Goal: Information Seeking & Learning: Learn about a topic

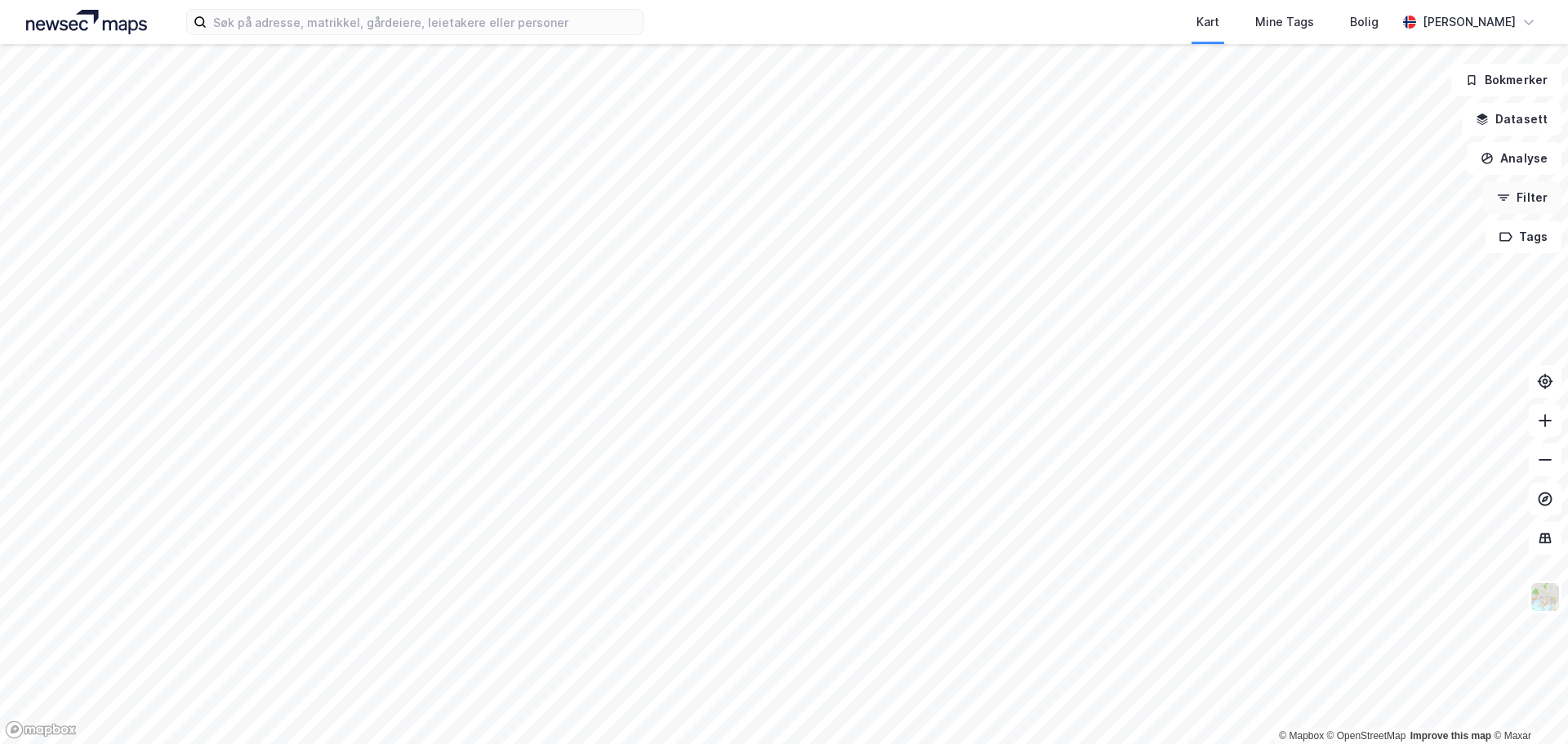
click at [1510, 193] on icon "button" at bounding box center [1504, 198] width 13 height 13
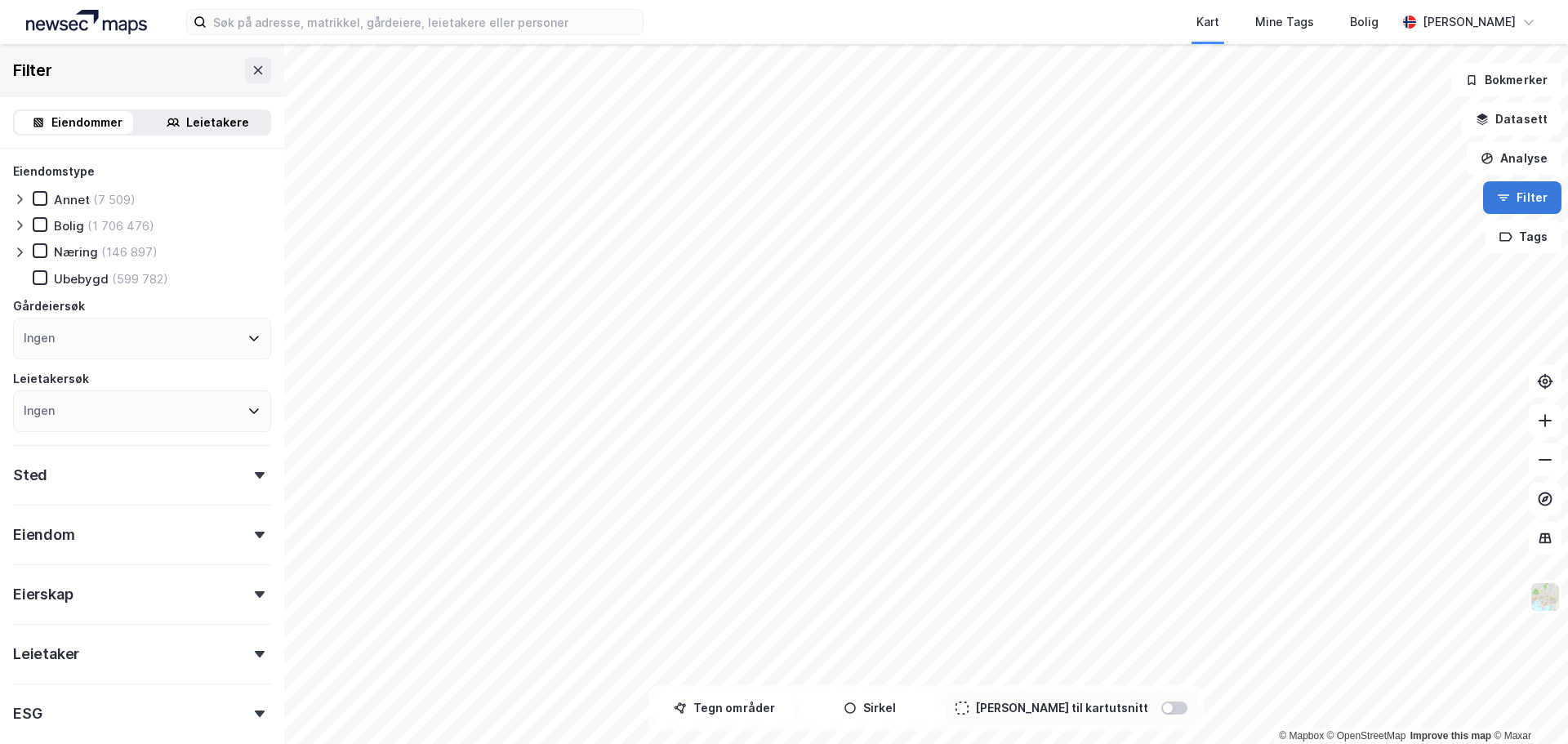
click at [1510, 193] on icon "button" at bounding box center [1504, 198] width 13 height 13
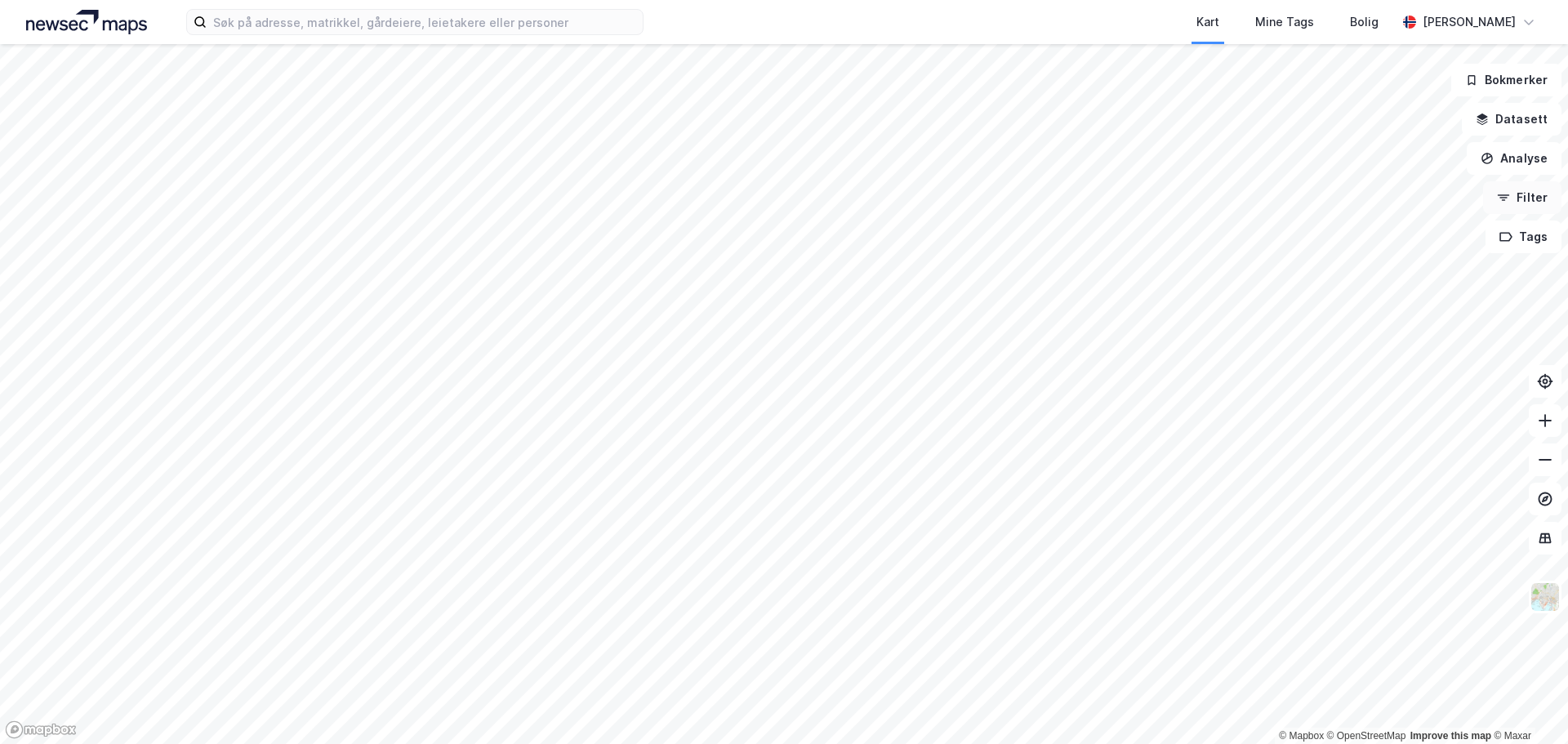
click at [1520, 203] on button "Filter" at bounding box center [1522, 198] width 78 height 33
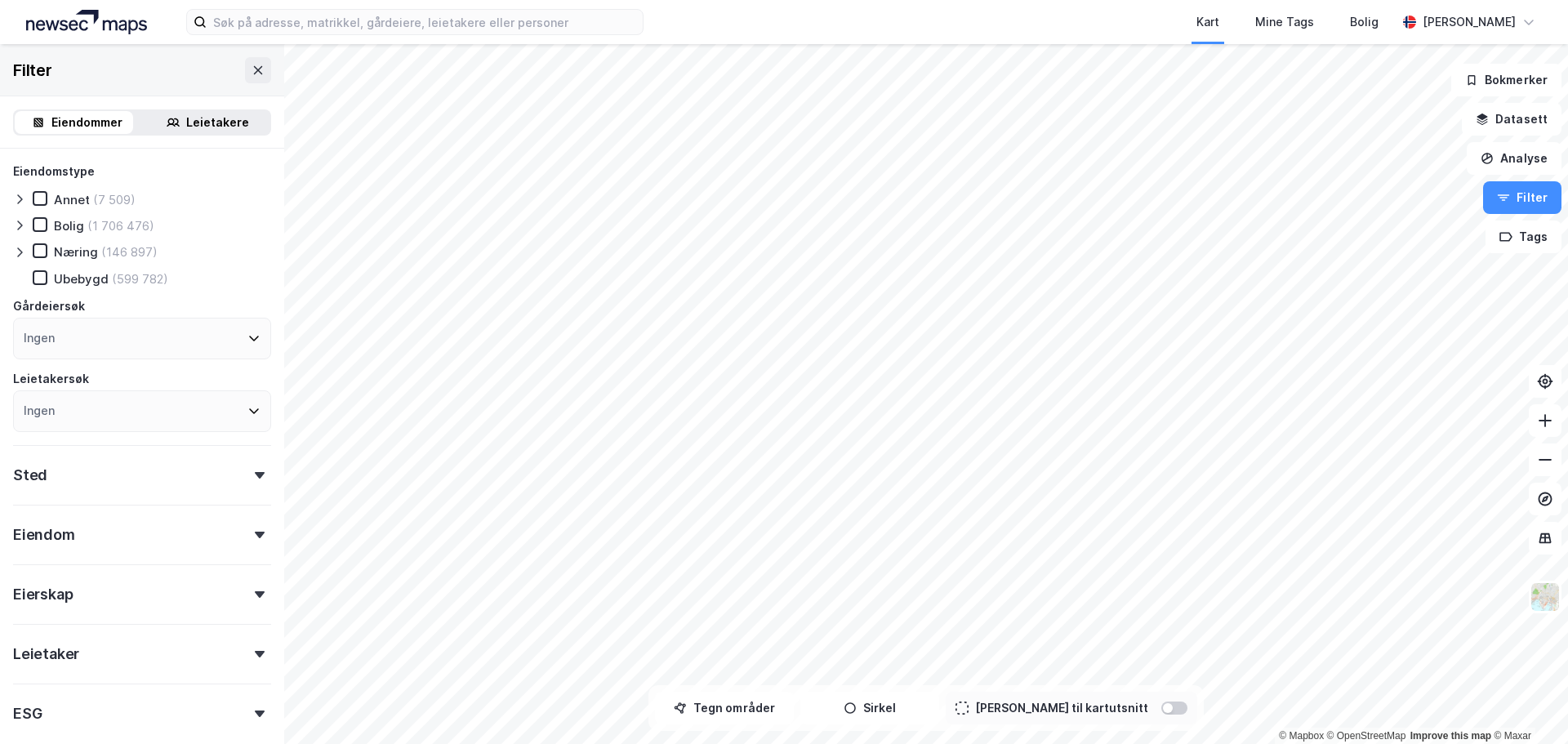
click at [178, 124] on div "Leietakere" at bounding box center [208, 122] width 124 height 23
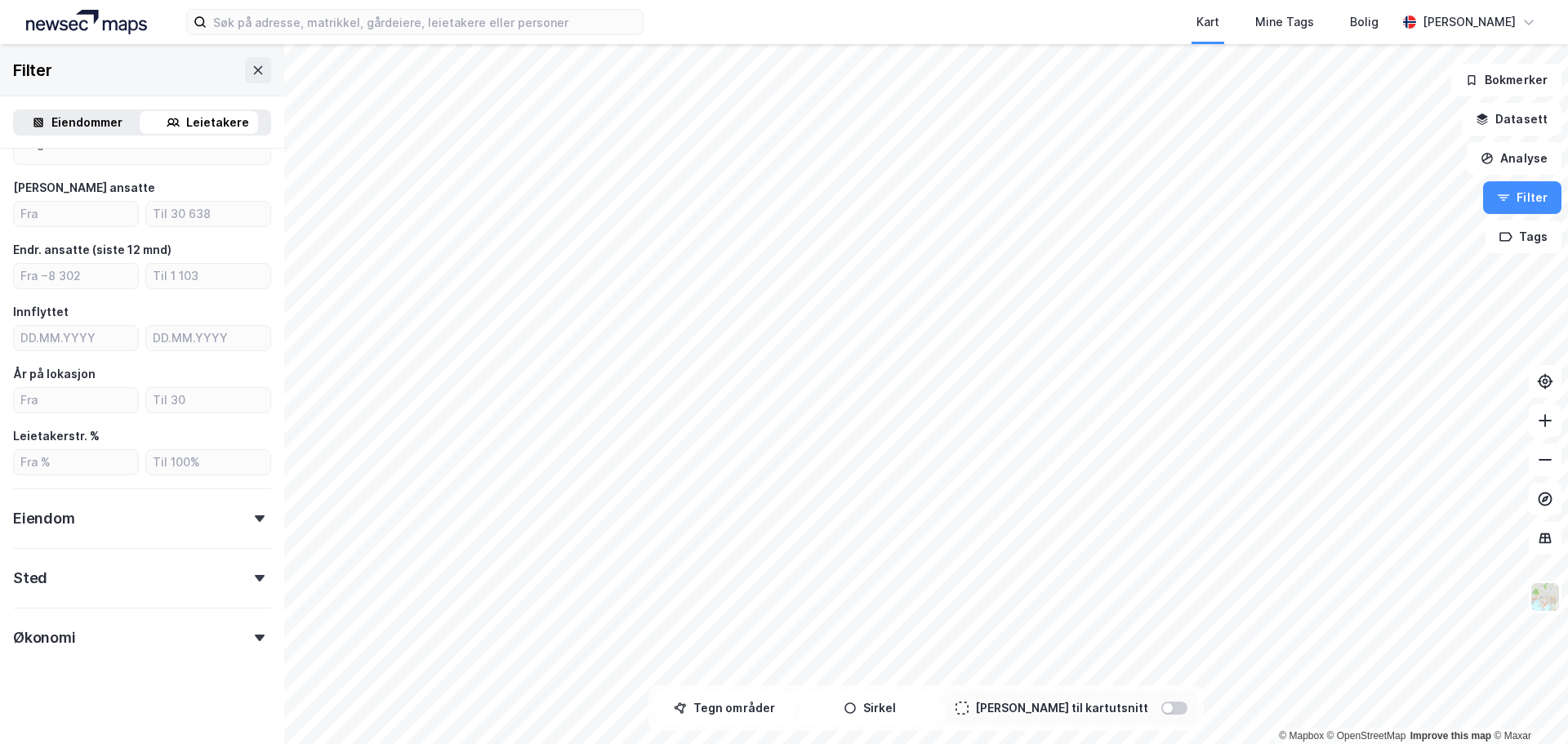
scroll to position [278, 0]
click at [103, 520] on div "Eiendom" at bounding box center [142, 506] width 258 height 46
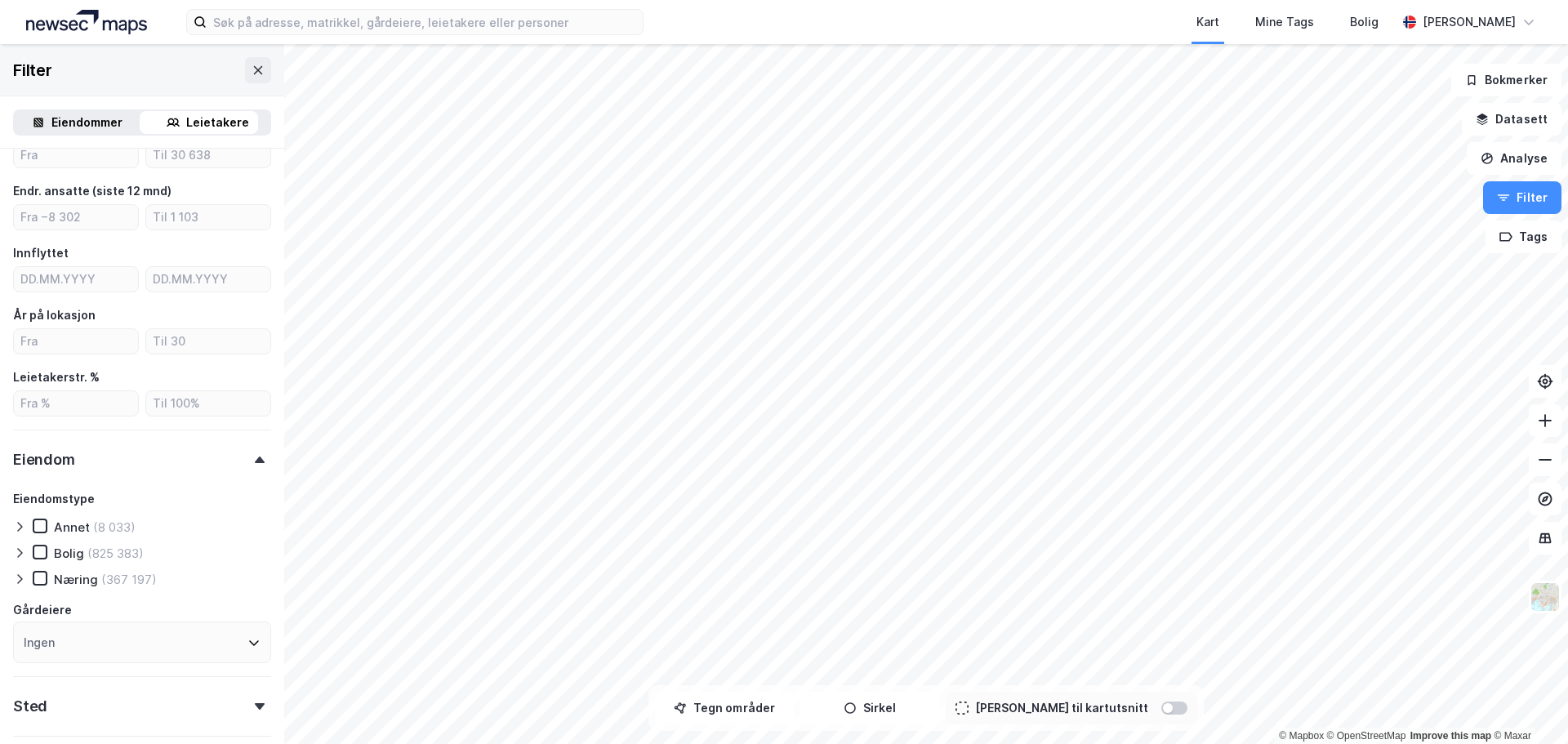
scroll to position [360, 0]
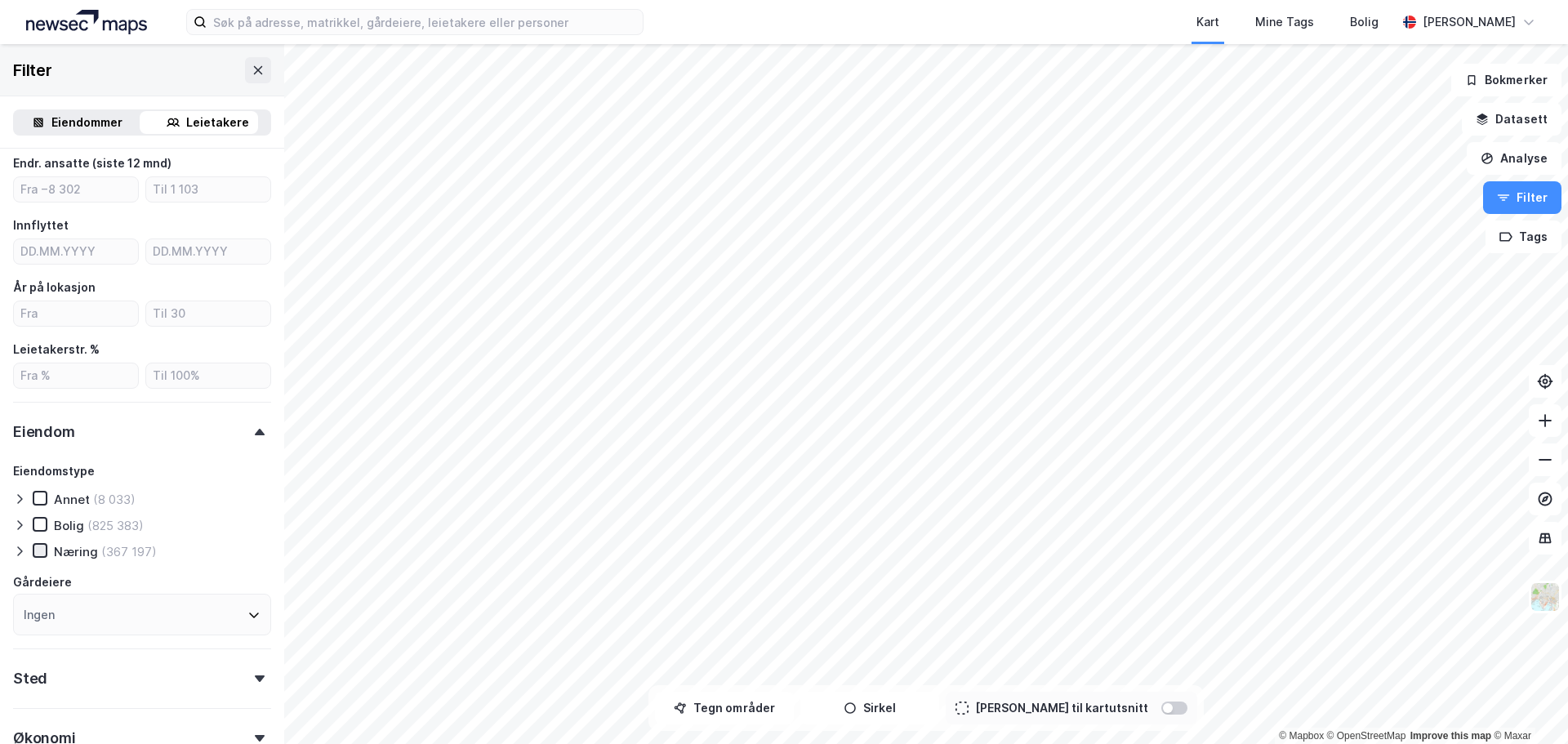
click at [35, 557] on div at bounding box center [40, 550] width 14 height 14
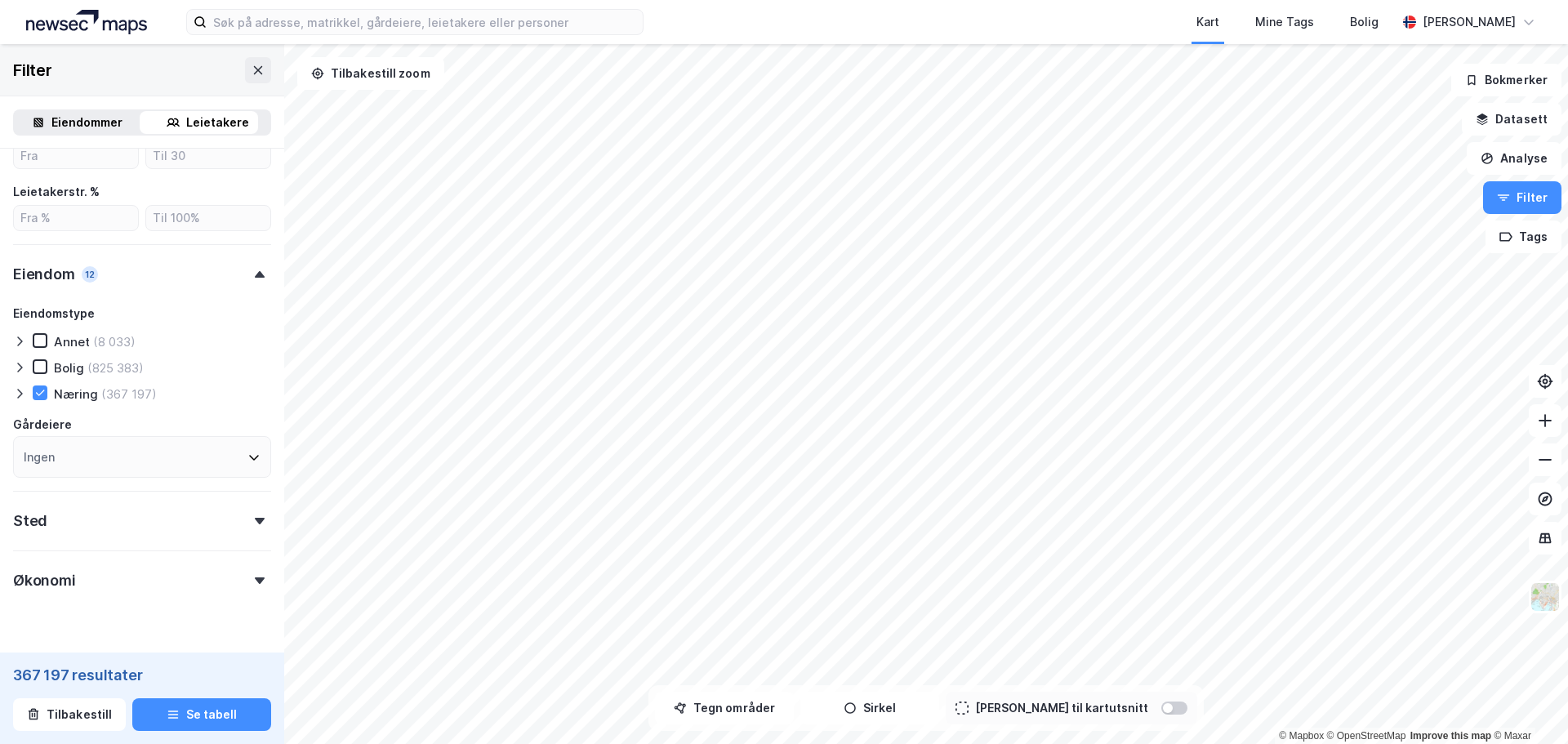
scroll to position [557, 0]
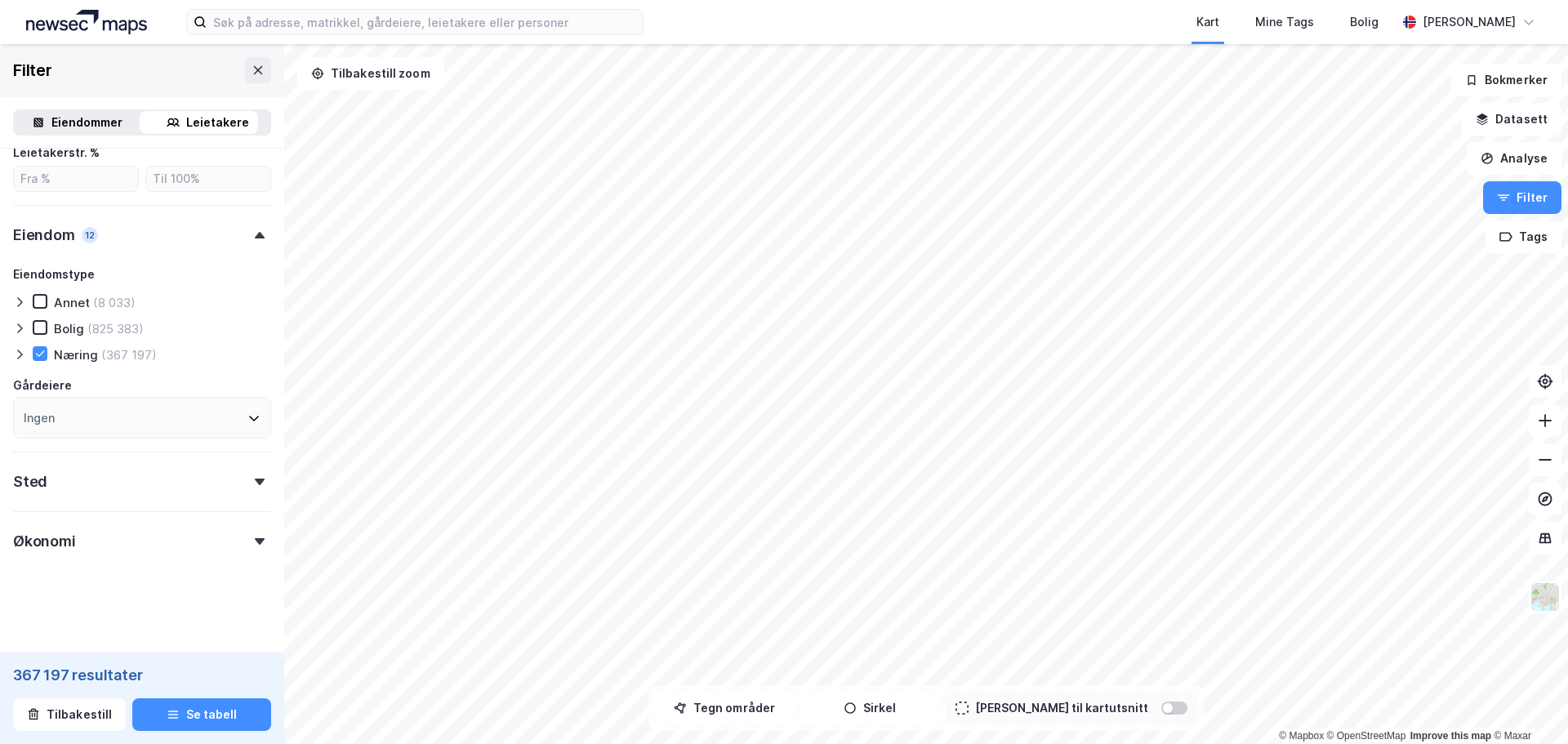
click at [146, 473] on div "Sted" at bounding box center [142, 474] width 258 height 46
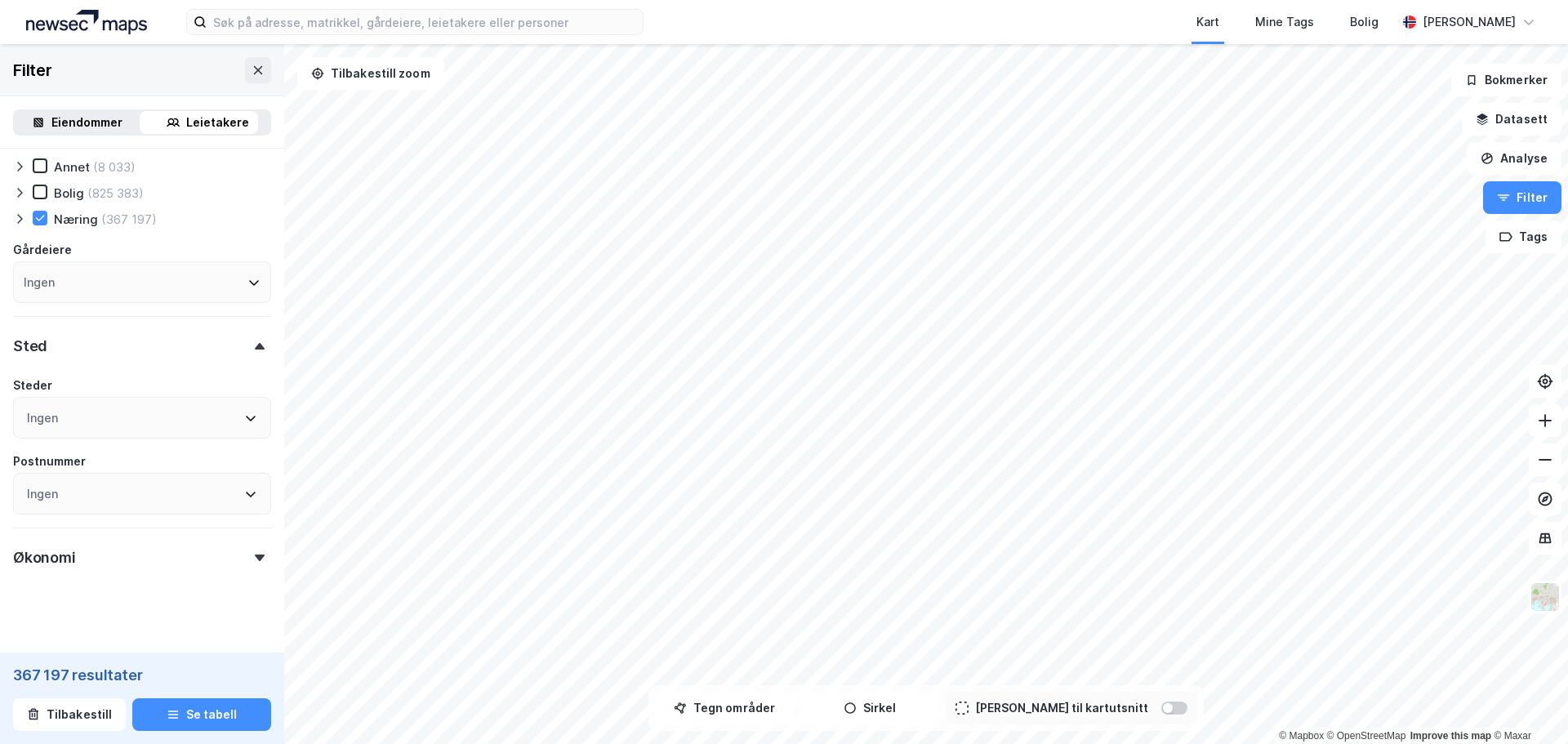
scroll to position [709, 0]
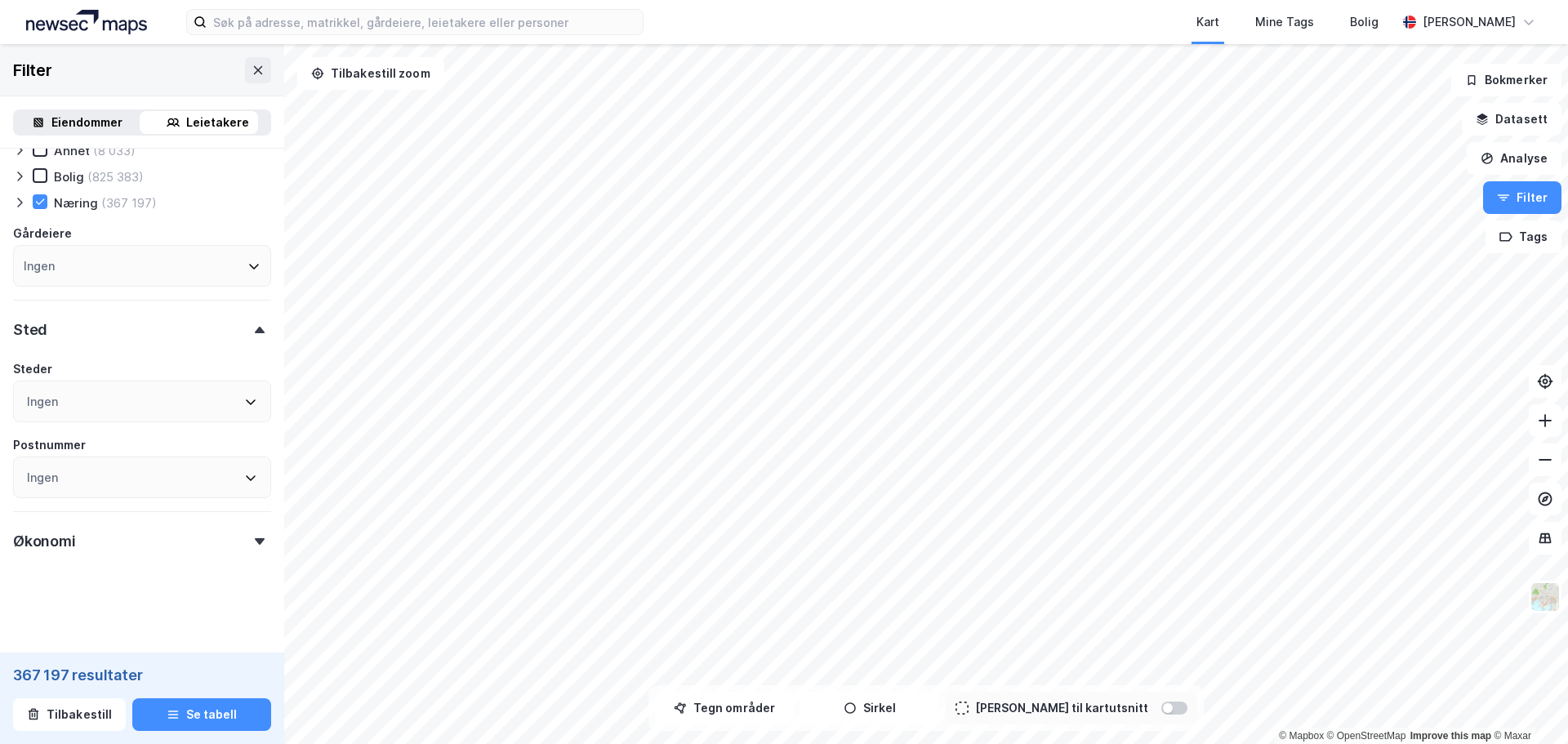
click at [194, 489] on div "Ingen" at bounding box center [142, 478] width 258 height 42
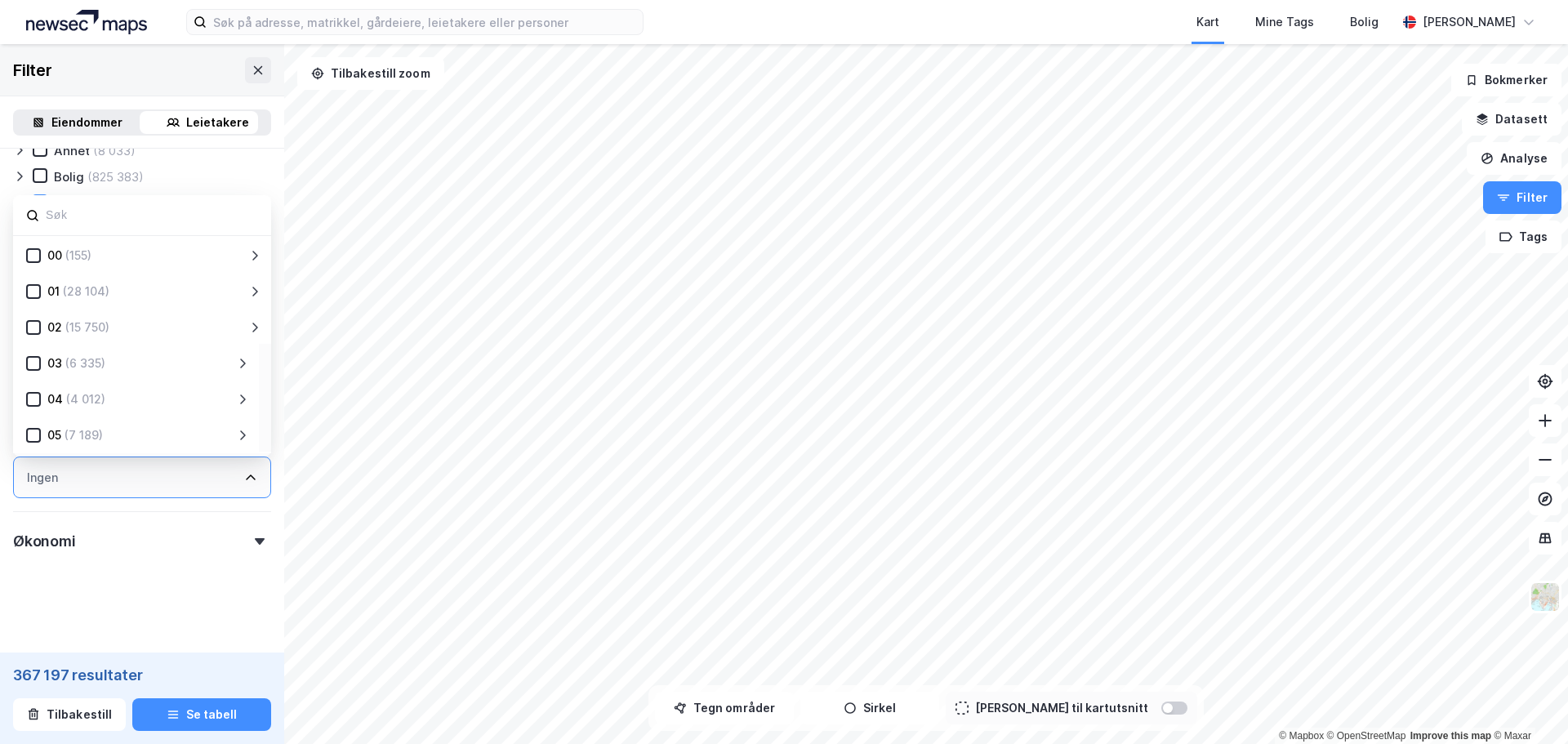
scroll to position [82, 0]
click at [241, 354] on icon at bounding box center [243, 354] width 13 height 13
click at [48, 242] on icon at bounding box center [53, 240] width 12 height 12
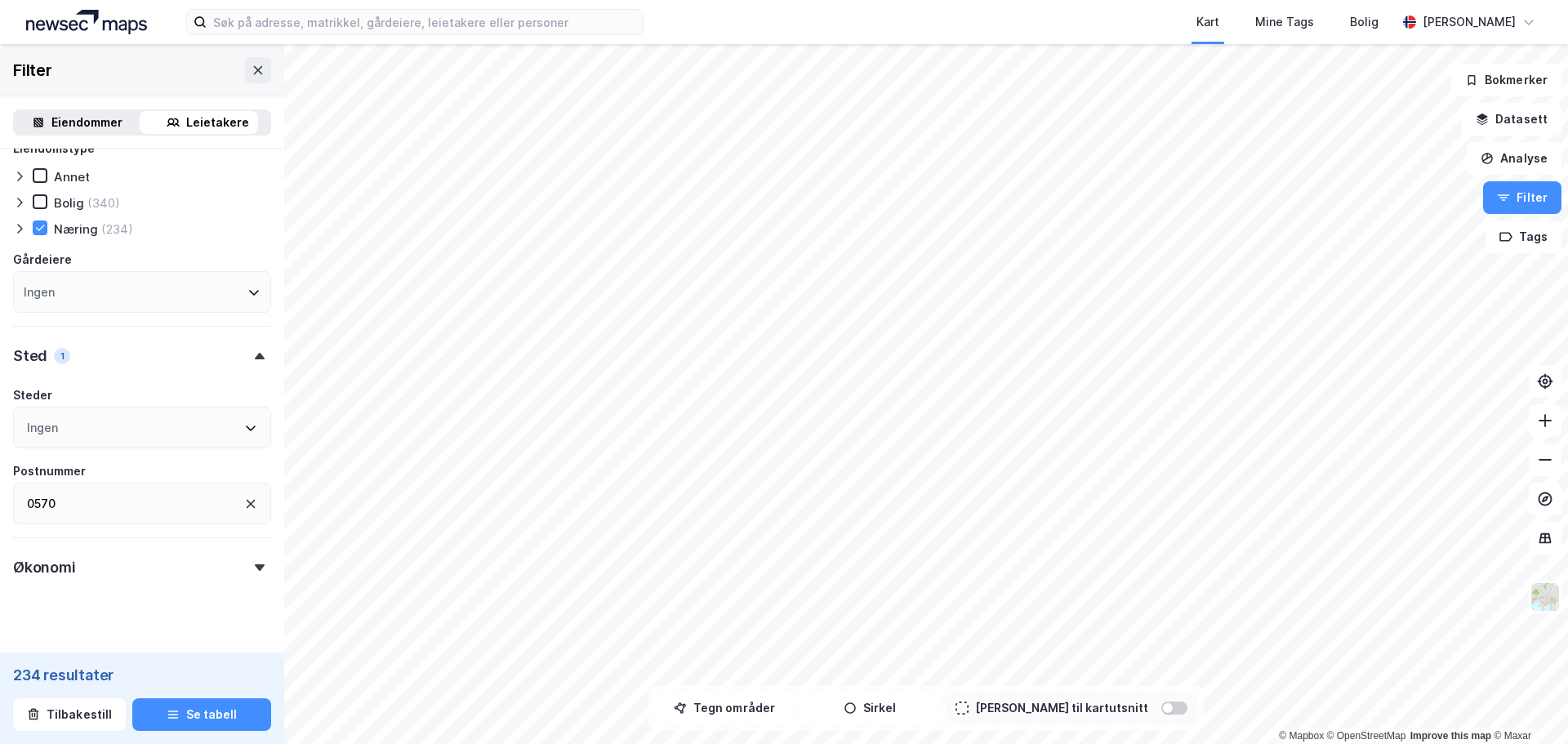
scroll to position [709, 0]
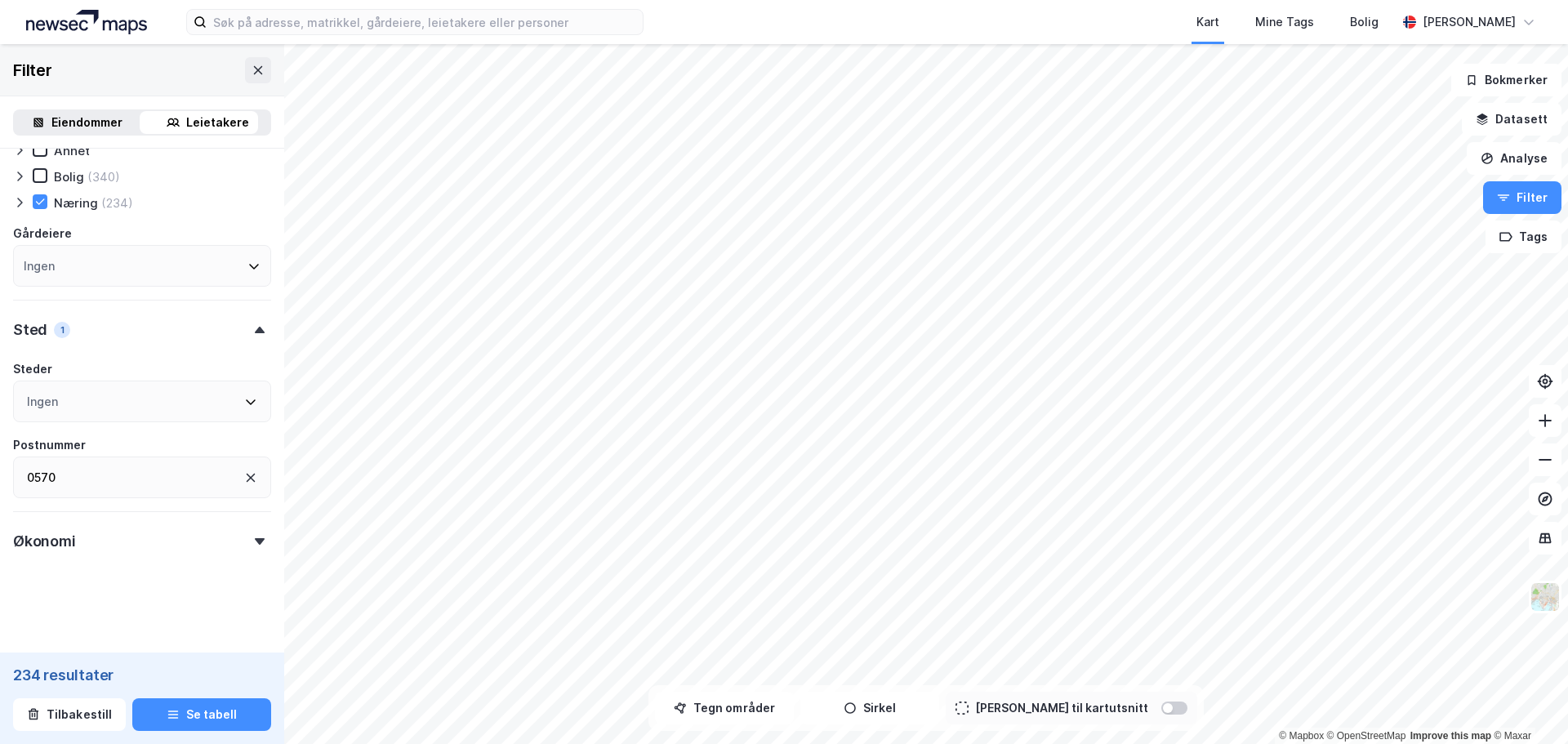
click at [246, 478] on icon at bounding box center [251, 478] width 9 height 9
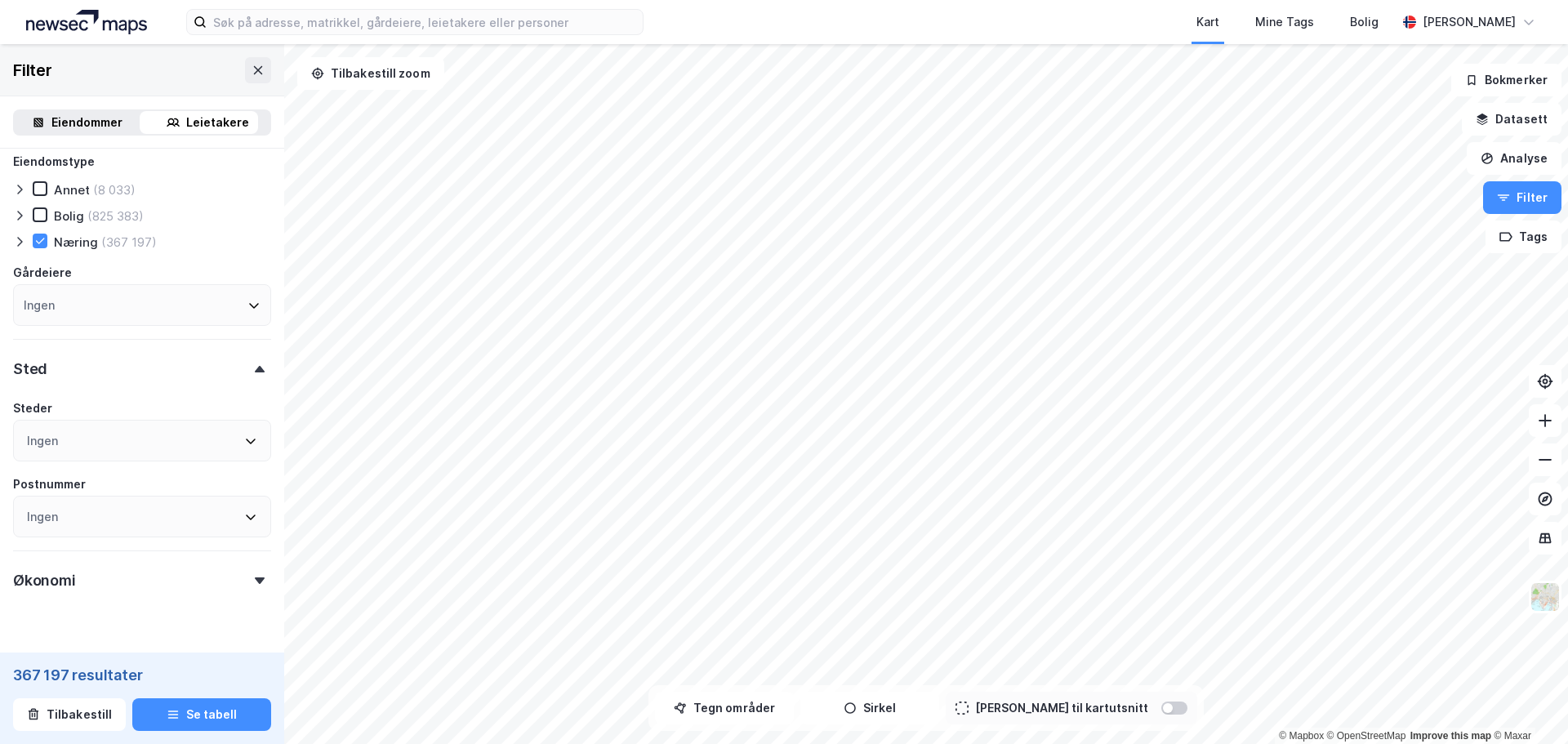
scroll to position [709, 0]
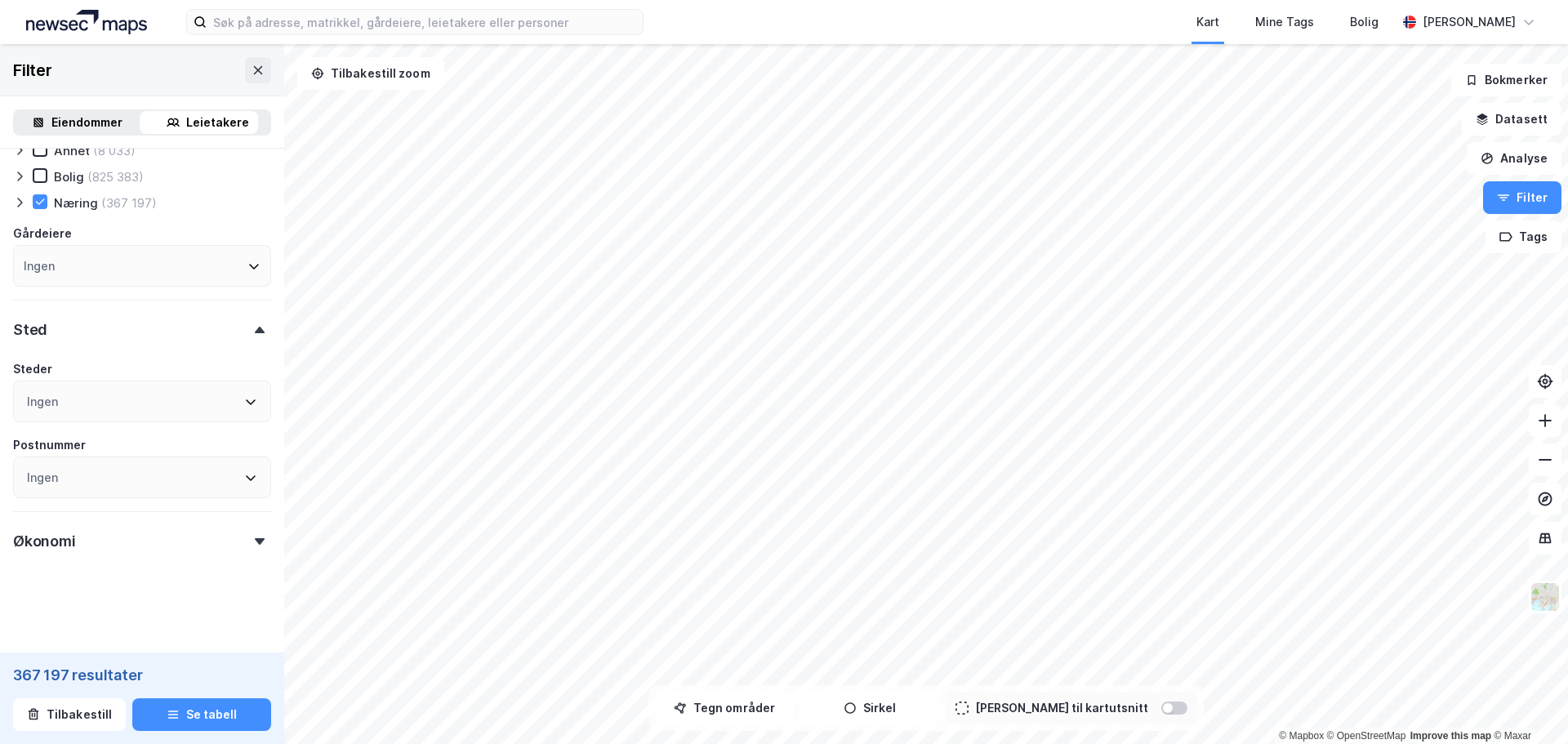
click at [246, 480] on icon at bounding box center [251, 478] width 10 height 6
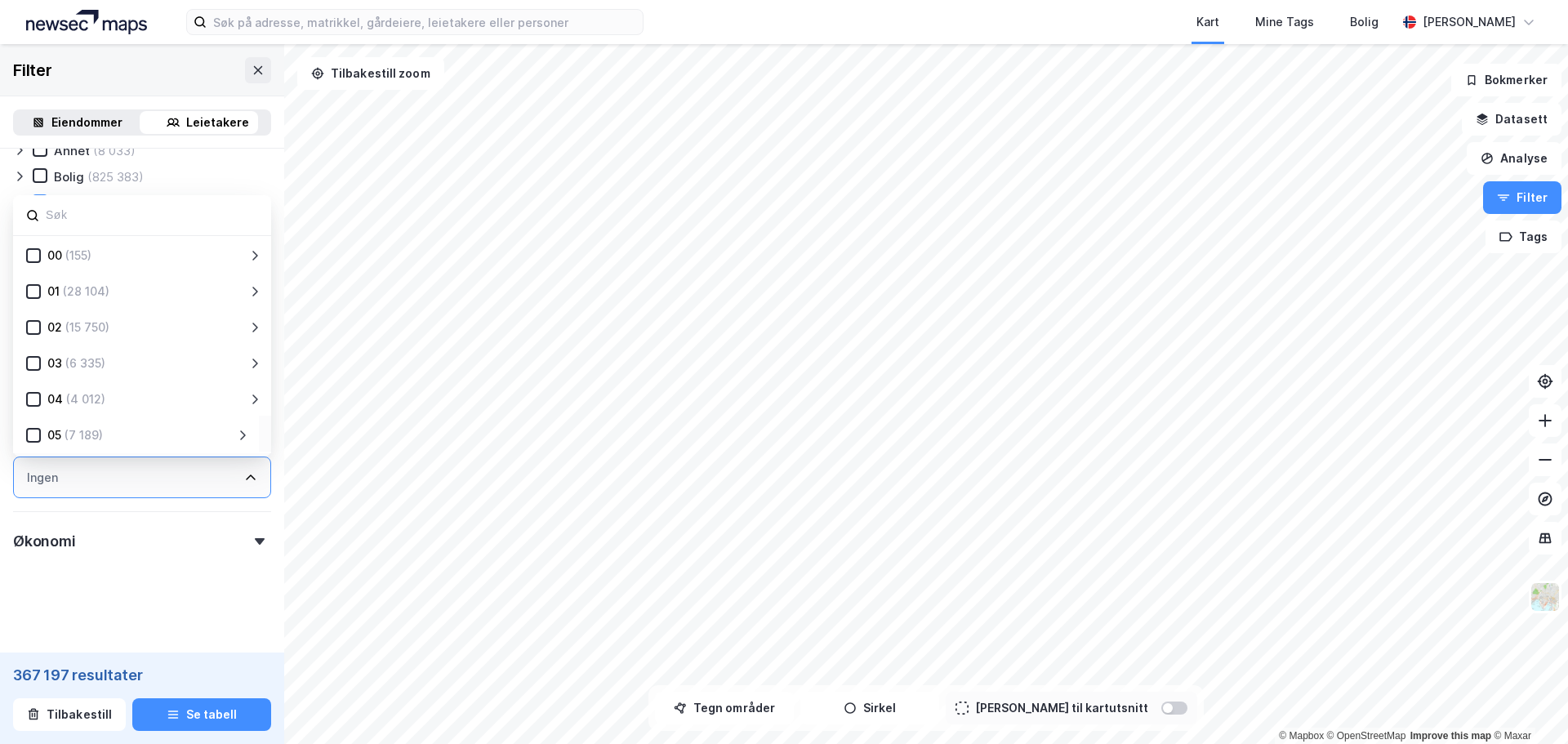
click at [242, 432] on icon at bounding box center [243, 435] width 13 height 13
click at [50, 359] on icon at bounding box center [53, 354] width 12 height 12
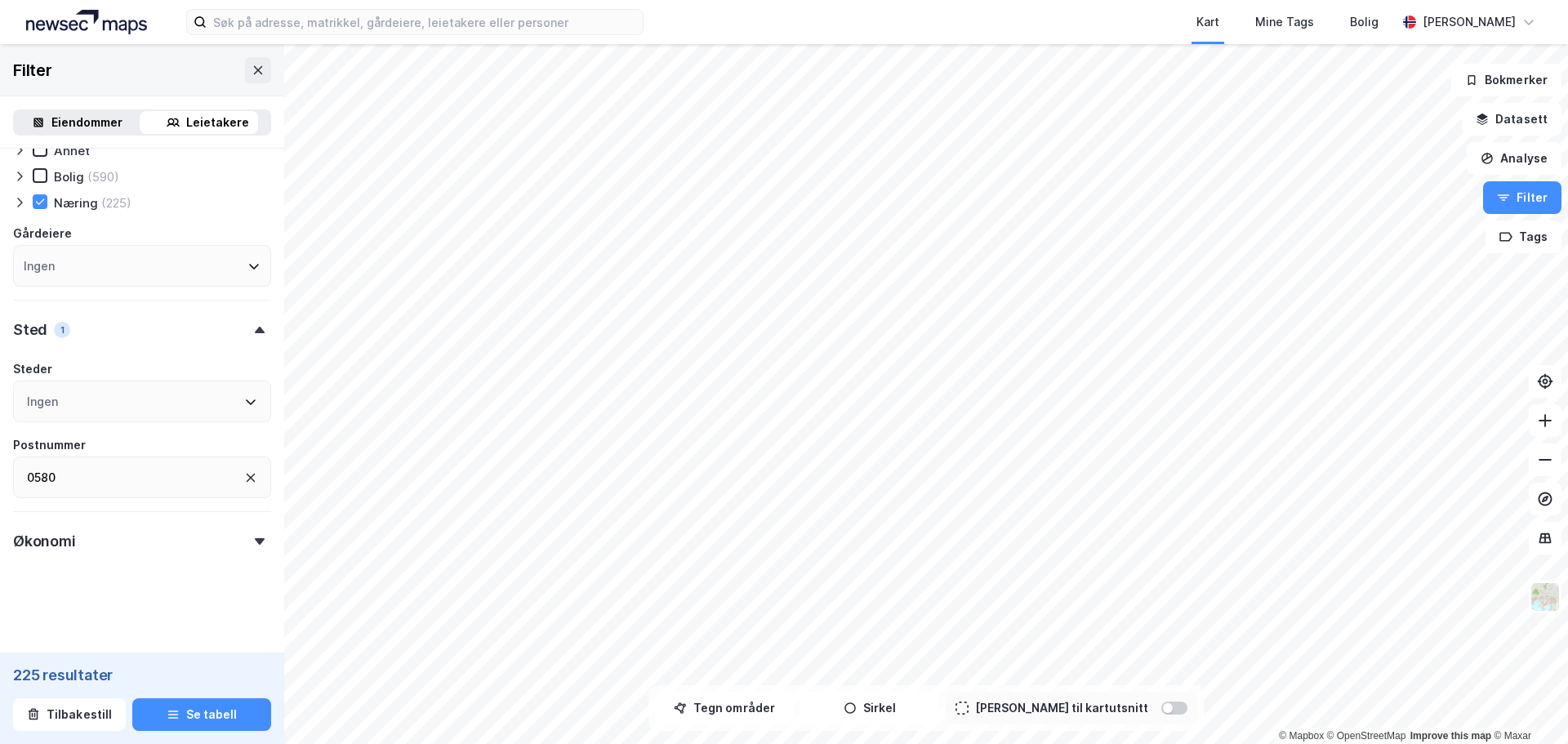
click at [257, 509] on div "Type leietaker Boligforeninger (1) Offentlig (7) Selskap (195) Utenlandsk selsk…" at bounding box center [142, 5] width 258 height 1105
click at [177, 712] on button "Se tabell" at bounding box center [201, 714] width 139 height 33
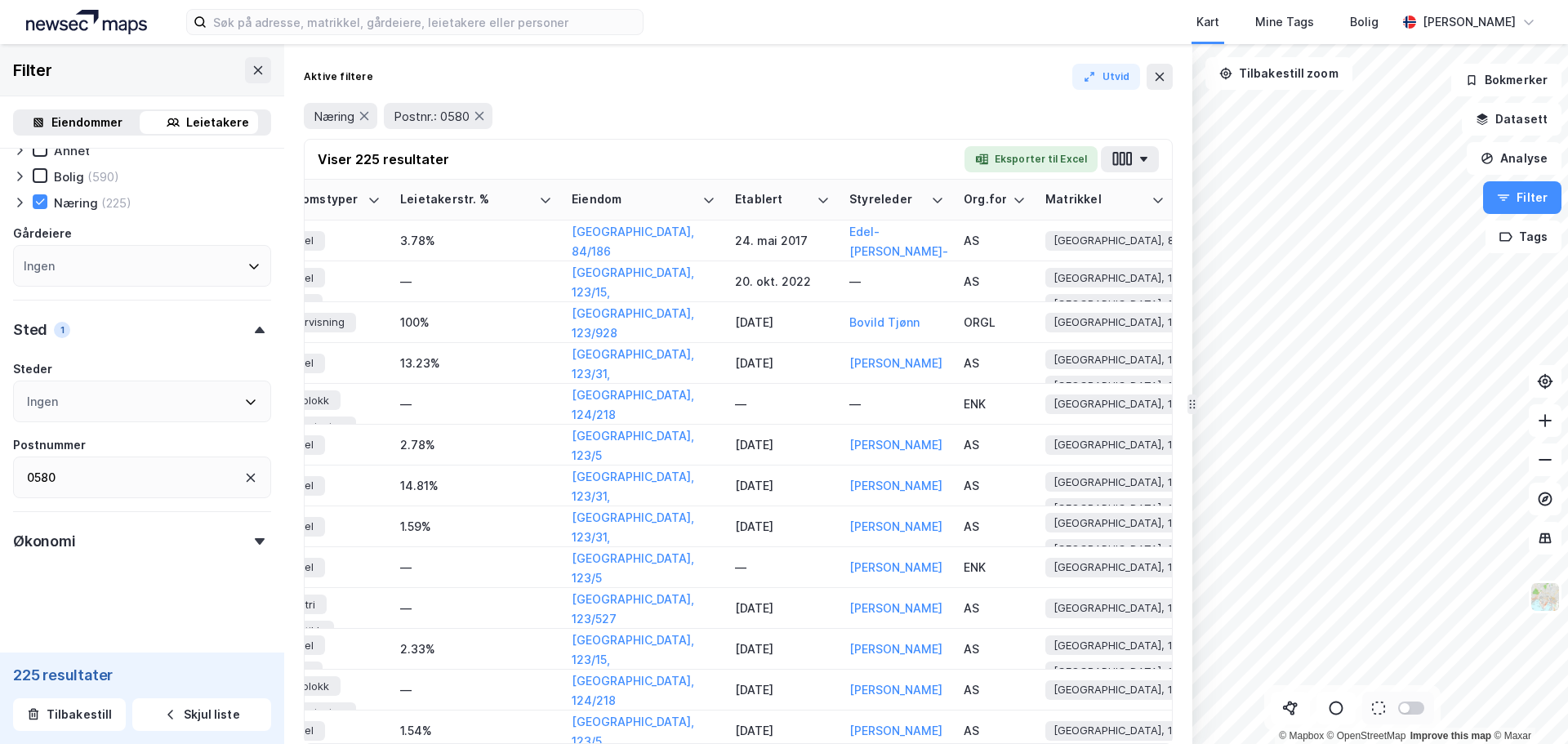
scroll to position [0, 2845]
click at [1132, 154] on icon "button" at bounding box center [1121, 159] width 21 height 17
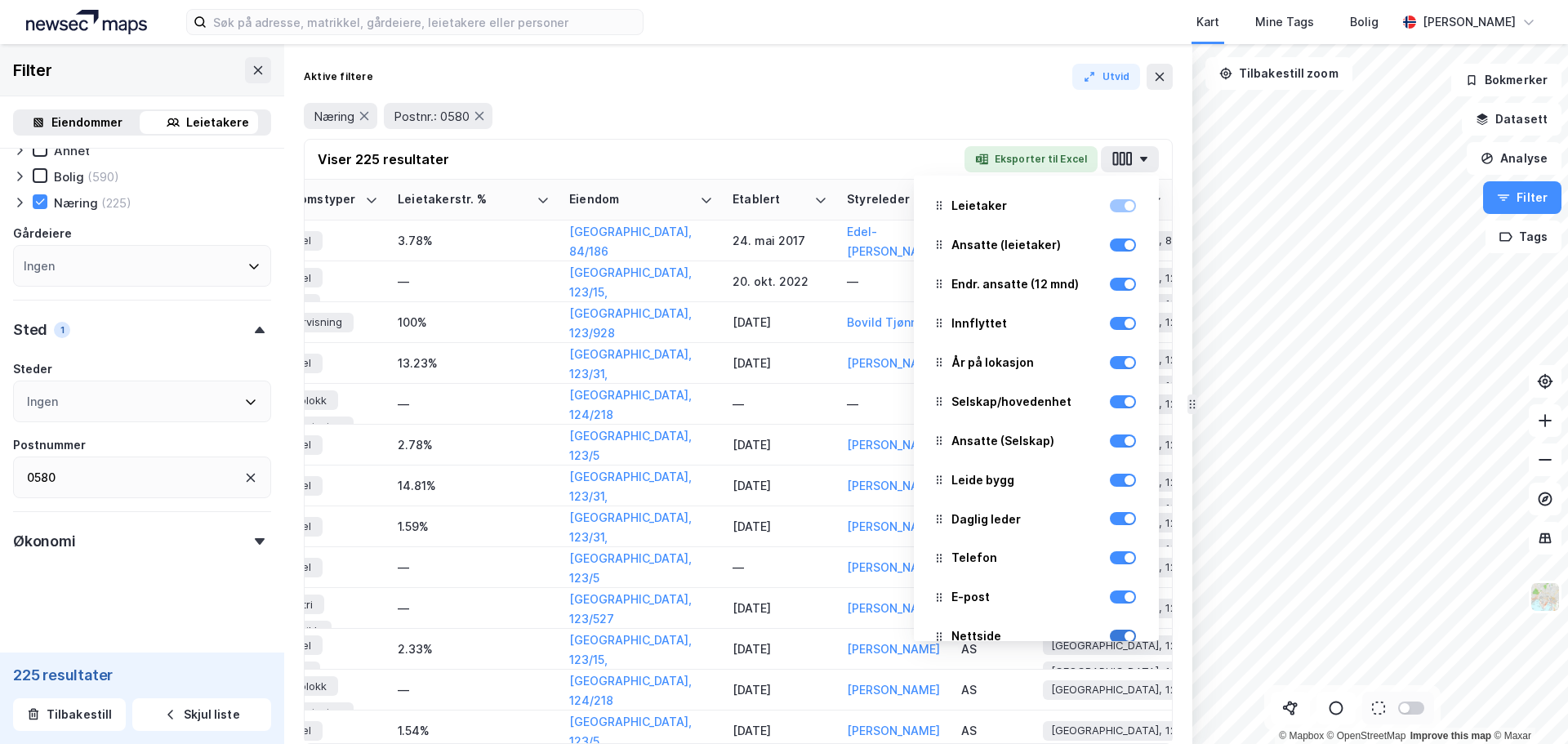
scroll to position [0, 0]
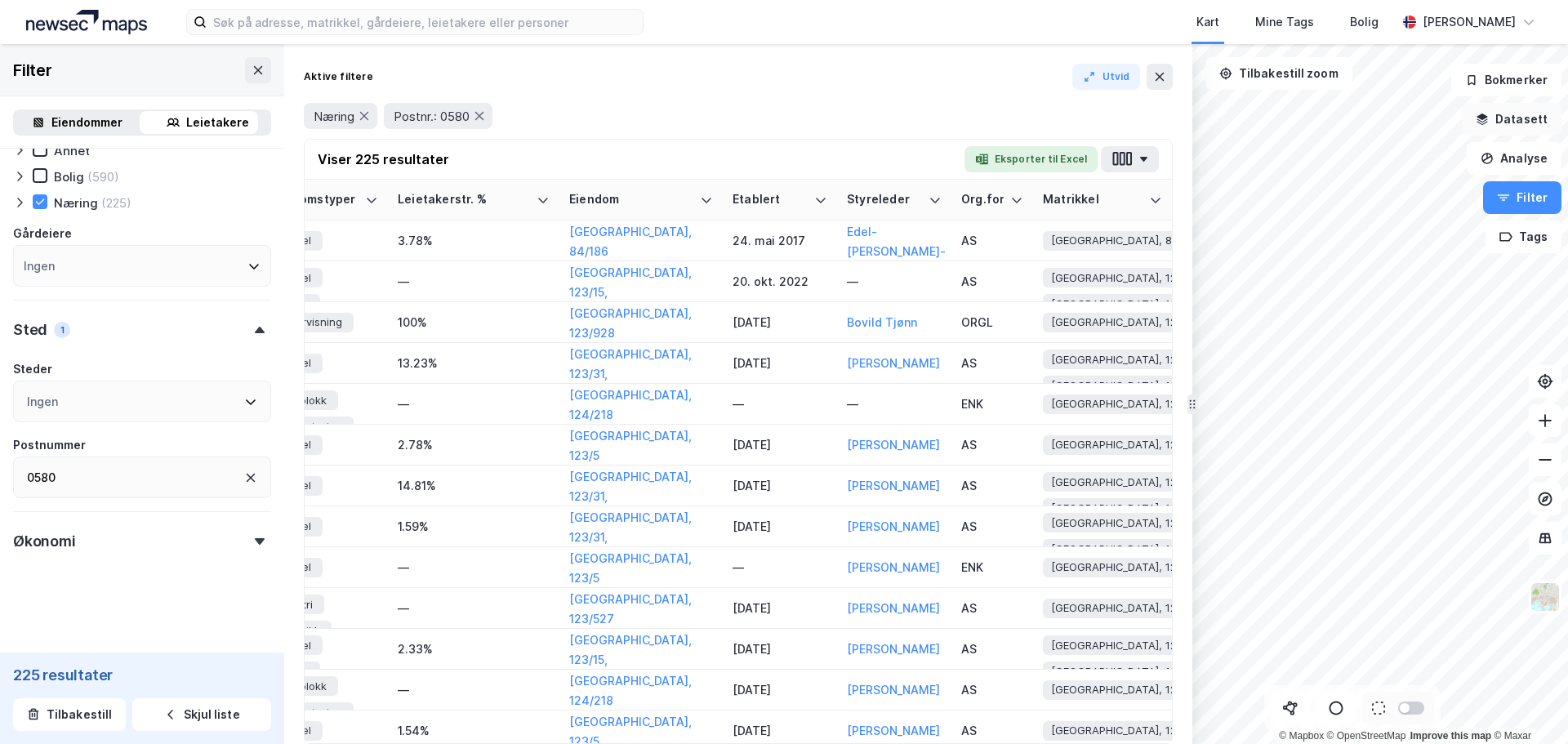
click at [1507, 119] on button "Datasett" at bounding box center [1512, 119] width 99 height 33
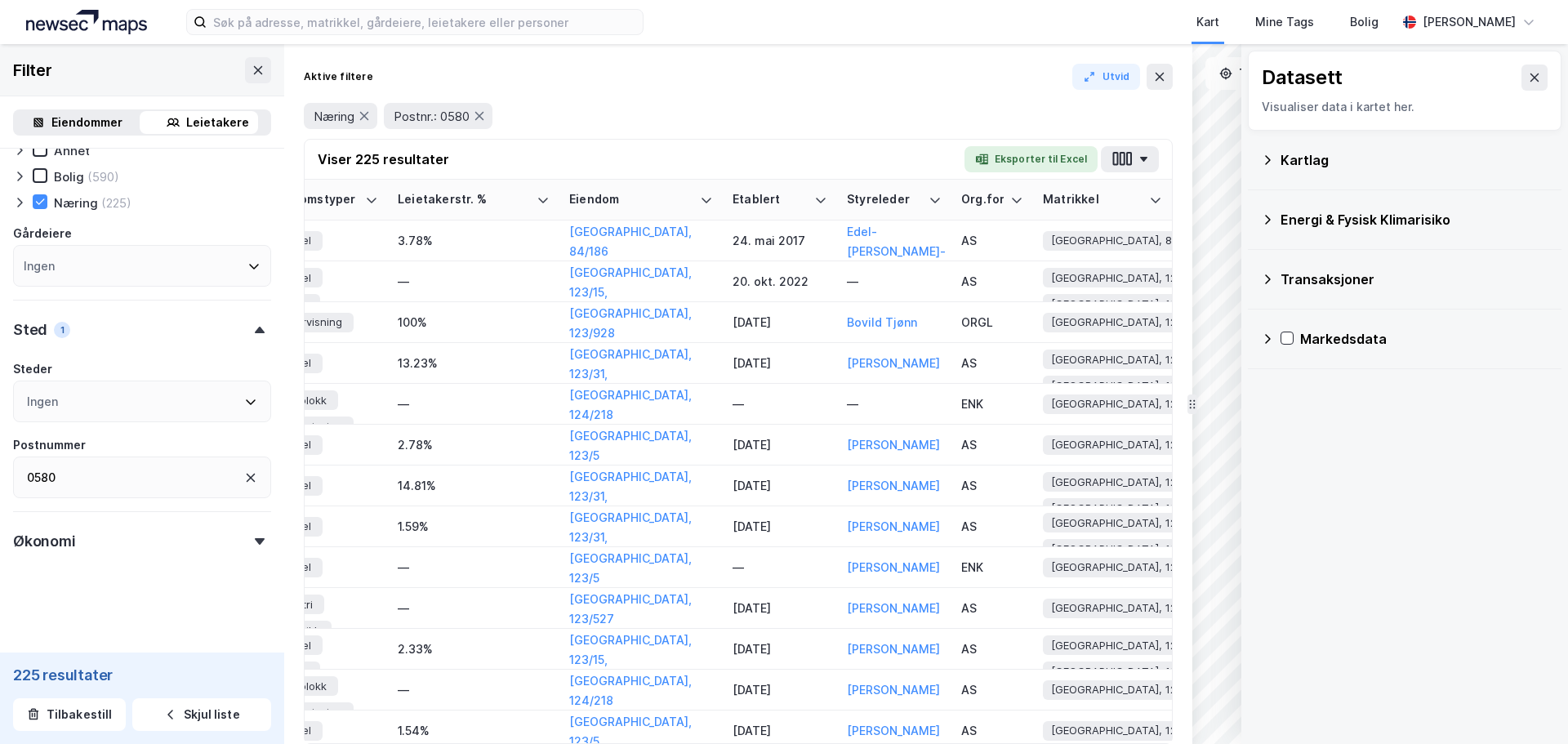
click at [1528, 81] on icon at bounding box center [1535, 77] width 13 height 13
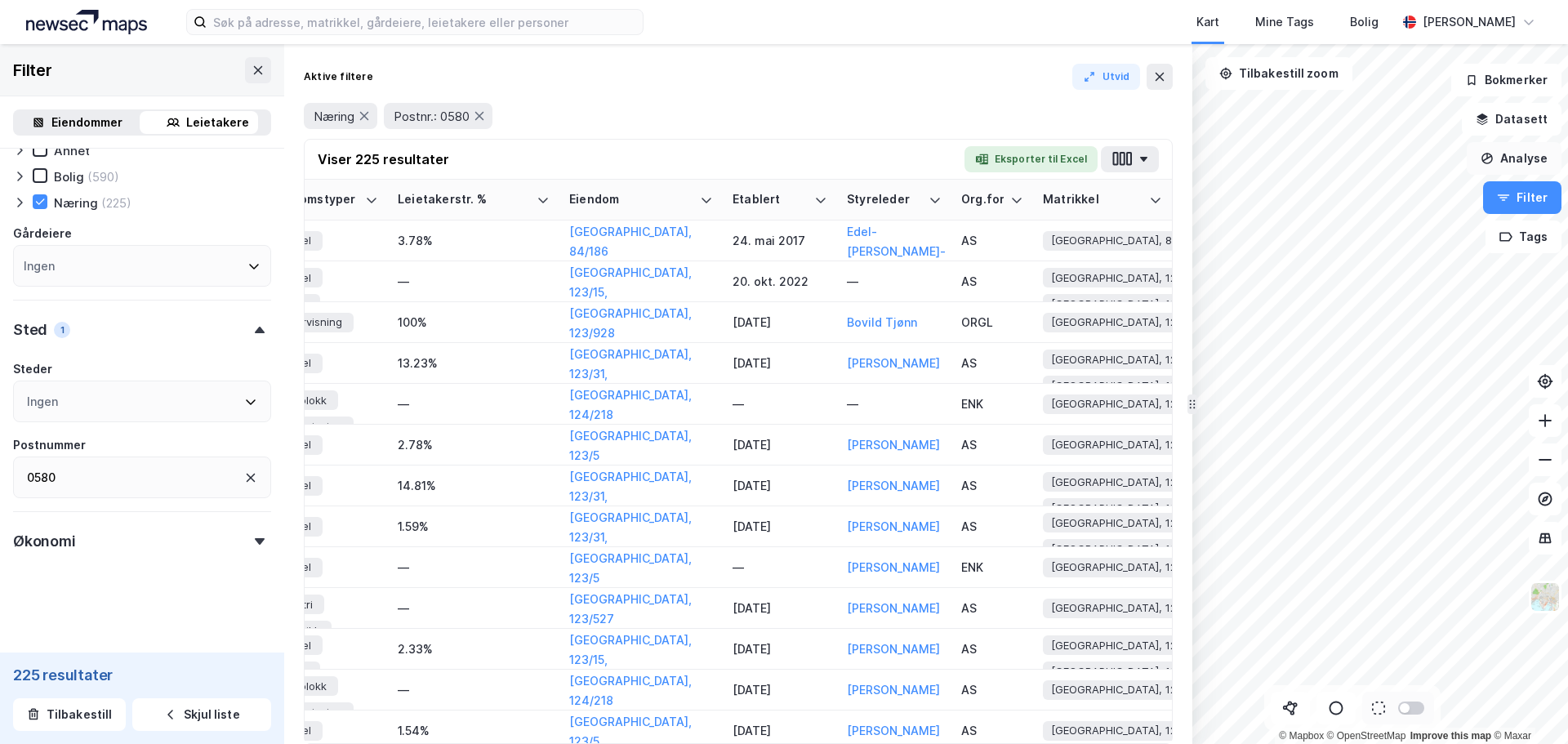
click at [1503, 152] on button "Analyse" at bounding box center [1514, 158] width 95 height 33
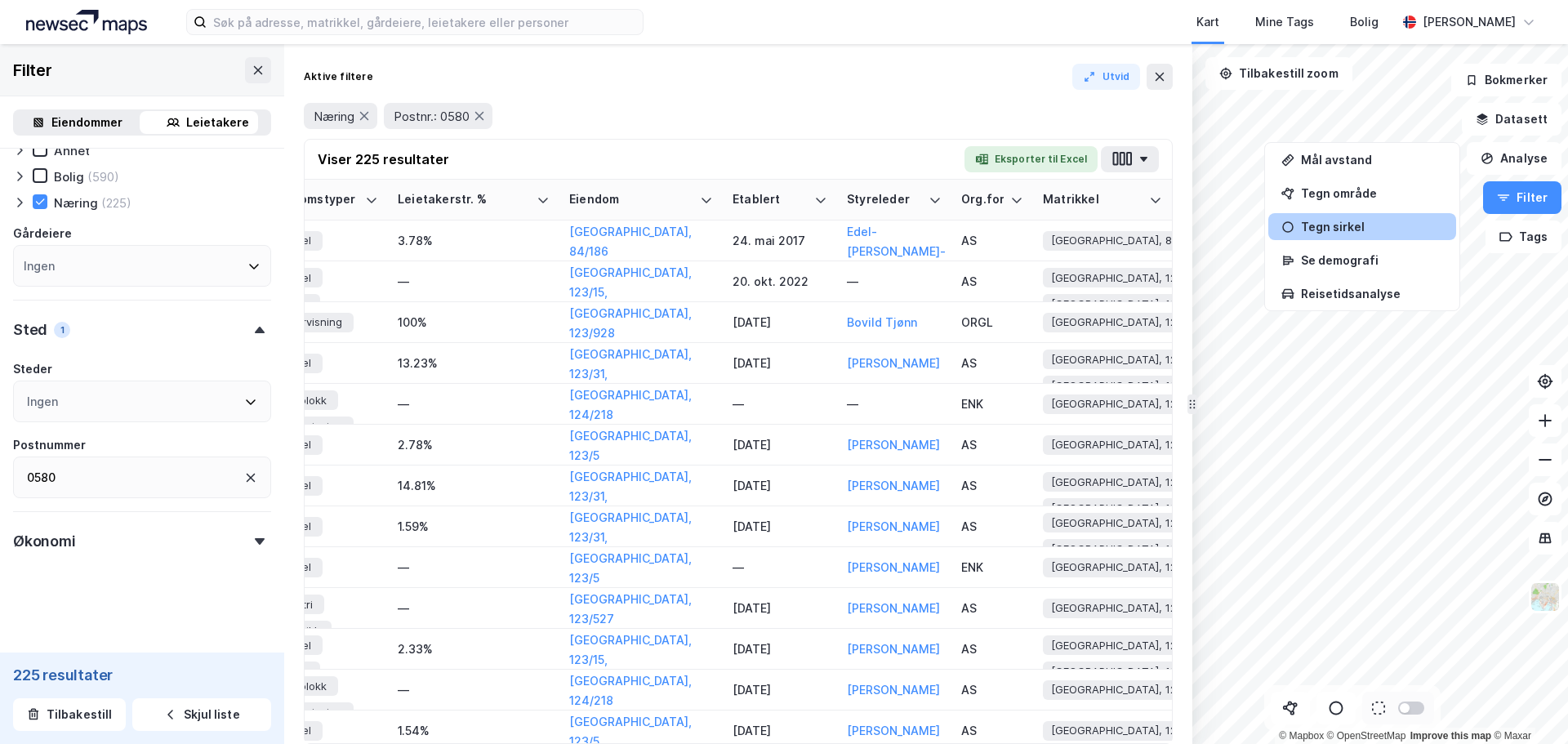
click at [1363, 235] on div "Tegn sirkel" at bounding box center [1362, 226] width 188 height 27
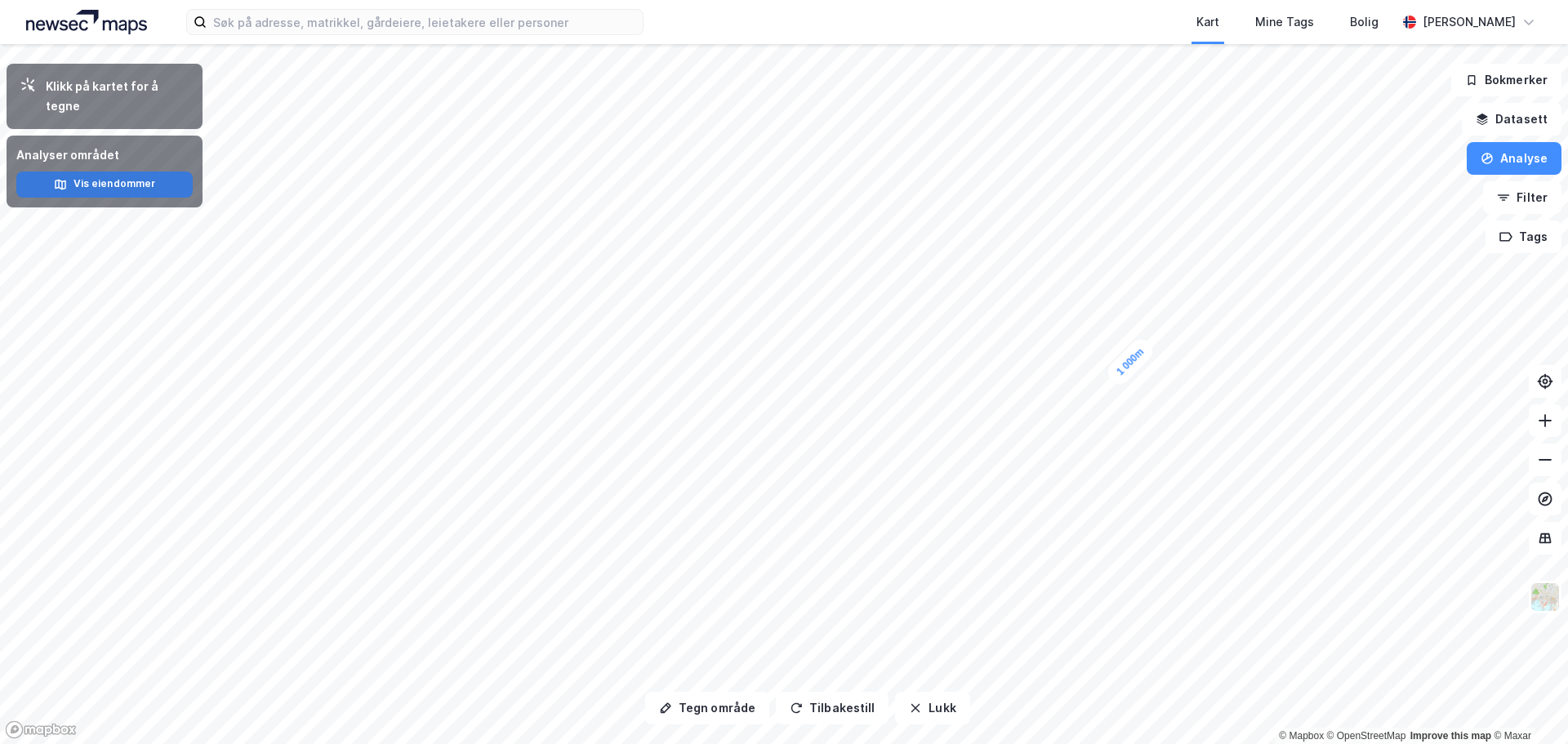
click at [119, 171] on button "Vis eiendommer" at bounding box center [104, 184] width 177 height 26
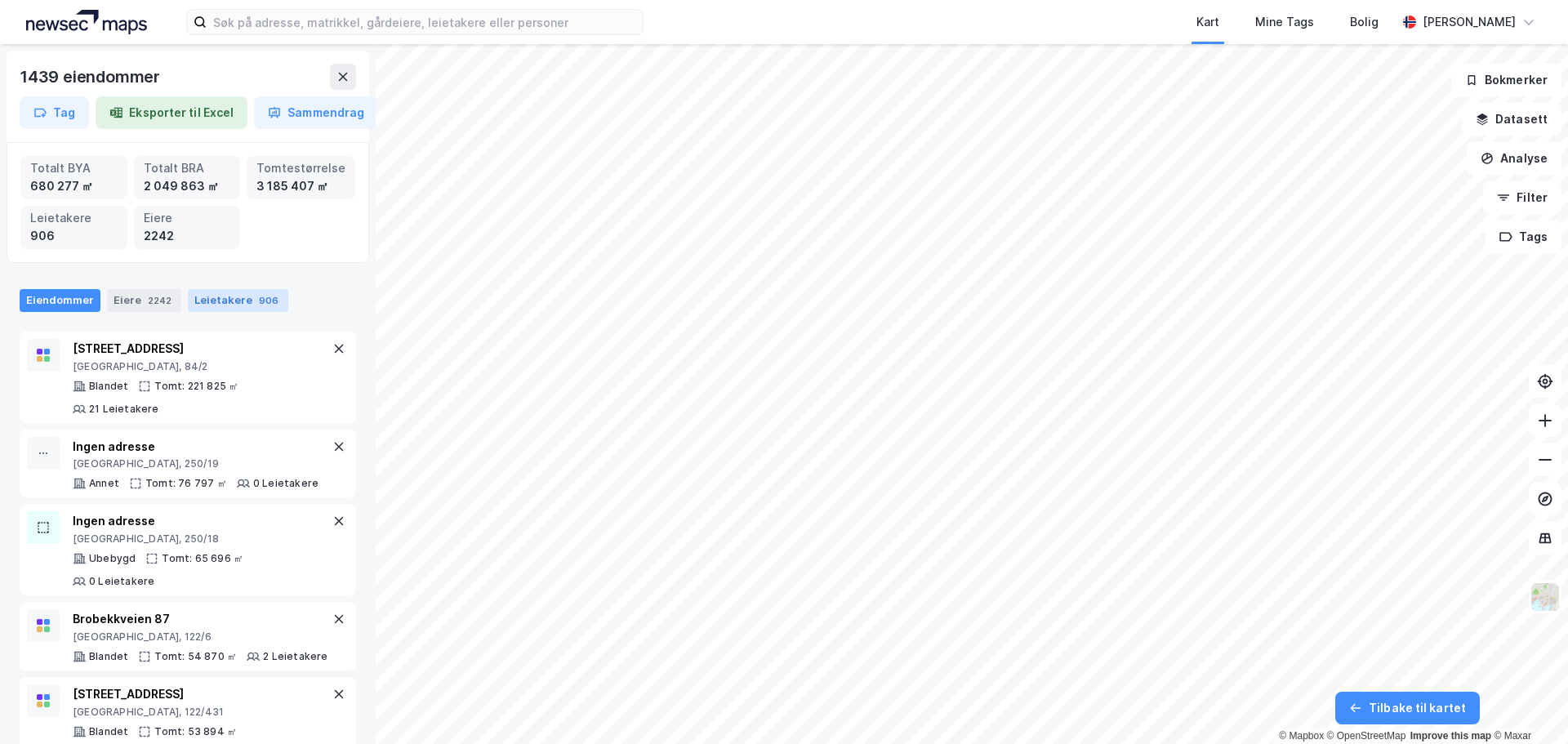
click at [199, 292] on div "Leietakere 906" at bounding box center [237, 300] width 100 height 23
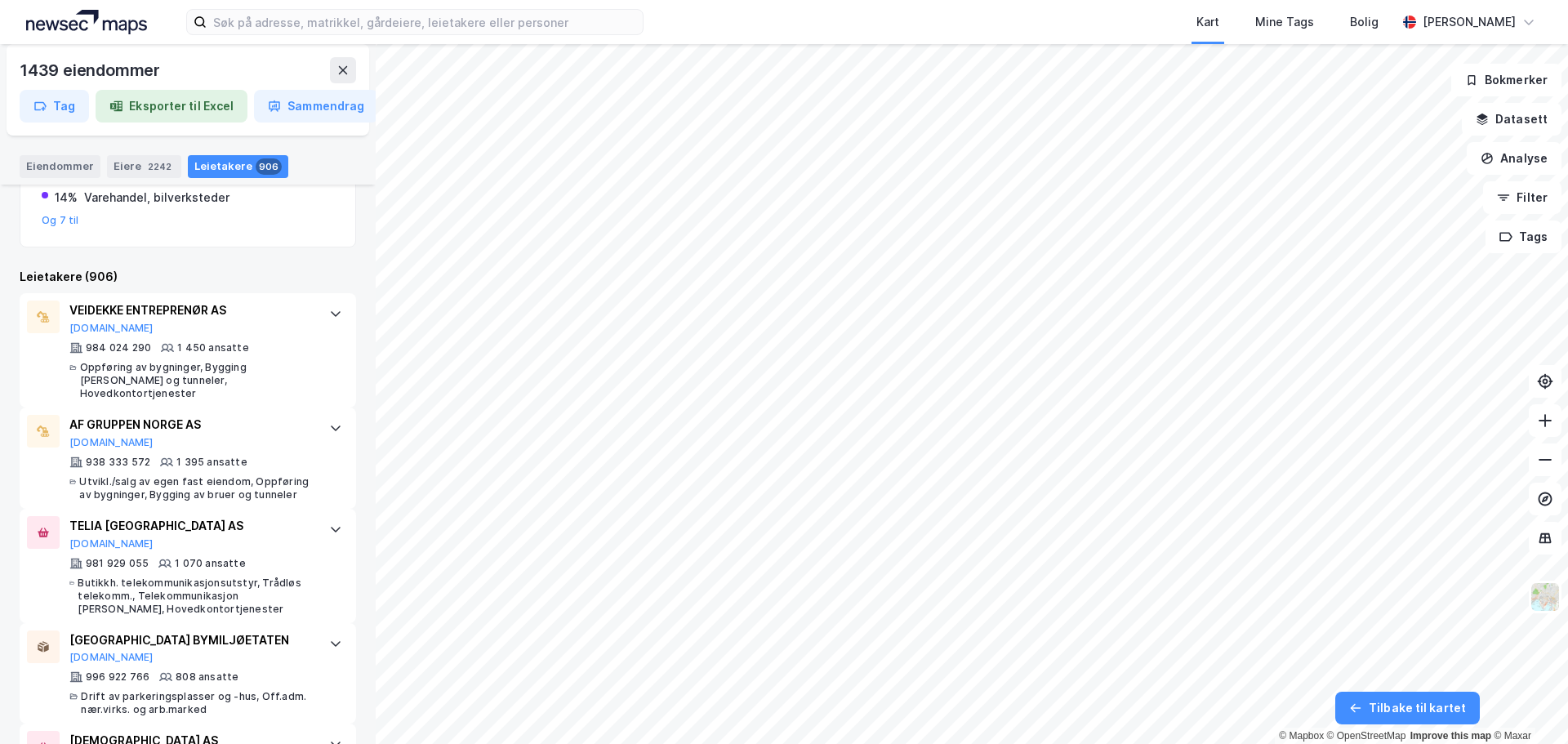
scroll to position [326, 0]
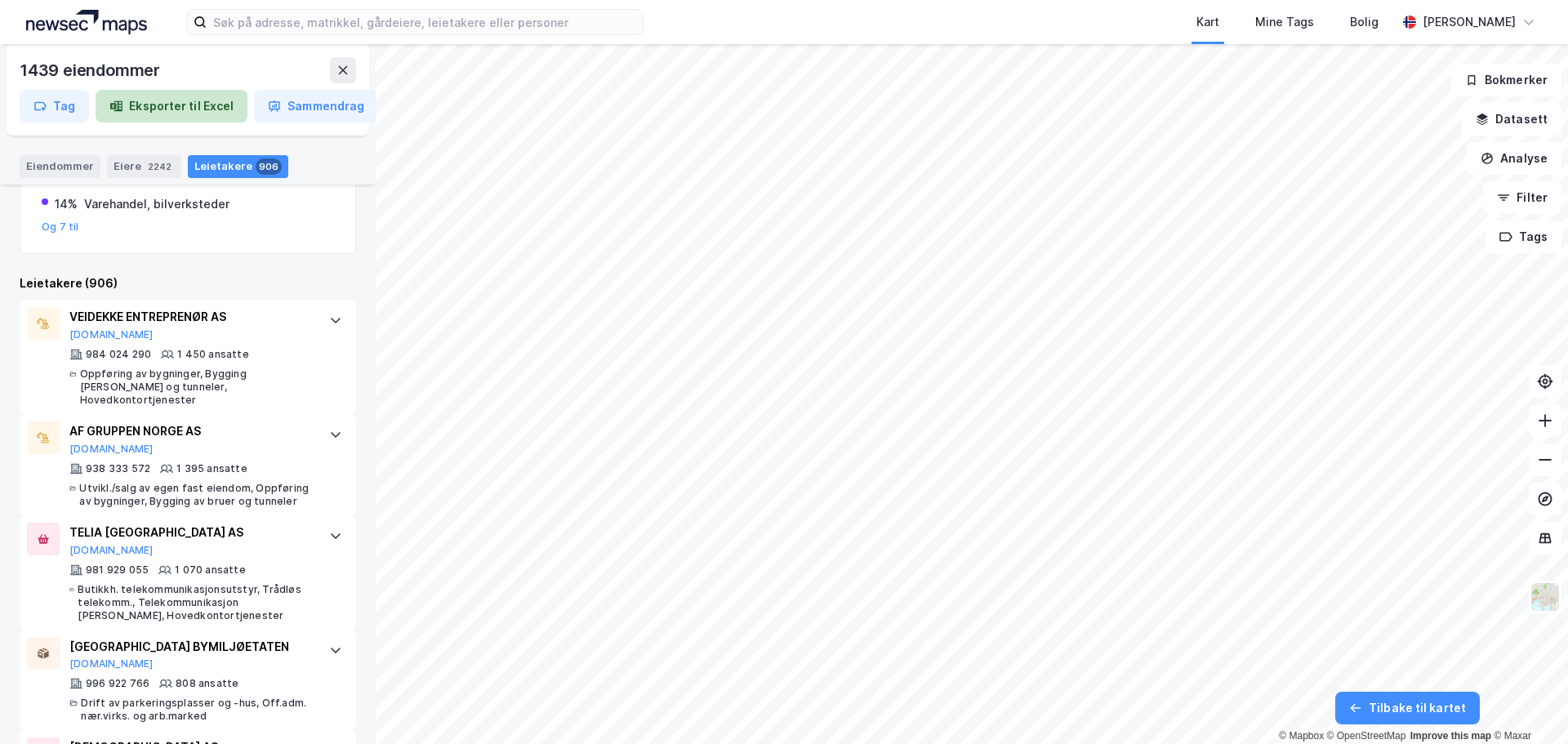
click at [170, 107] on button "Eksporter til Excel" at bounding box center [172, 106] width 152 height 33
click at [1392, 706] on button "Tilbake til kartet" at bounding box center [1407, 707] width 145 height 33
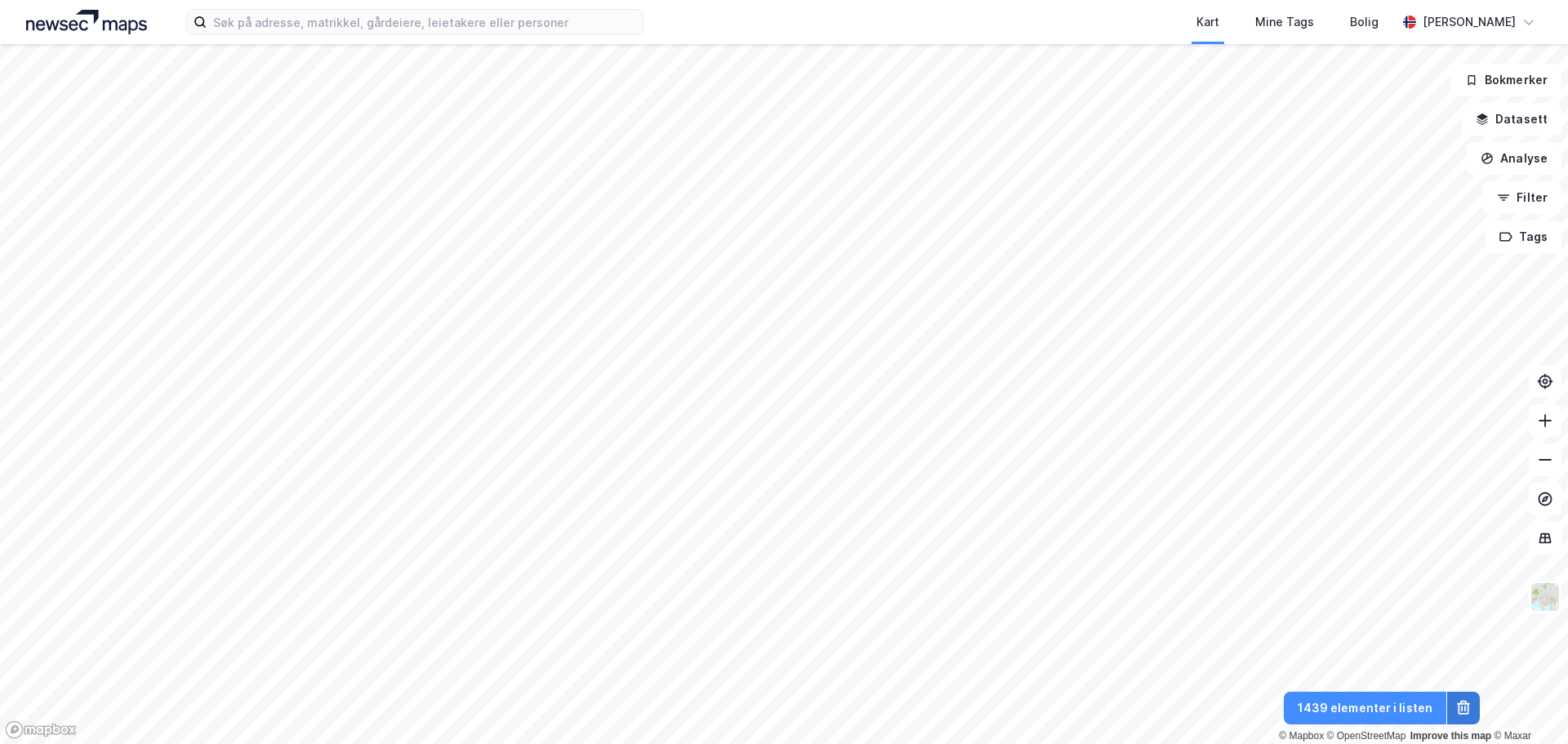
click at [1459, 704] on icon at bounding box center [1463, 709] width 11 height 12
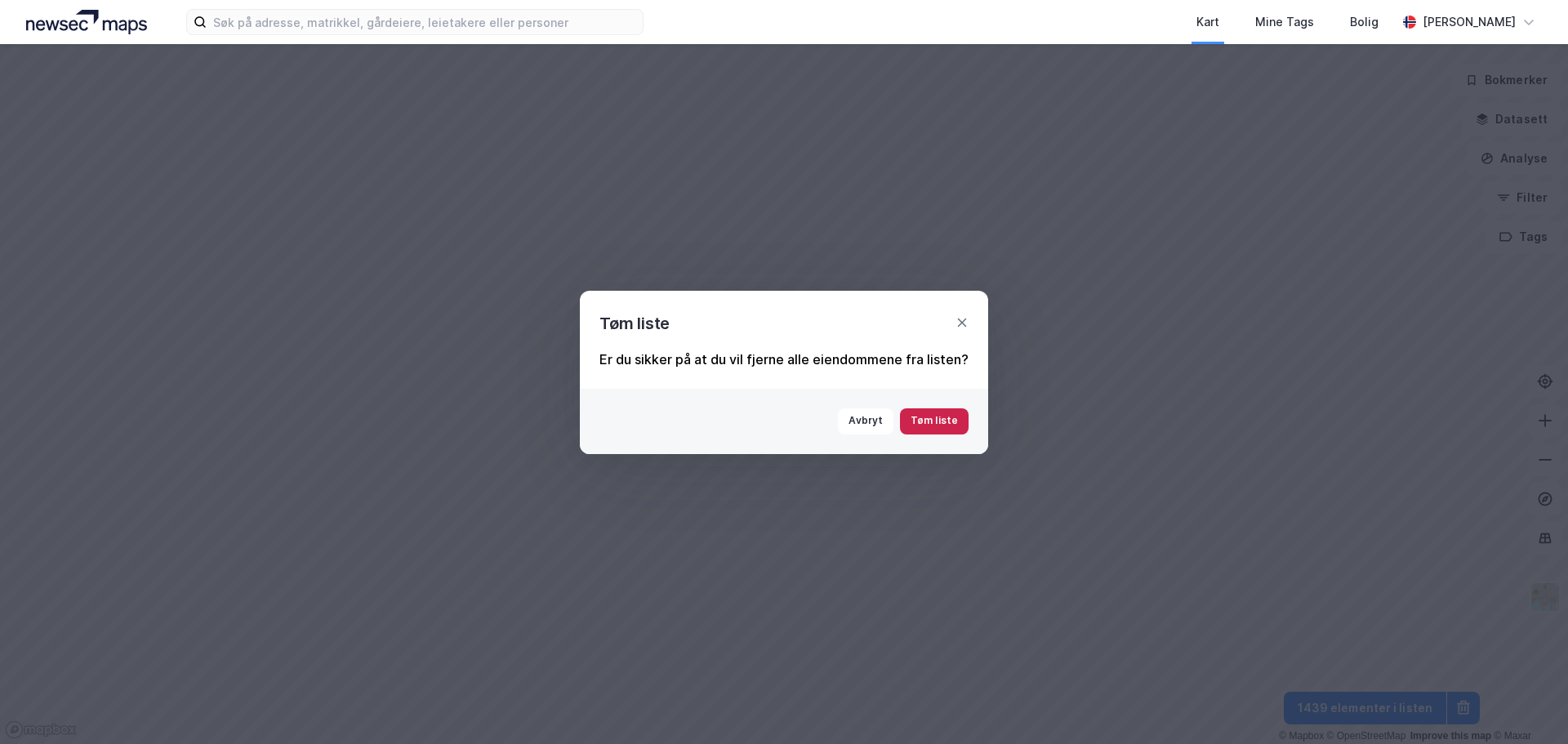
click at [940, 430] on button "Tøm liste" at bounding box center [935, 420] width 69 height 26
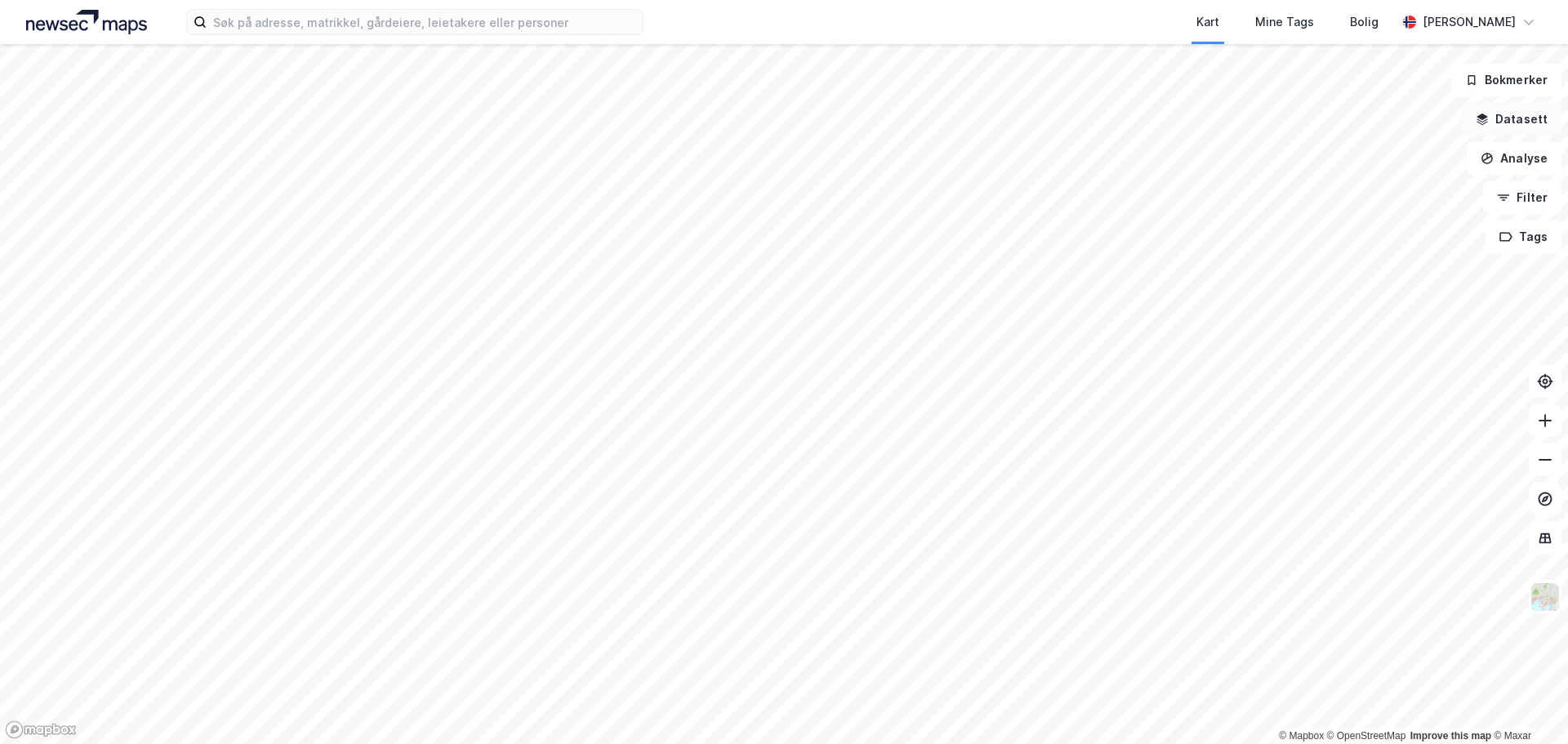
click at [1519, 125] on button "Datasett" at bounding box center [1512, 119] width 99 height 33
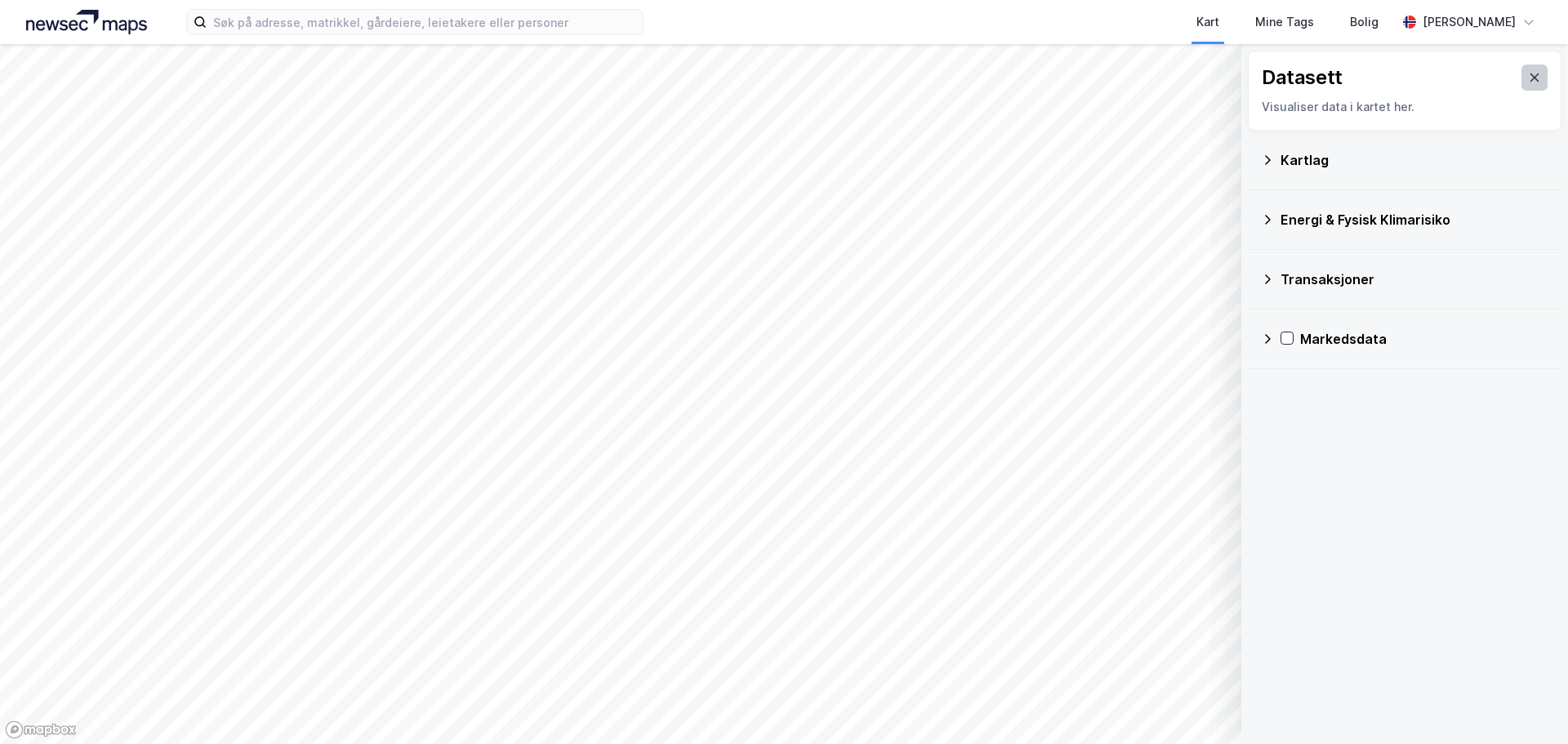
click at [1528, 79] on icon at bounding box center [1535, 77] width 13 height 13
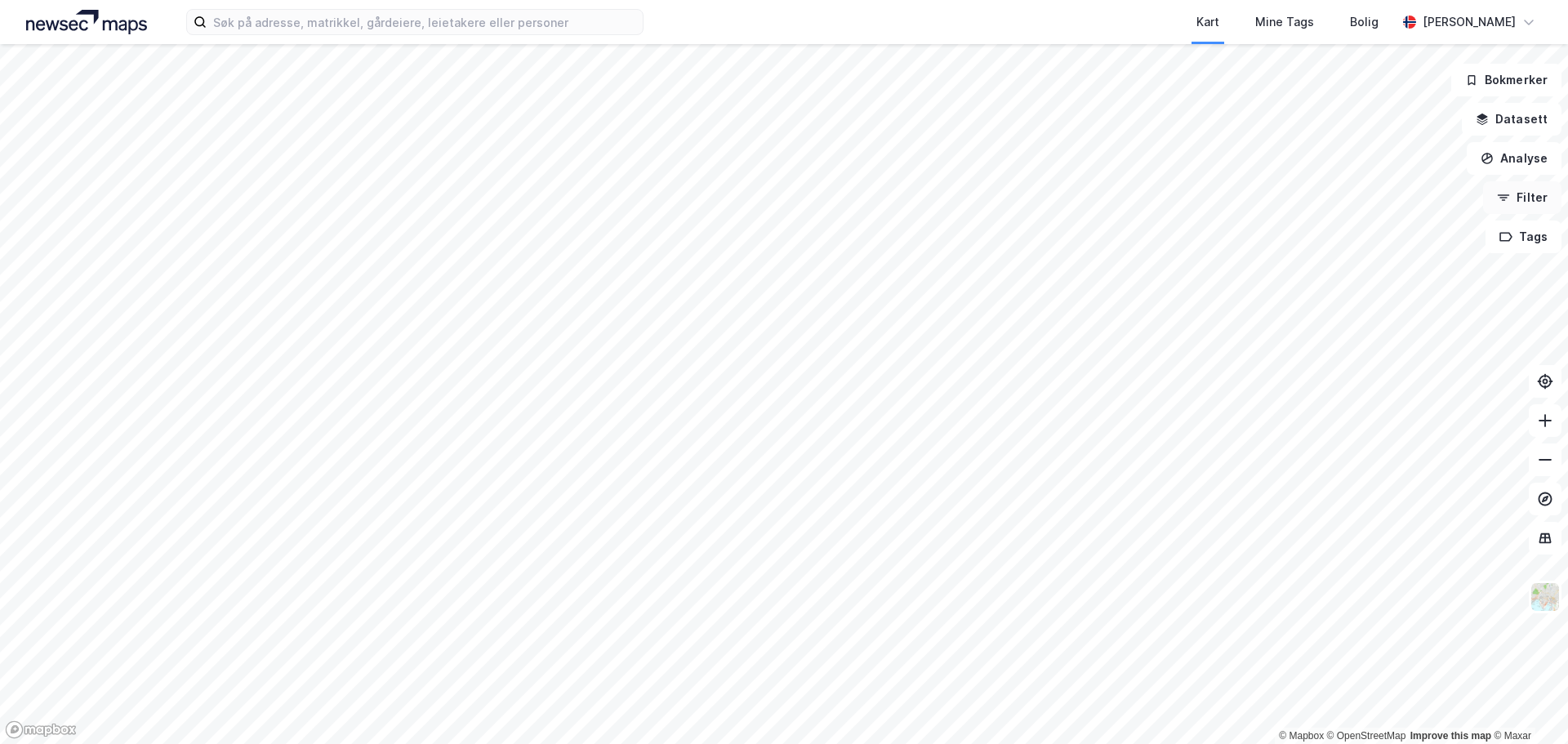
click at [1517, 202] on button "Filter" at bounding box center [1522, 198] width 78 height 33
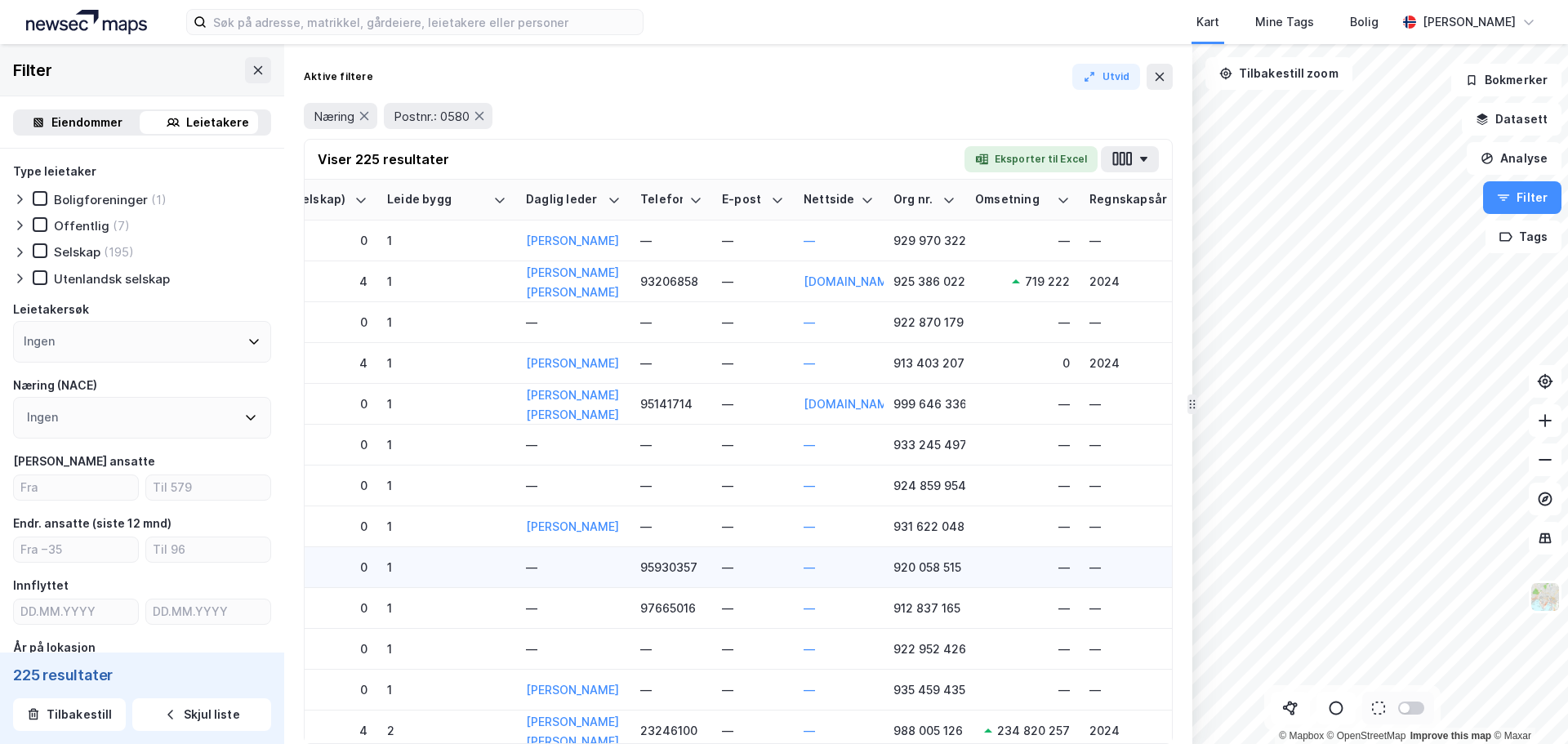
scroll to position [1612, 981]
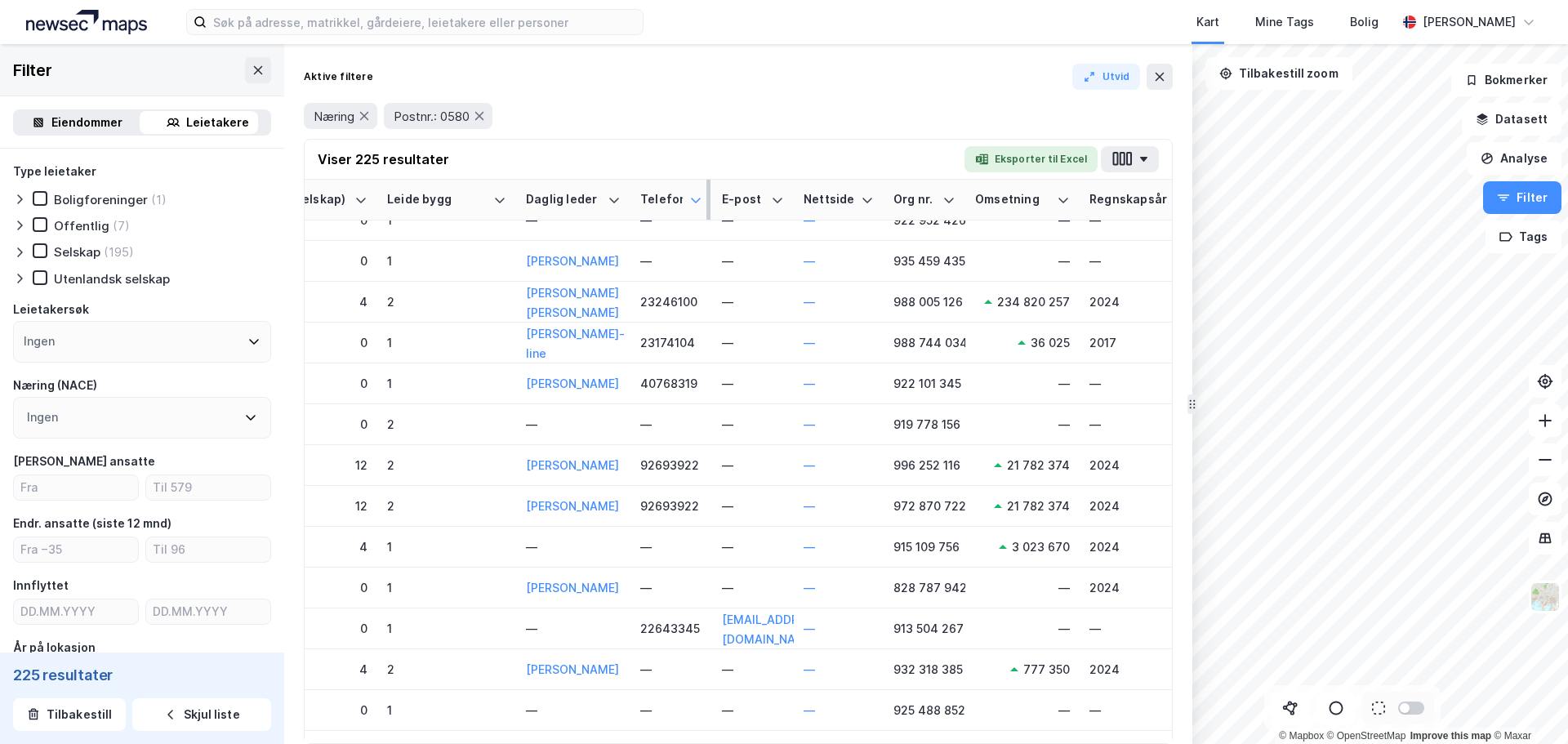
click at [699, 203] on icon at bounding box center [696, 200] width 13 height 13
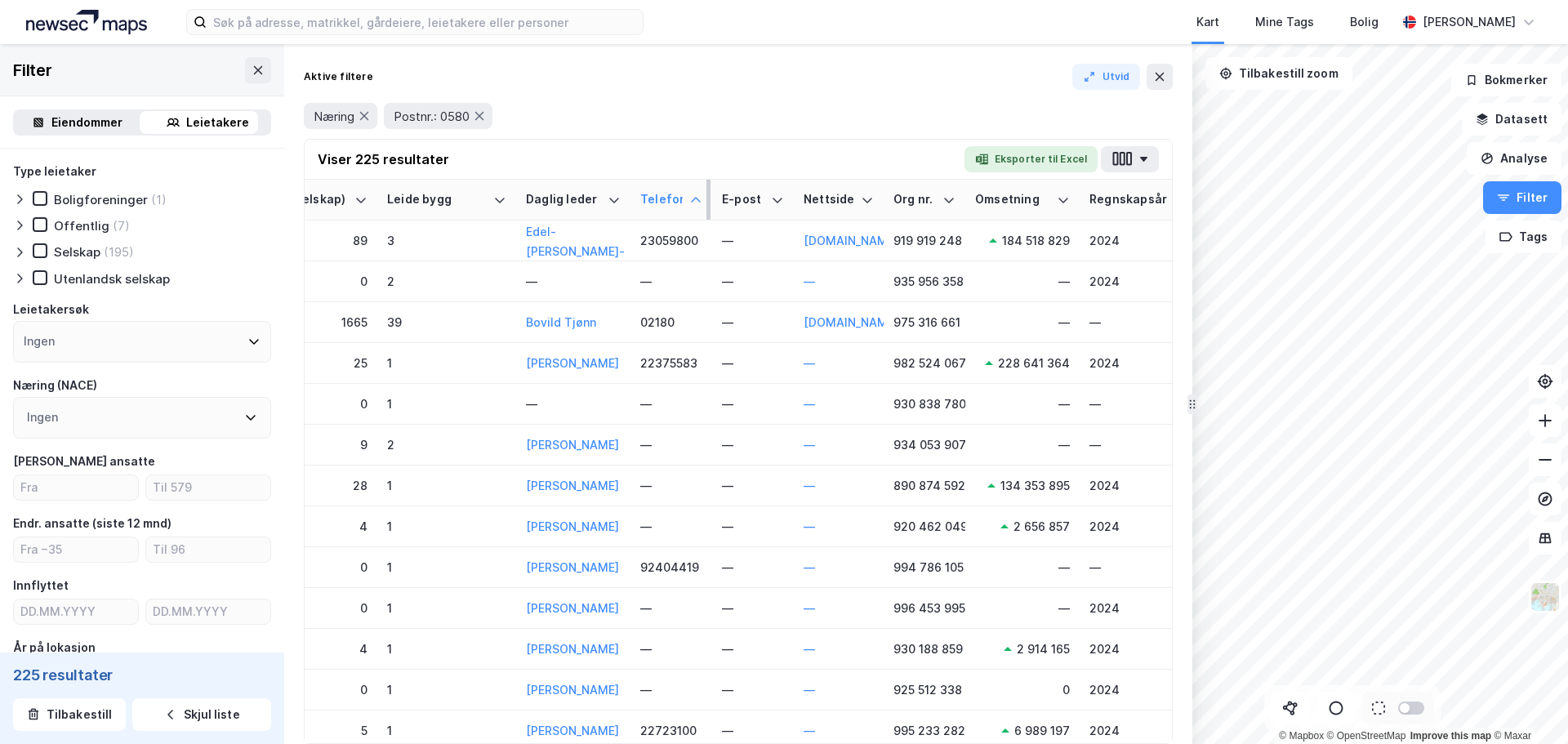
click at [699, 203] on icon at bounding box center [696, 200] width 13 height 13
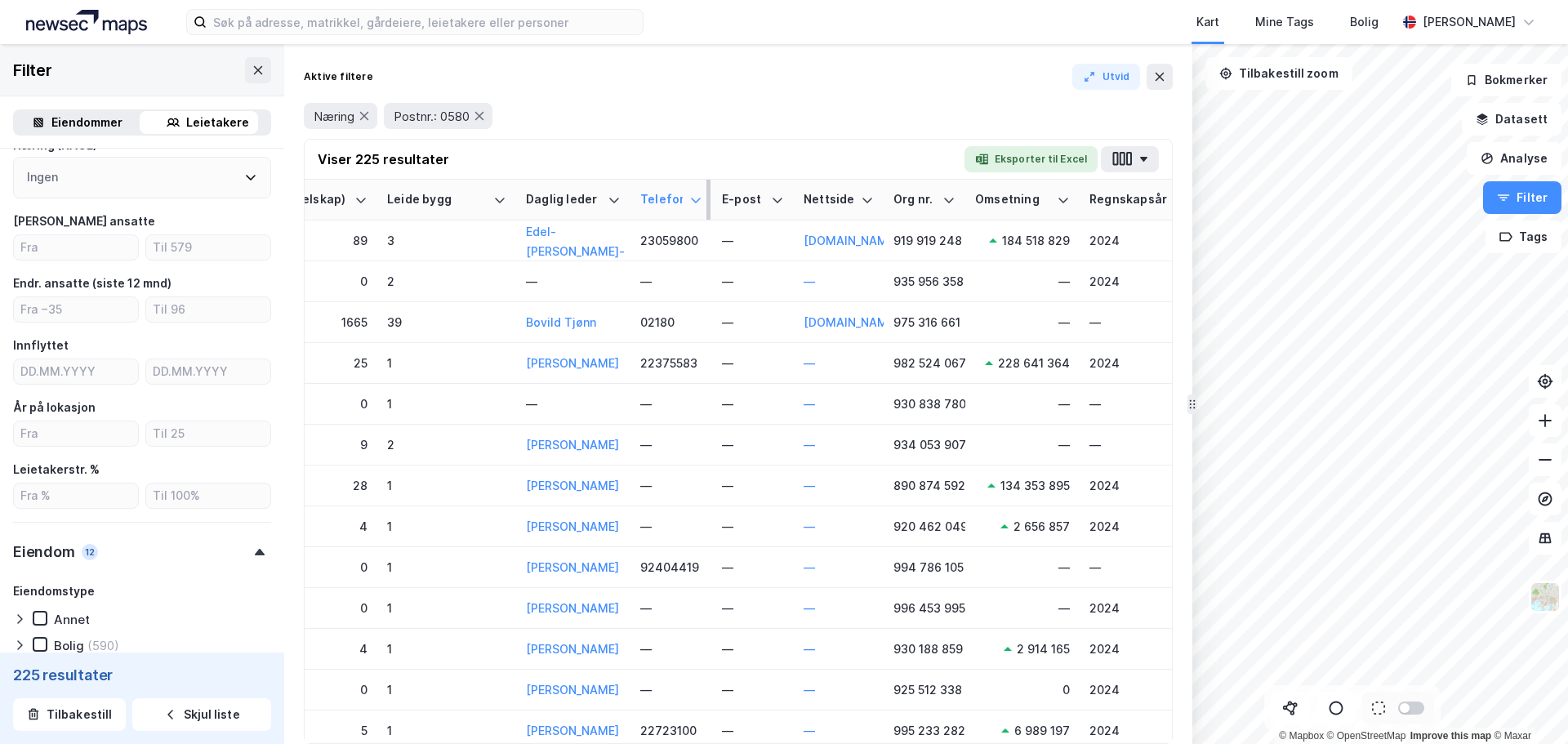
scroll to position [219, 0]
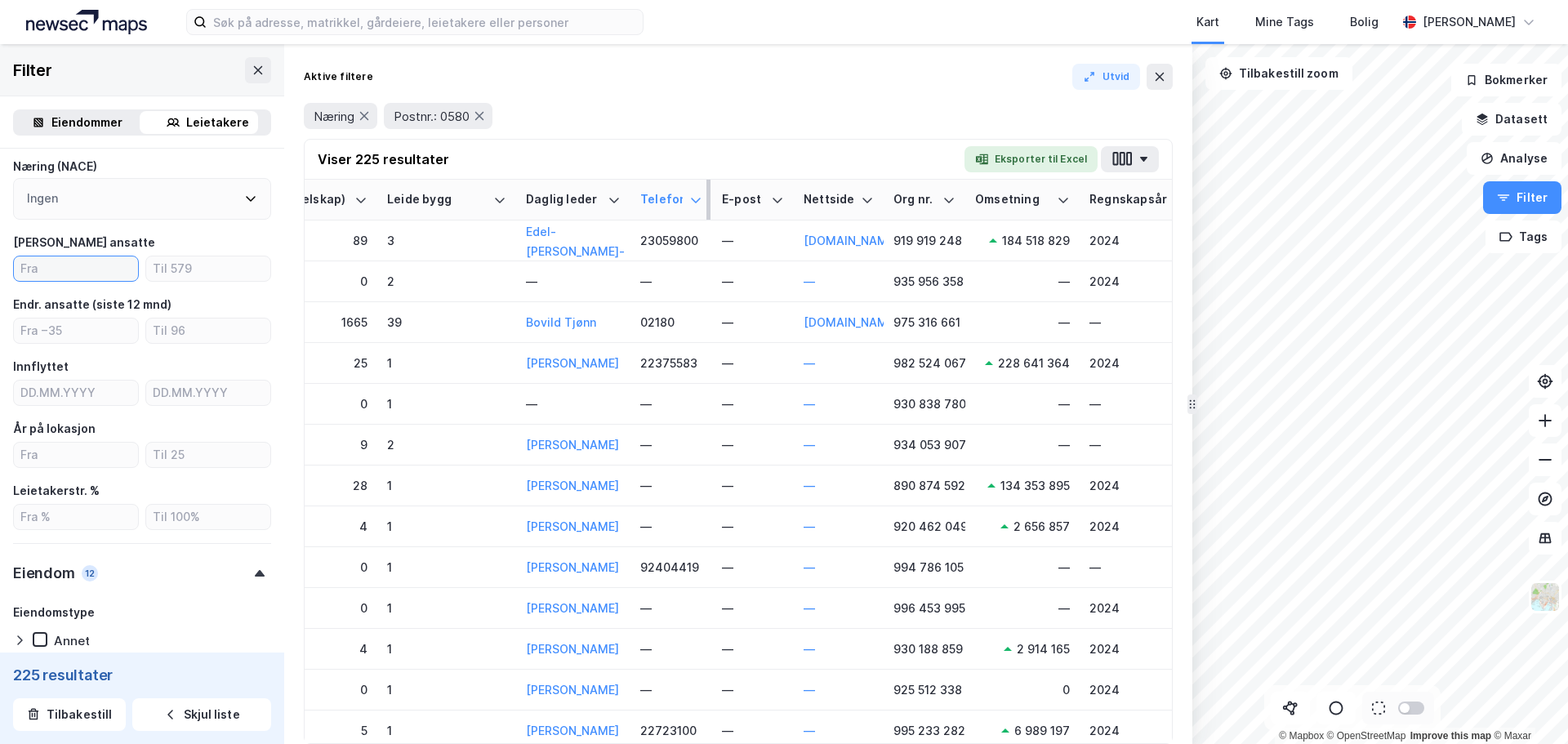
click at [107, 269] on input "number" at bounding box center [77, 268] width 124 height 24
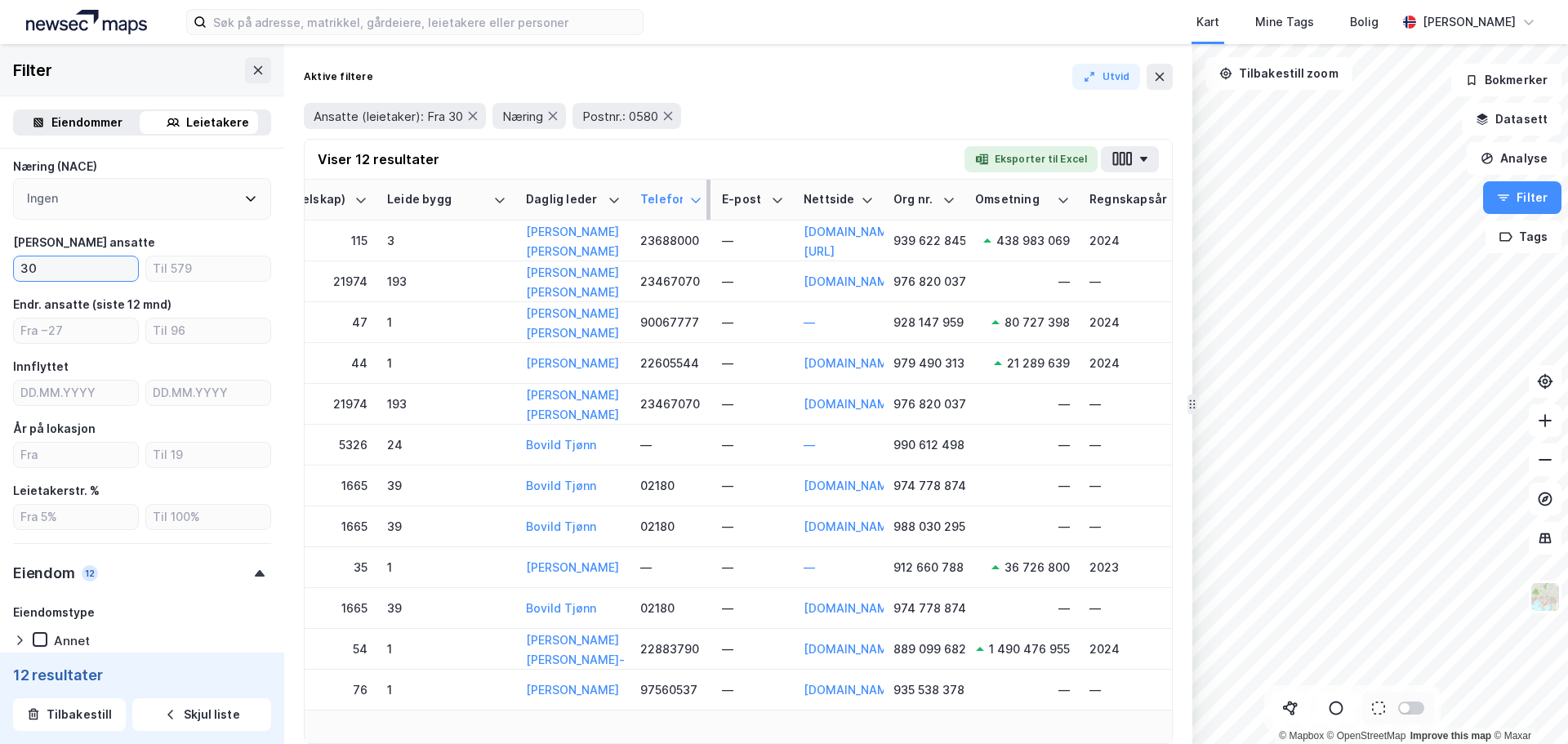
type input "30"
click at [219, 240] on div "[PERSON_NAME] ansatte" at bounding box center [142, 242] width 258 height 19
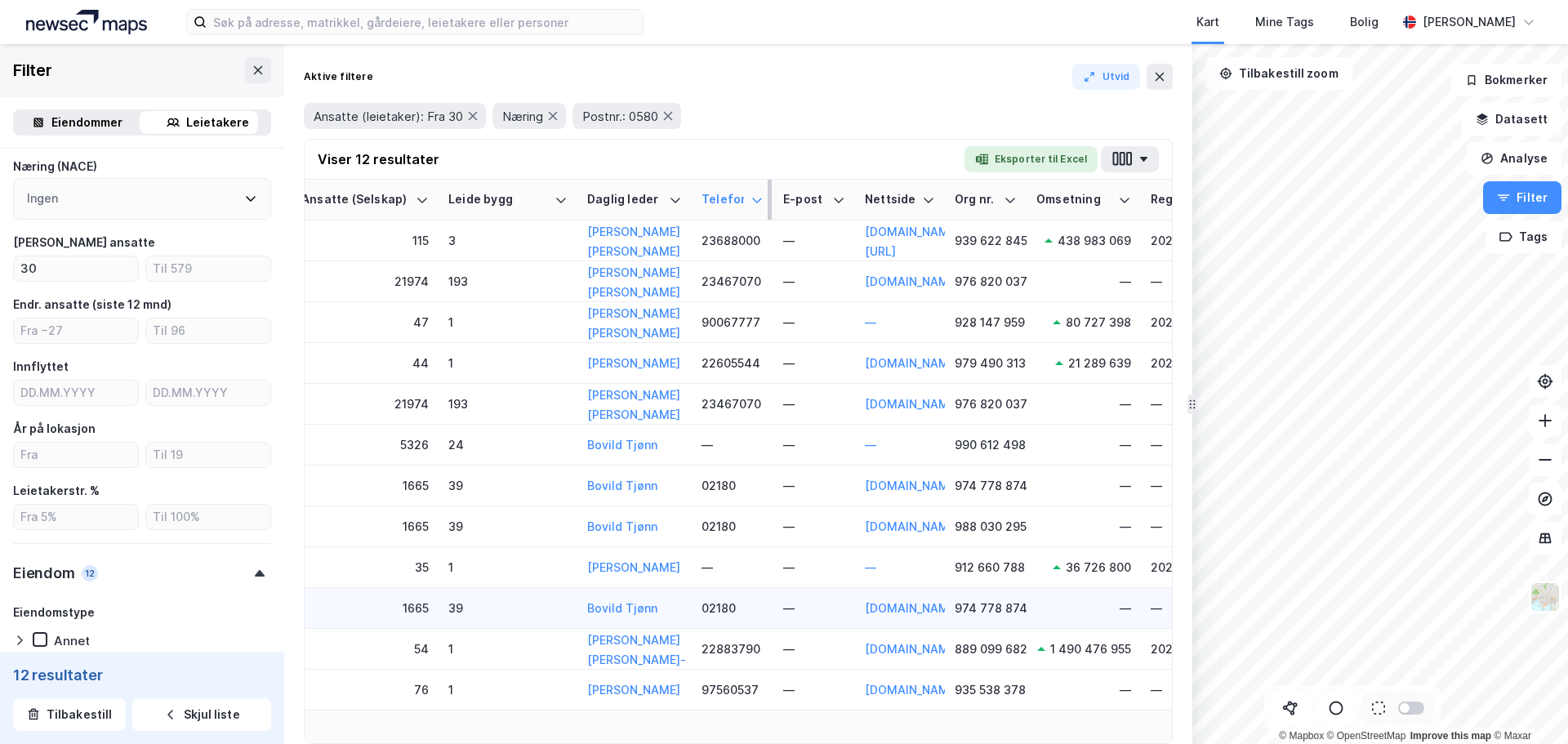
scroll to position [0, 916]
click at [750, 156] on div "Viser 12 resultater Eksporter til Excel" at bounding box center [738, 160] width 867 height 40
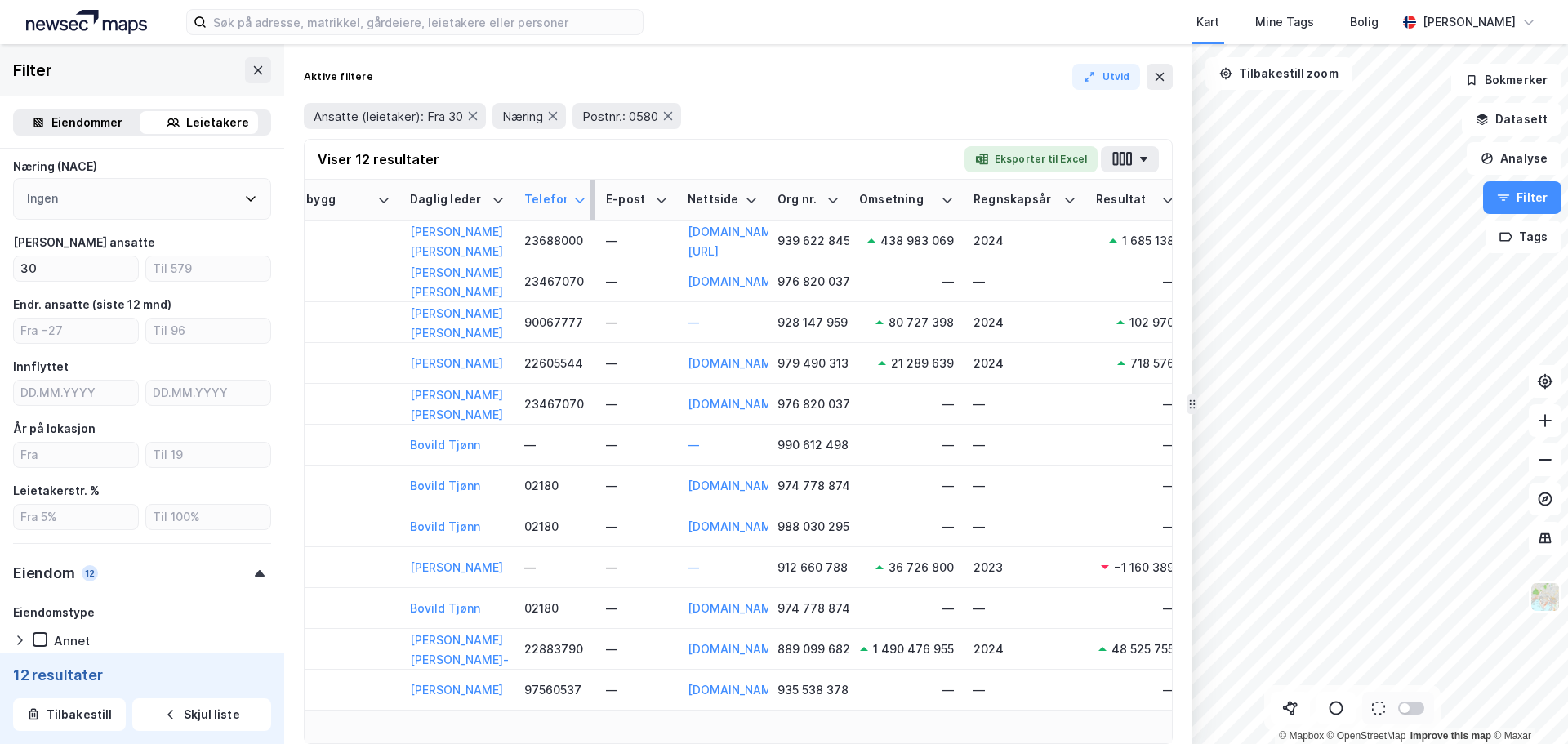
scroll to position [0, 1089]
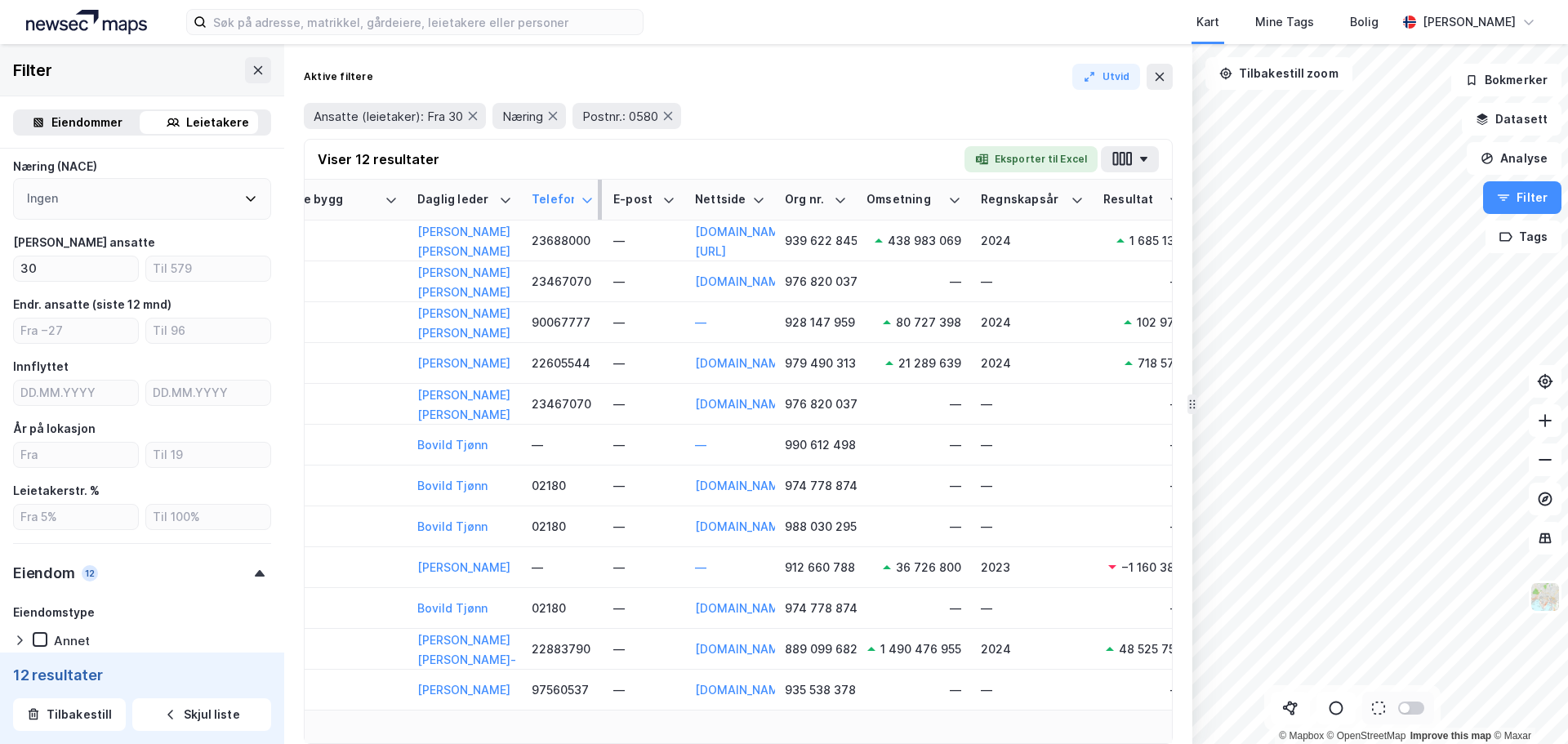
click at [577, 720] on div "Leietaker Ansatte (leietaker) Endr. ansatte (12 mnd) Innflyttet År på lokasjon …" at bounding box center [738, 462] width 867 height 563
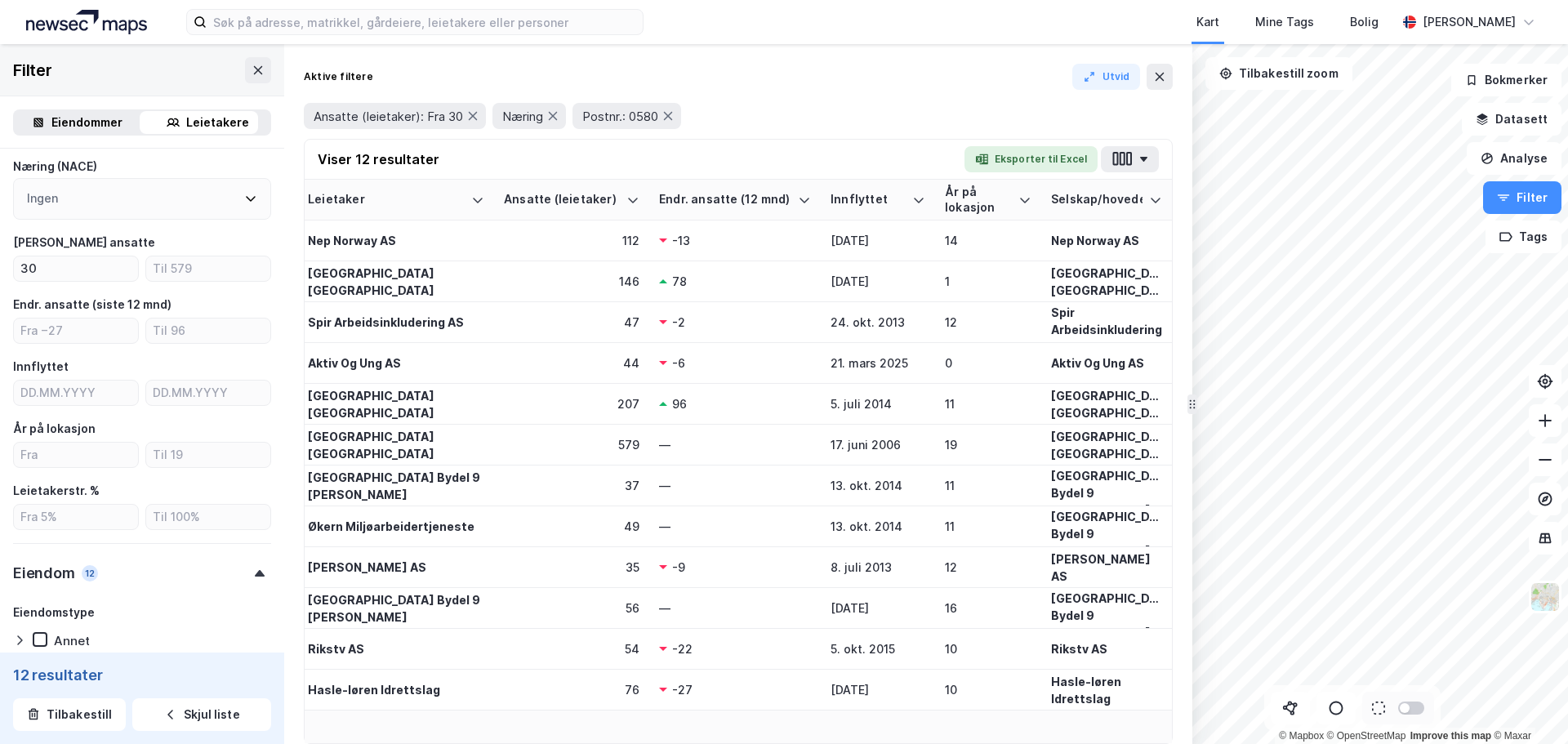
scroll to position [0, 25]
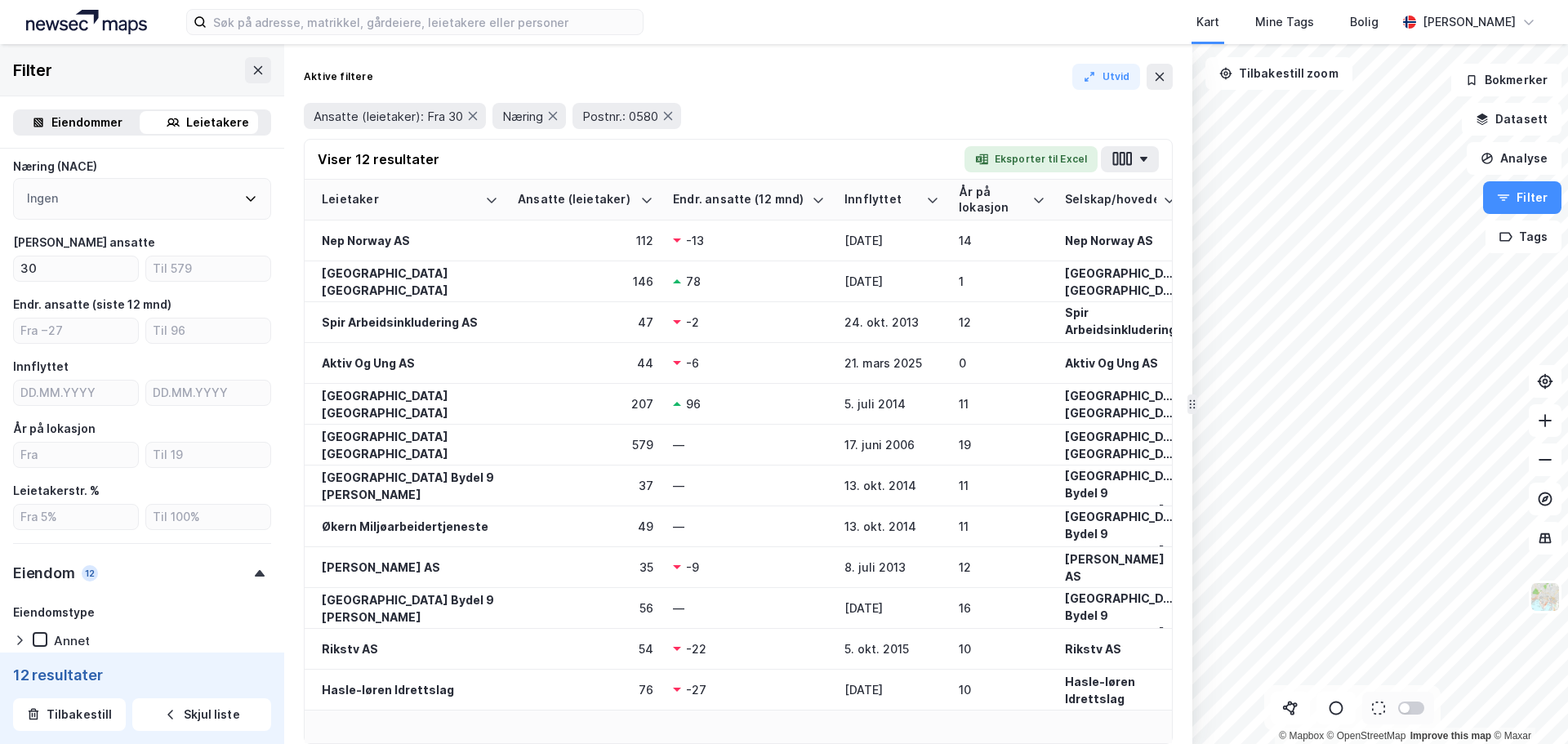
click at [353, 714] on div "Leietaker Ansatte (leietaker) Endr. ansatte (12 mnd) Innflyttet År på lokasjon …" at bounding box center [738, 462] width 867 height 563
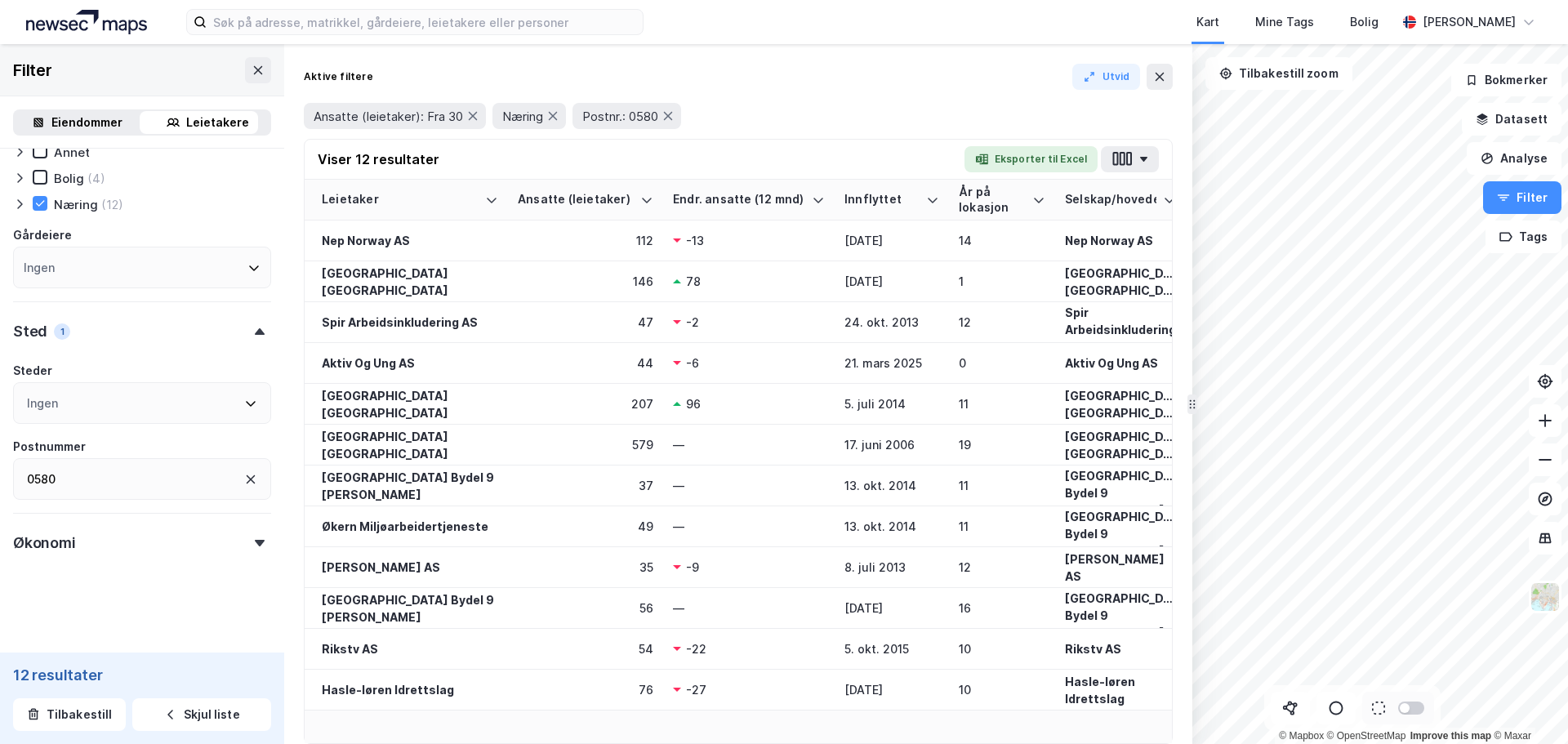
scroll to position [709, 0]
drag, startPoint x: 150, startPoint y: 478, endPoint x: 134, endPoint y: 478, distance: 16.0
click at [150, 478] on div "0580" at bounding box center [142, 478] width 258 height 42
click at [104, 479] on div "0580" at bounding box center [142, 478] width 258 height 42
click at [237, 436] on icon at bounding box center [243, 435] width 13 height 13
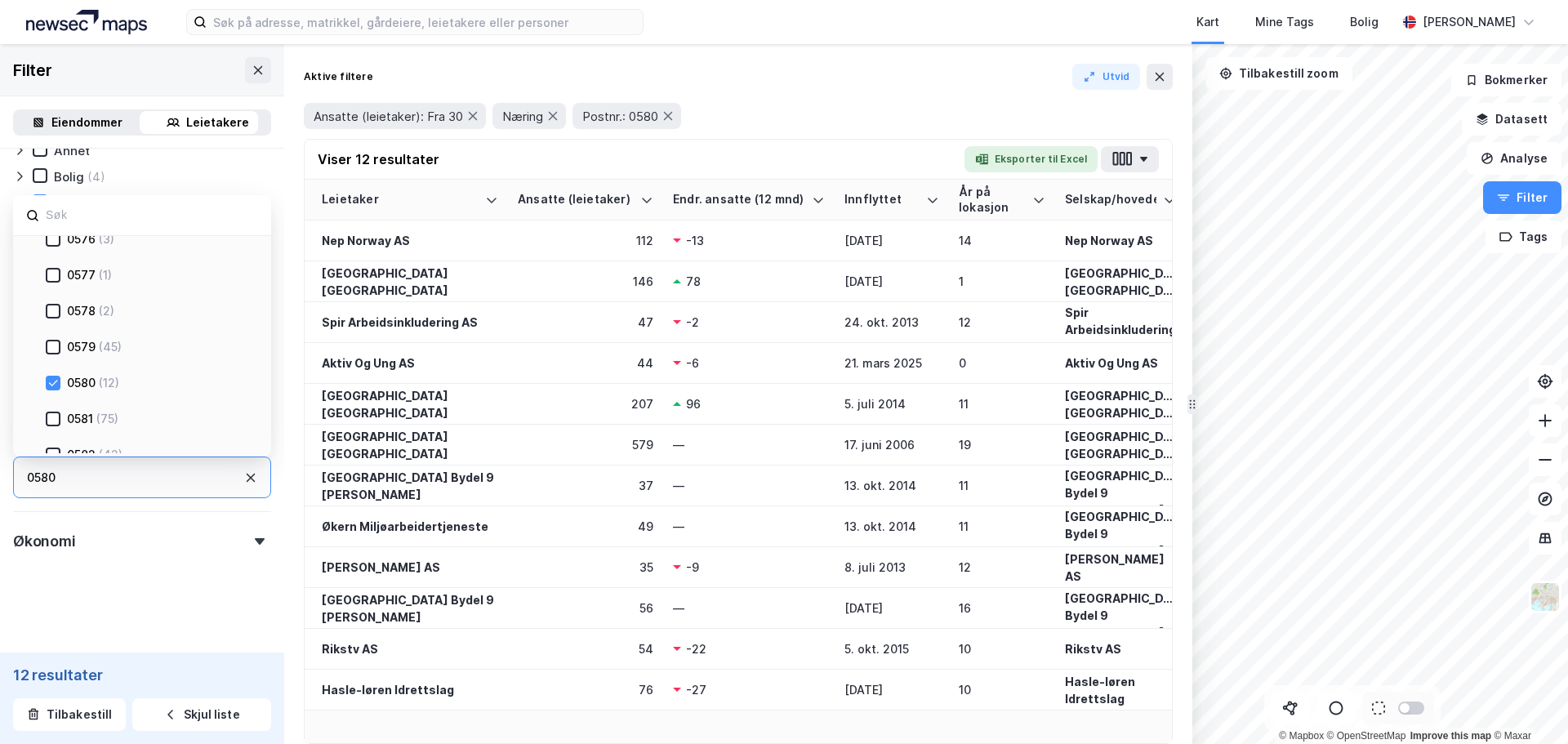
scroll to position [1877, 0]
click at [46, 388] on div at bounding box center [52, 388] width 14 height 14
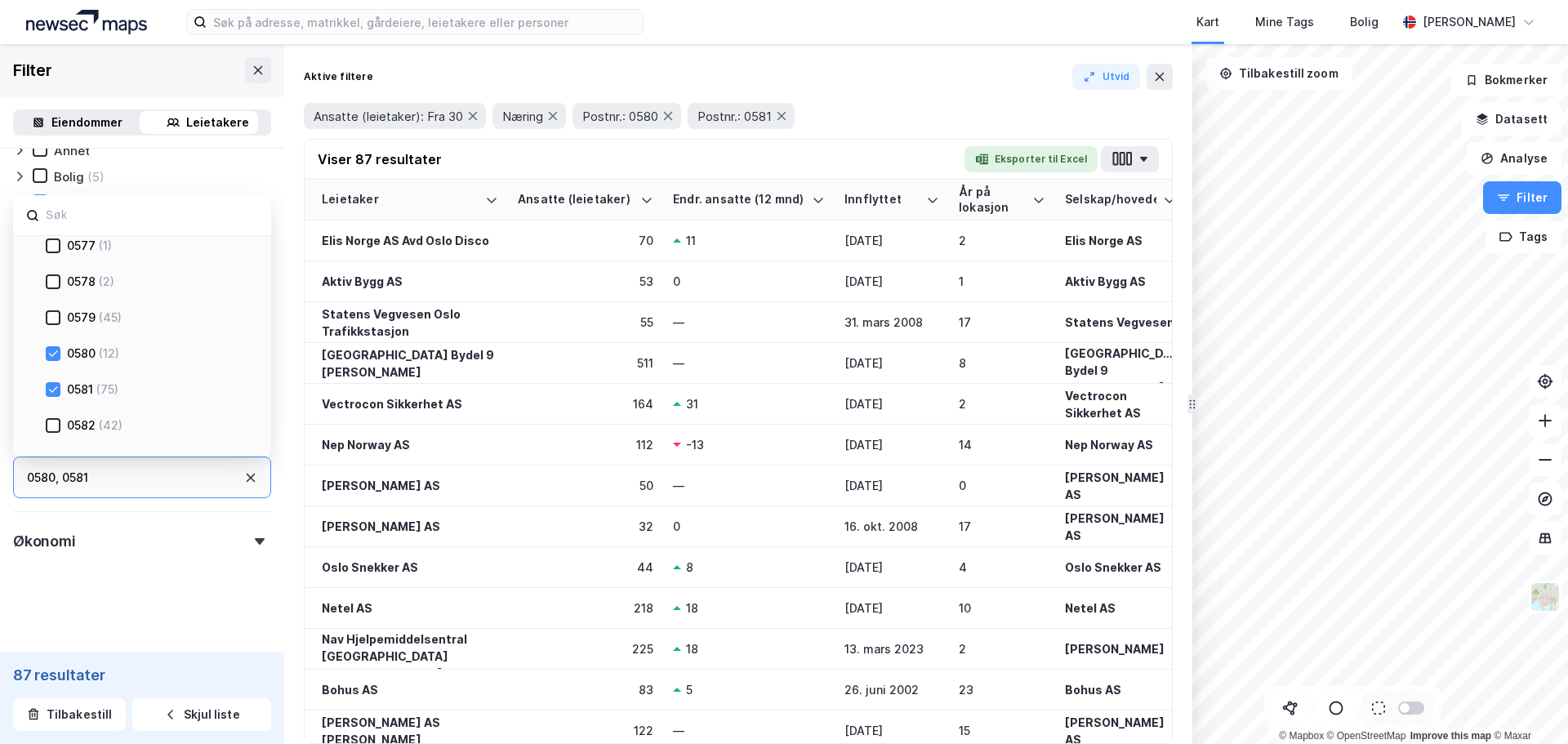
scroll to position [709, 0]
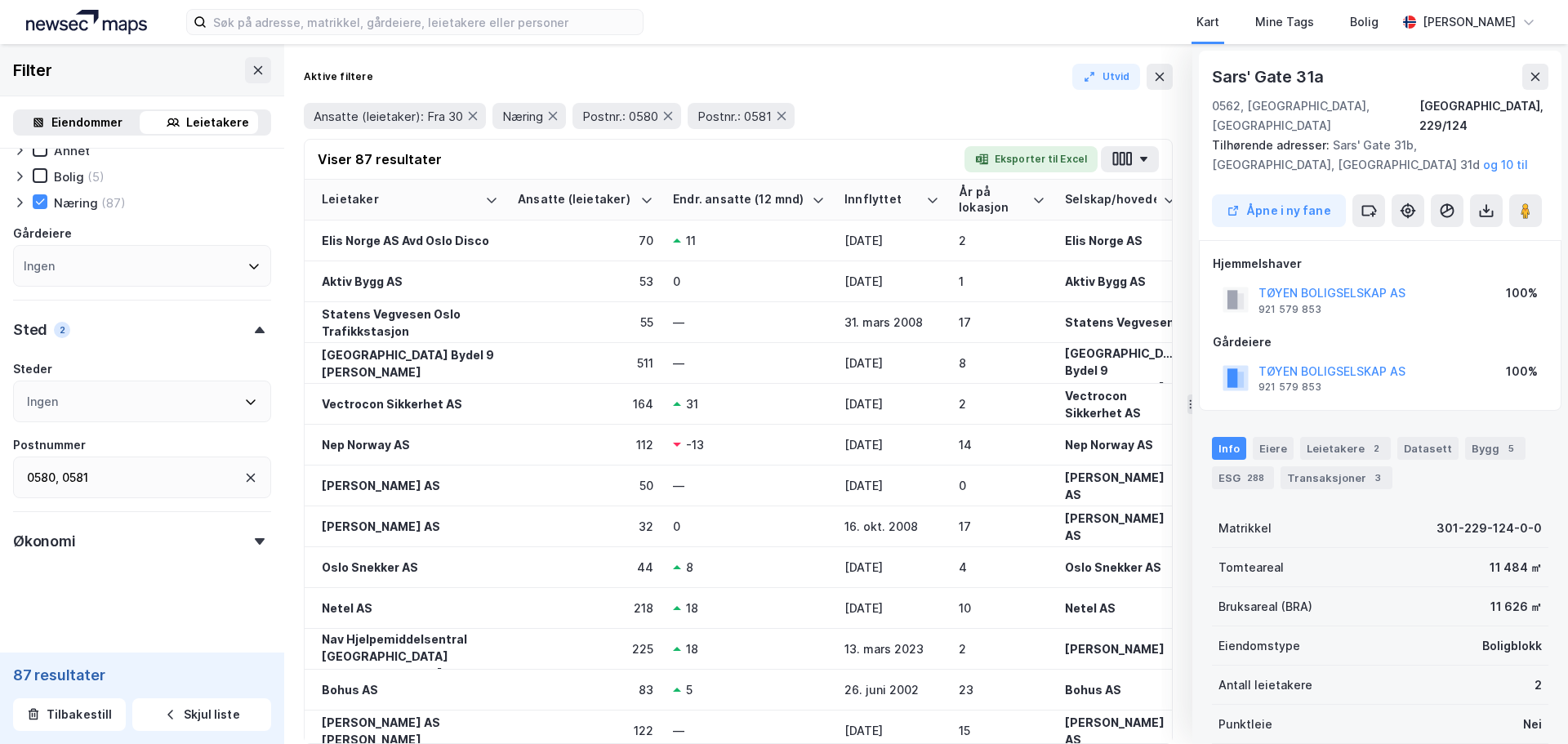
click at [1538, 77] on icon at bounding box center [1536, 77] width 13 height 13
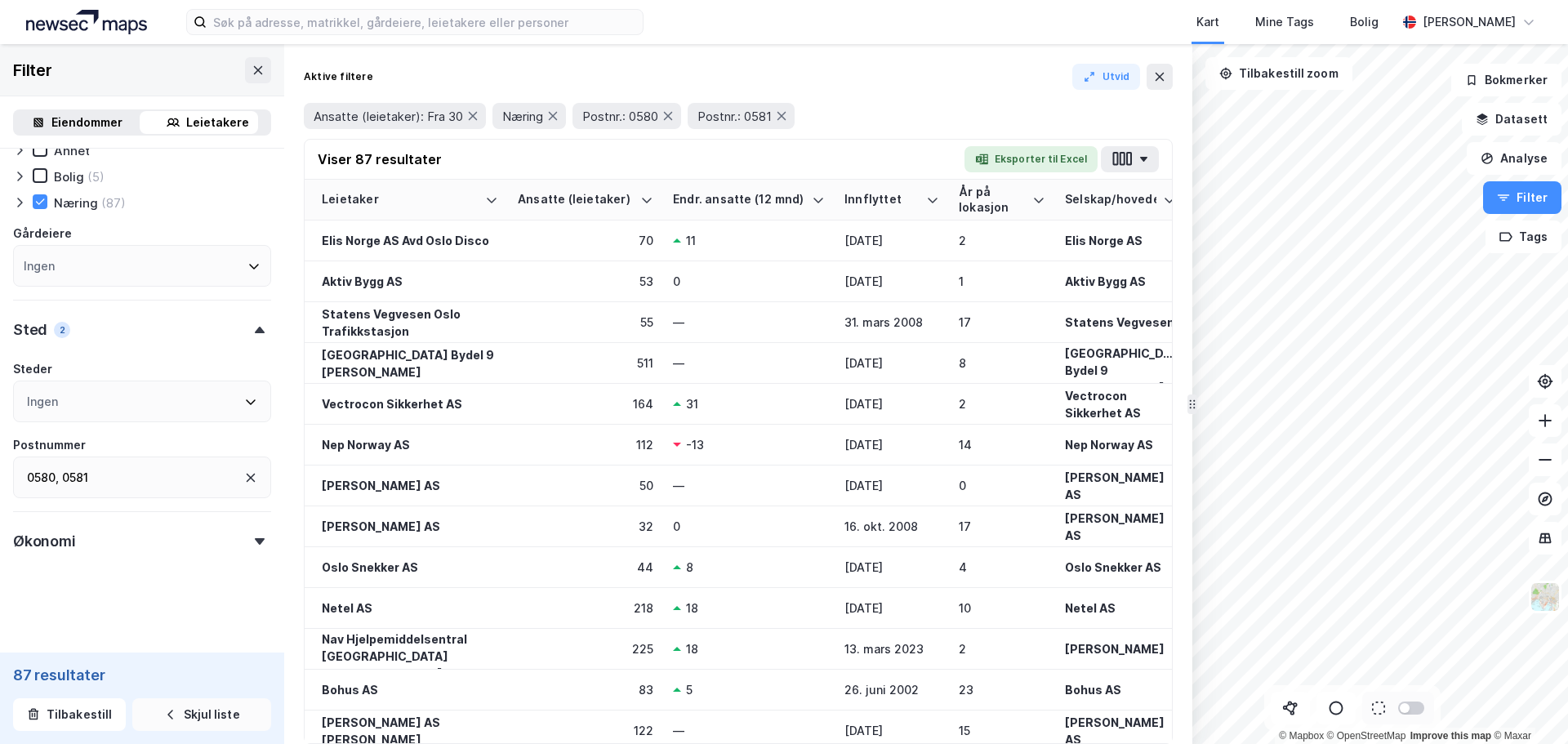
click at [185, 708] on button "Skjul liste" at bounding box center [201, 714] width 139 height 33
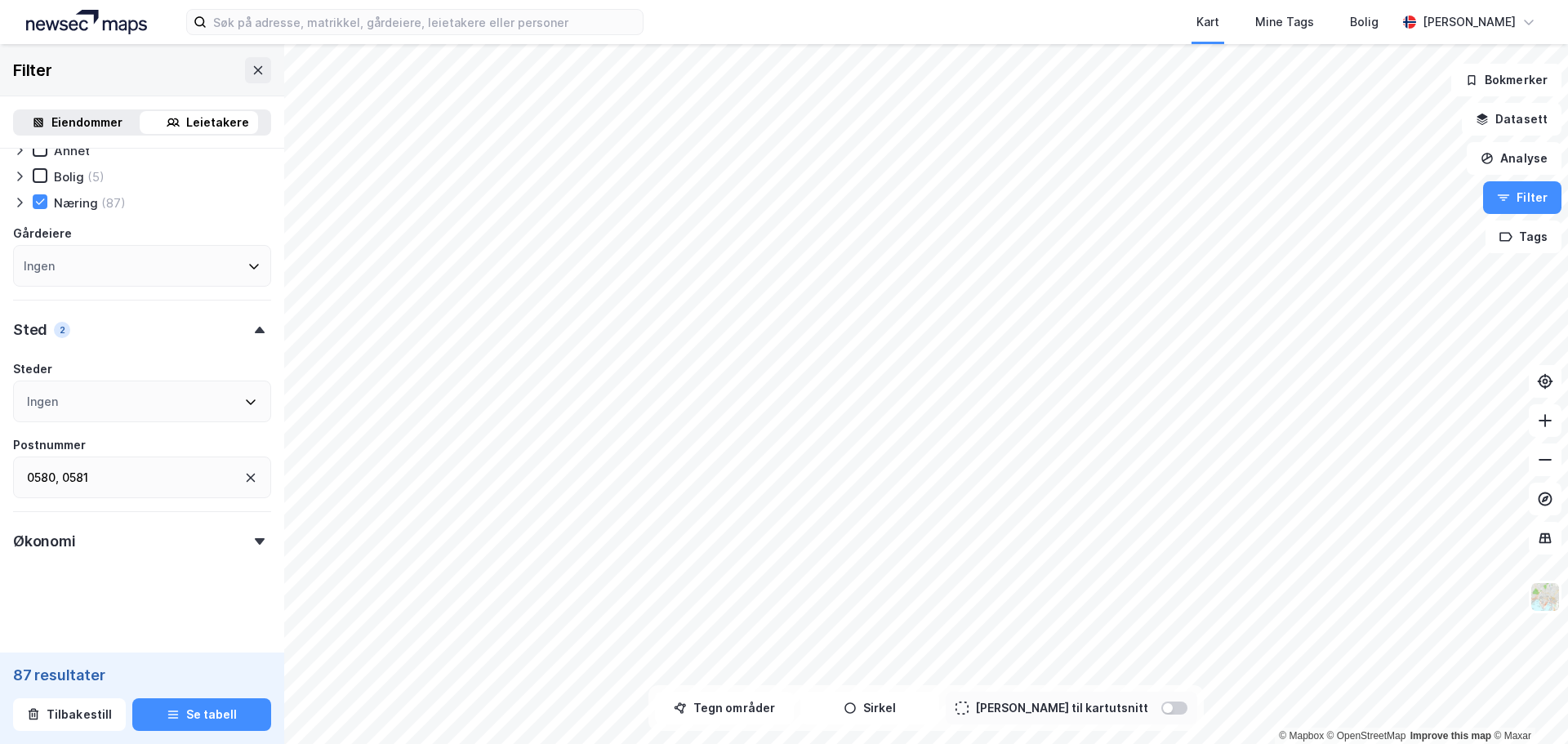
click at [199, 479] on div "0580 , 0581" at bounding box center [142, 478] width 258 height 42
click at [239, 429] on icon at bounding box center [243, 435] width 13 height 13
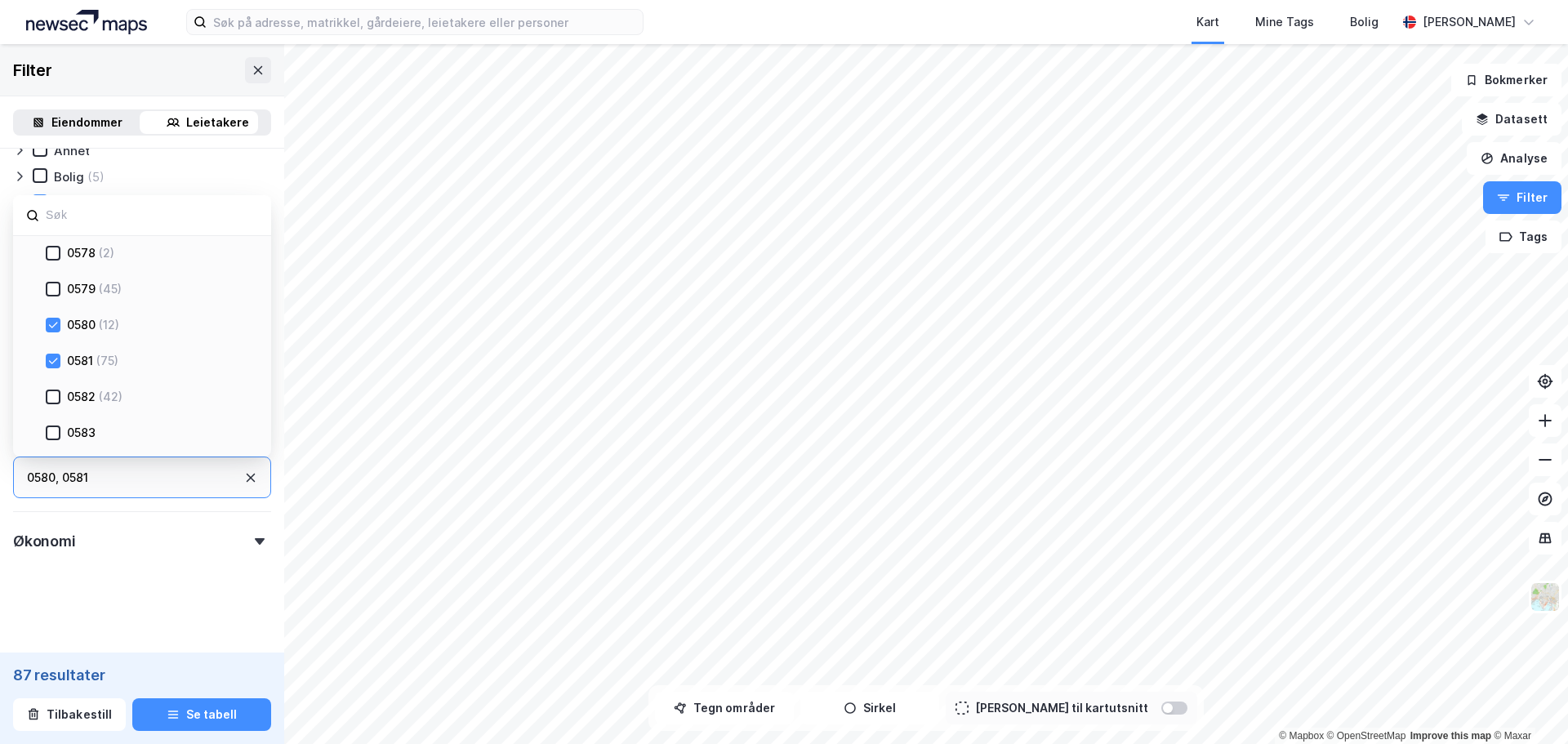
scroll to position [1877, 0]
click at [53, 319] on icon at bounding box center [53, 318] width 9 height 6
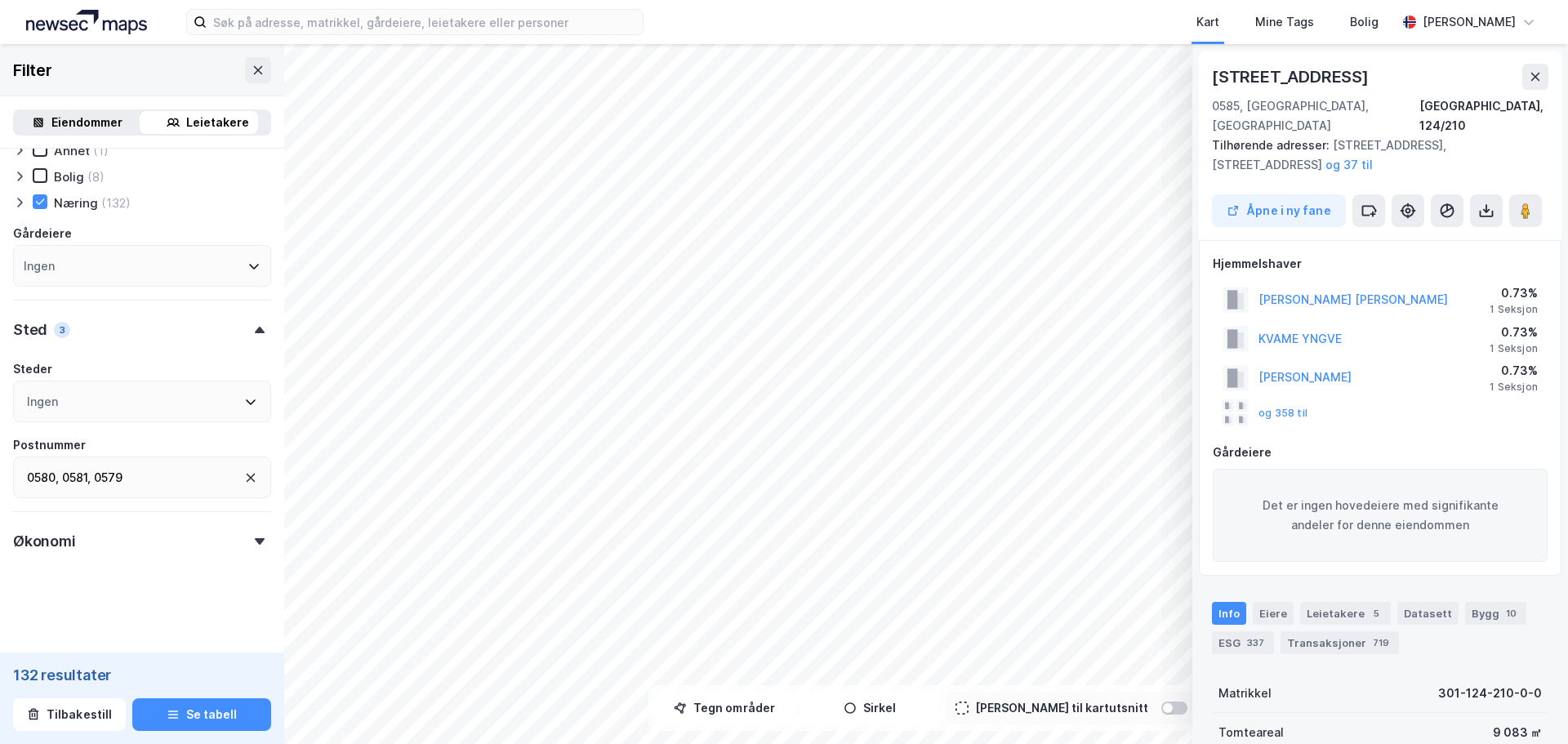
drag, startPoint x: 1528, startPoint y: 74, endPoint x: 1496, endPoint y: 87, distance: 34.5
click at [1529, 74] on button at bounding box center [1535, 77] width 26 height 26
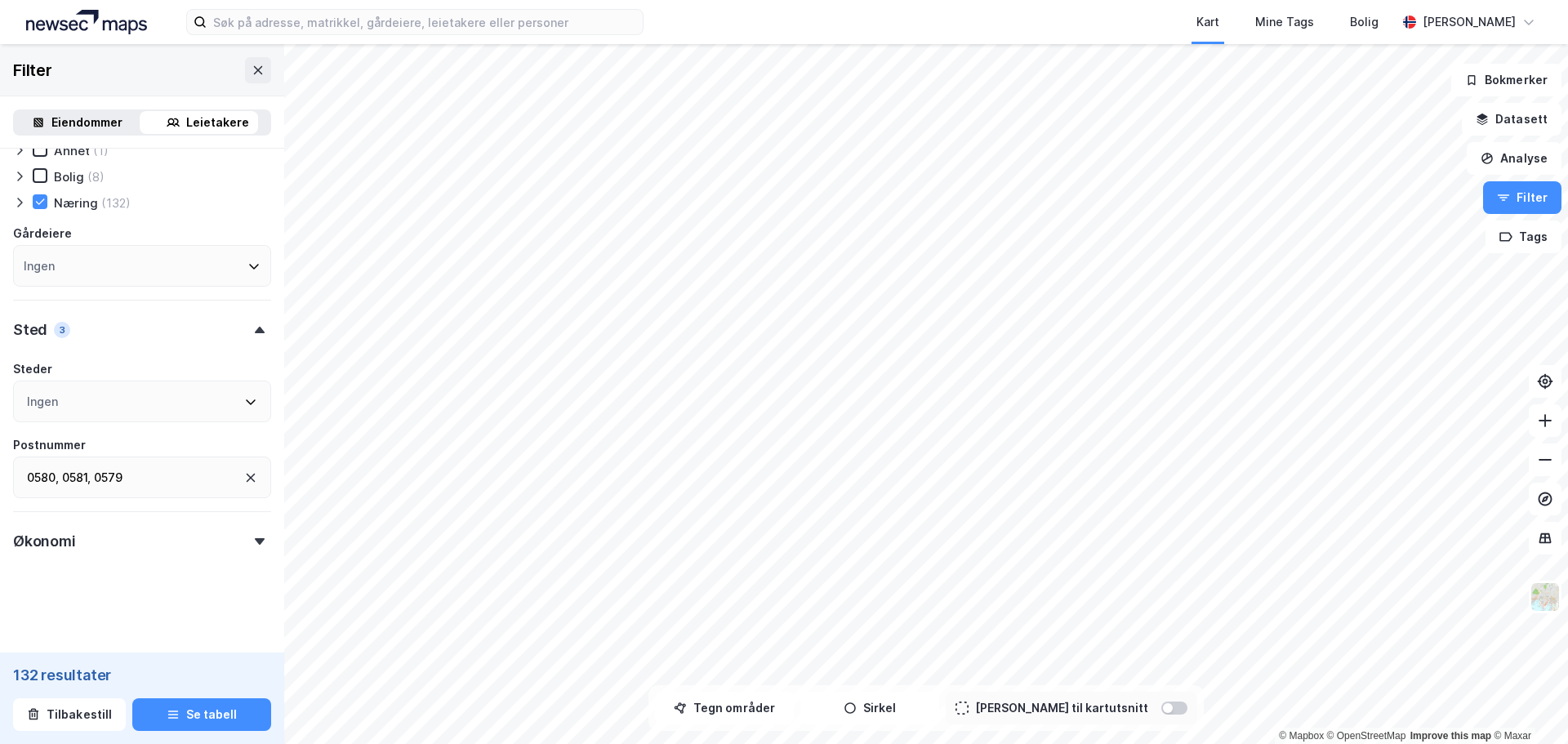
click at [192, 476] on div "0580 , 0581 , 0579" at bounding box center [142, 478] width 258 height 42
click at [236, 426] on div "05 (346)" at bounding box center [137, 435] width 223 height 19
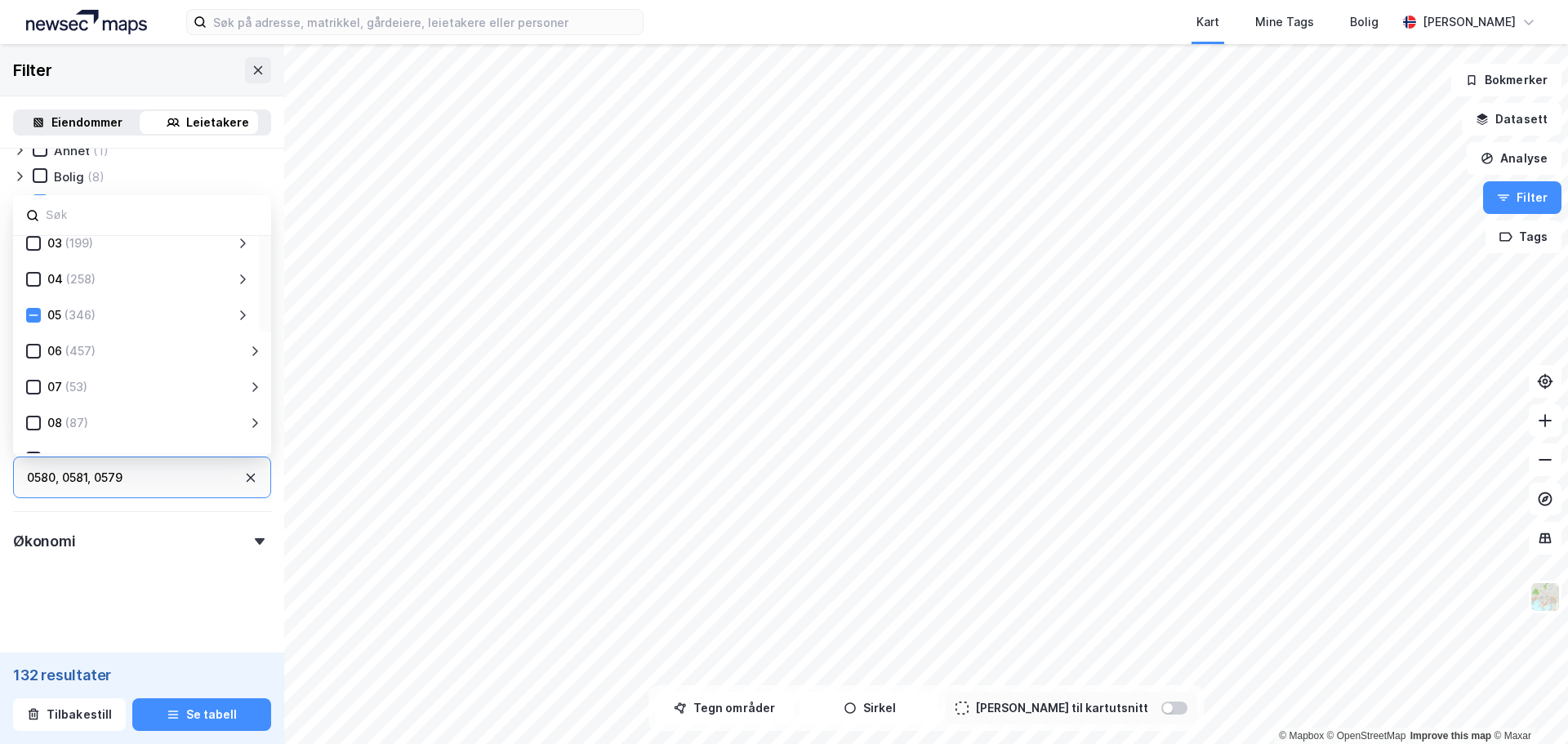
scroll to position [82, 0]
click at [241, 351] on icon at bounding box center [243, 354] width 13 height 13
click at [55, 374] on icon at bounding box center [53, 370] width 12 height 12
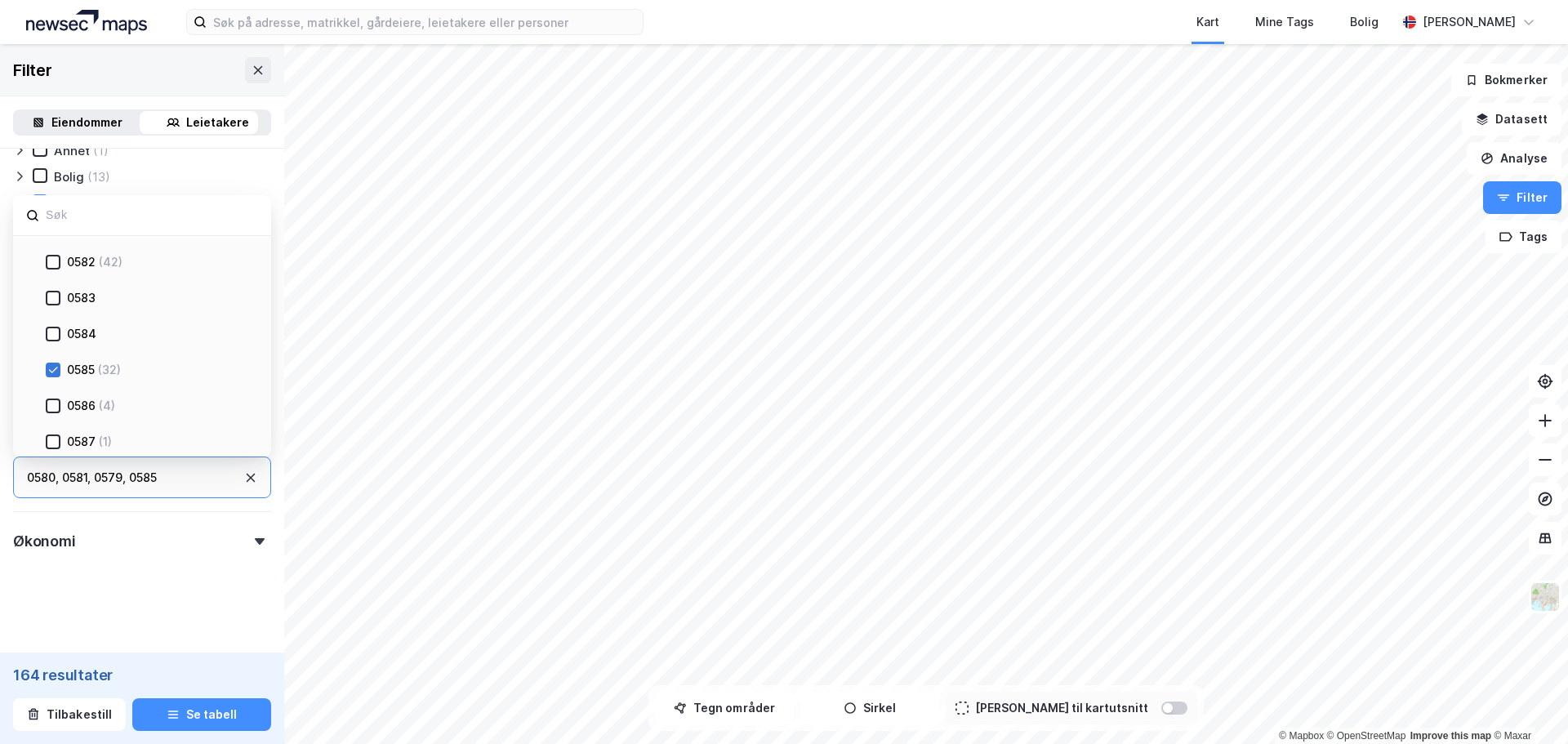
click at [54, 374] on icon at bounding box center [53, 370] width 12 height 12
click at [50, 266] on icon at bounding box center [53, 262] width 12 height 12
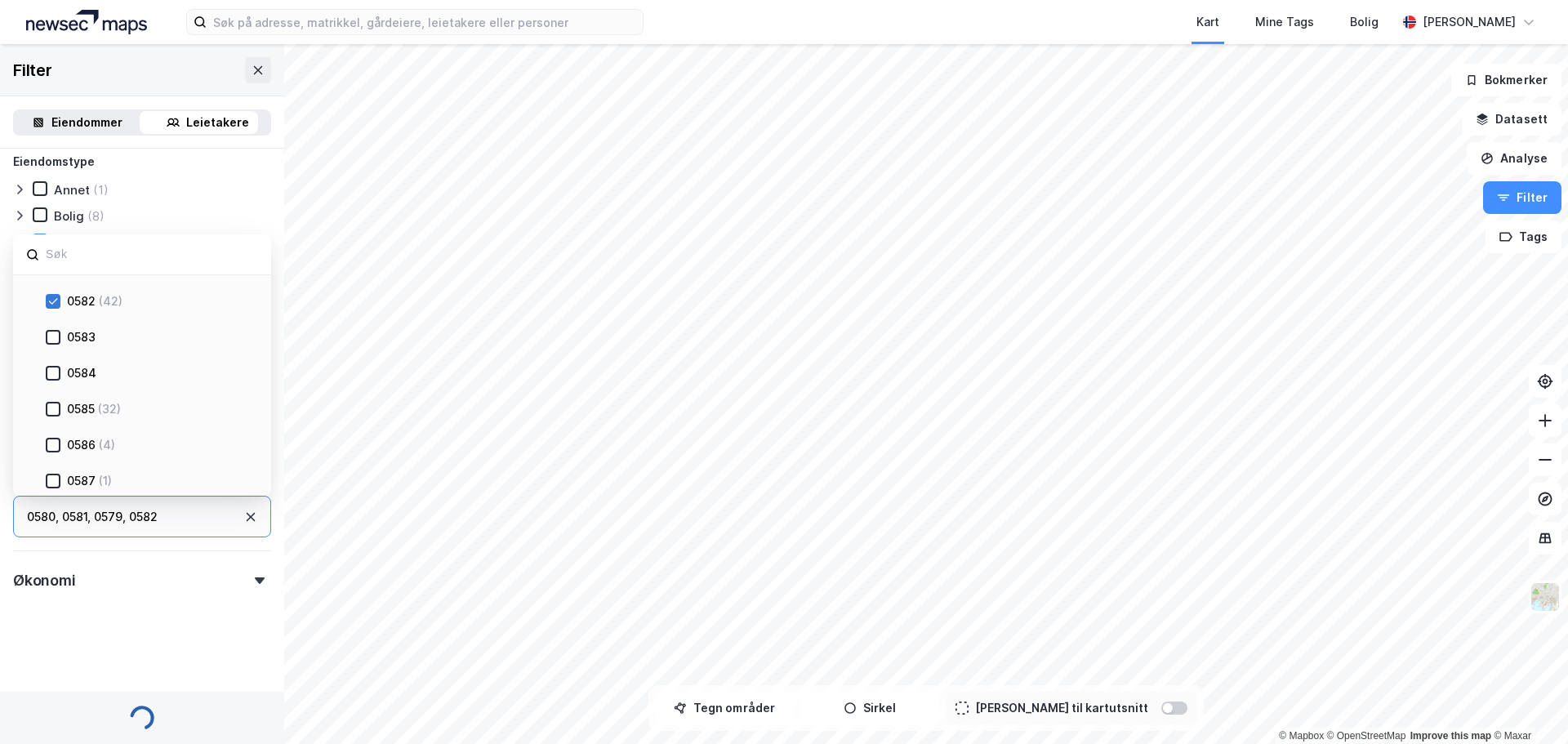
scroll to position [709, 0]
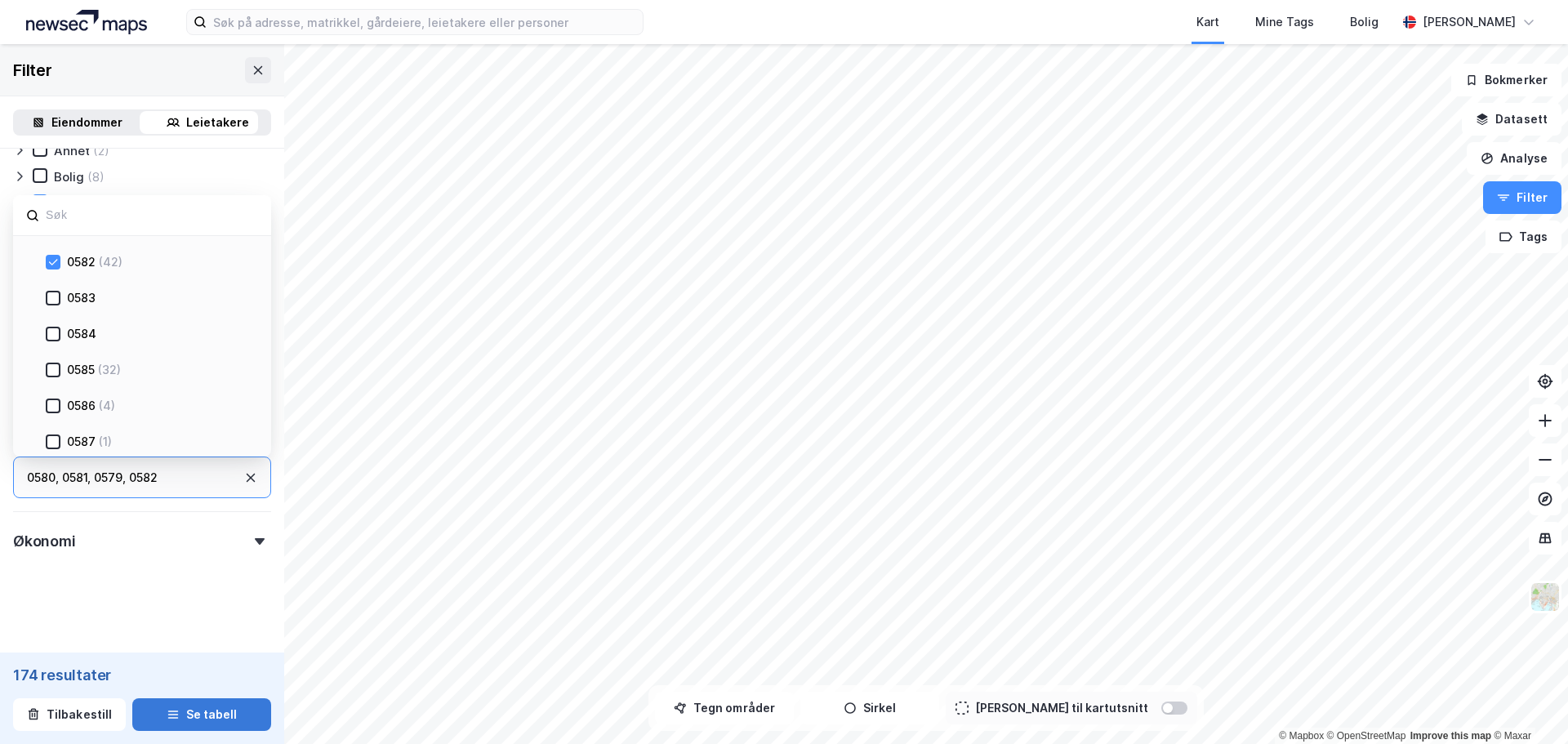
click at [187, 711] on button "Se tabell" at bounding box center [201, 714] width 139 height 33
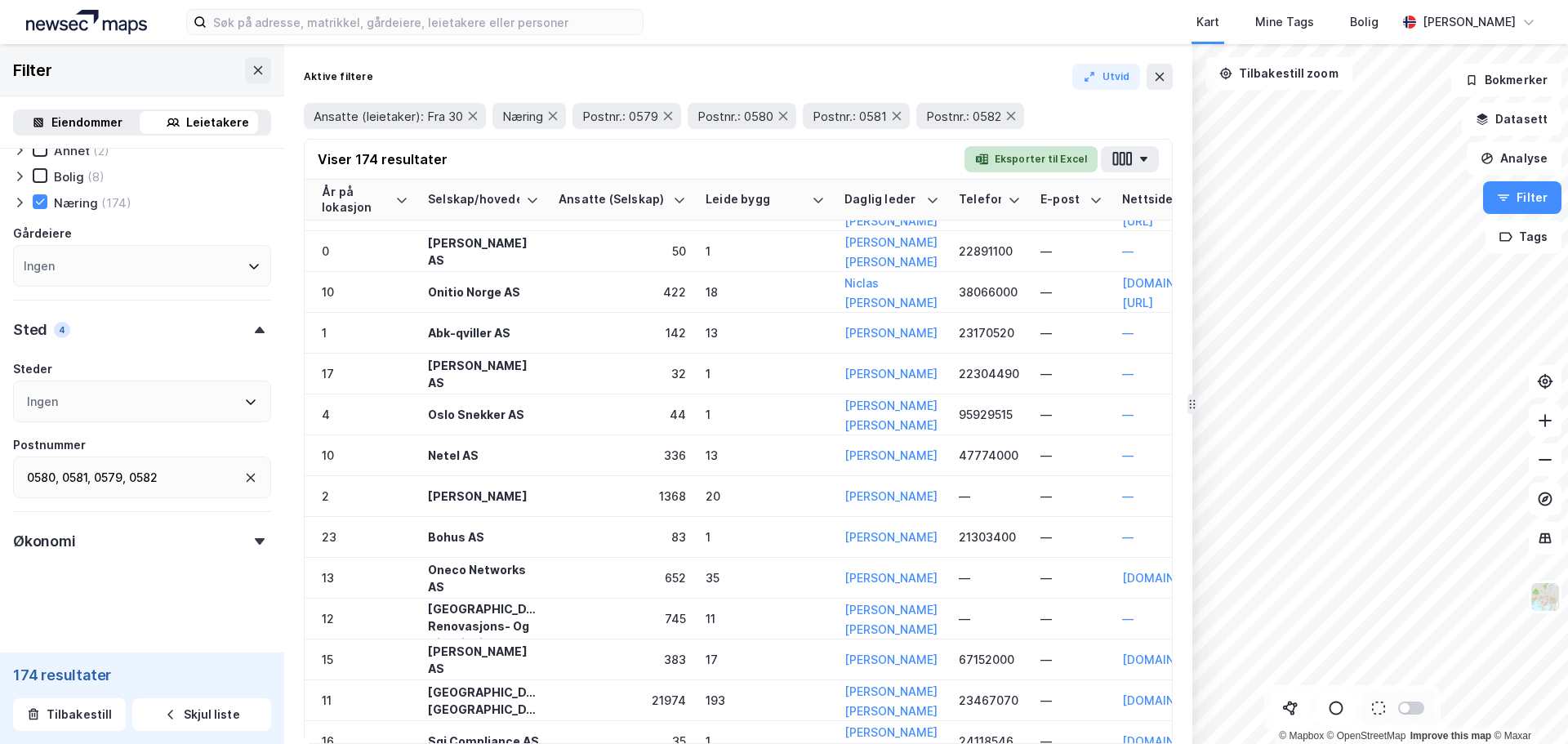
scroll to position [715, 662]
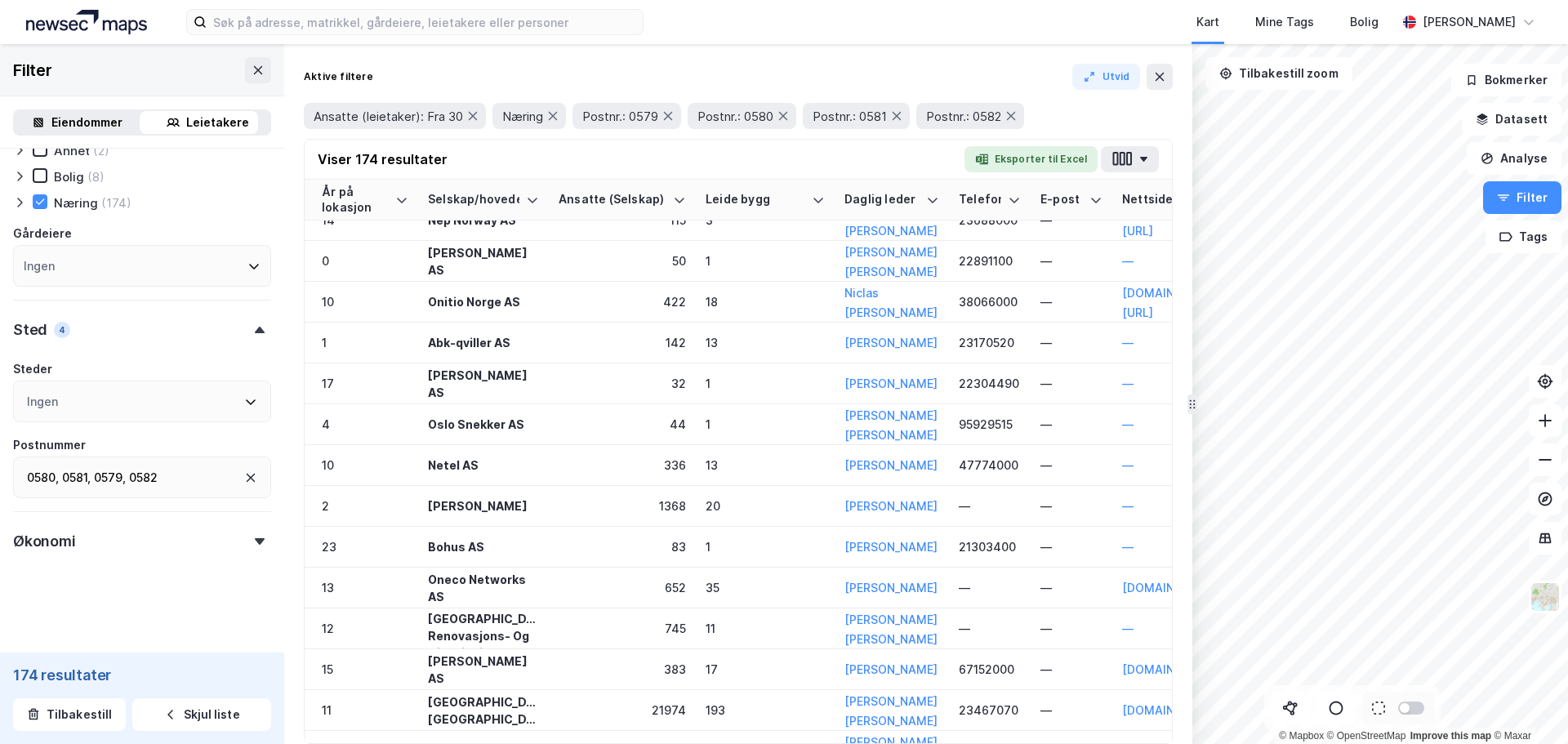
click at [1103, 71] on button "Utvid" at bounding box center [1107, 77] width 69 height 26
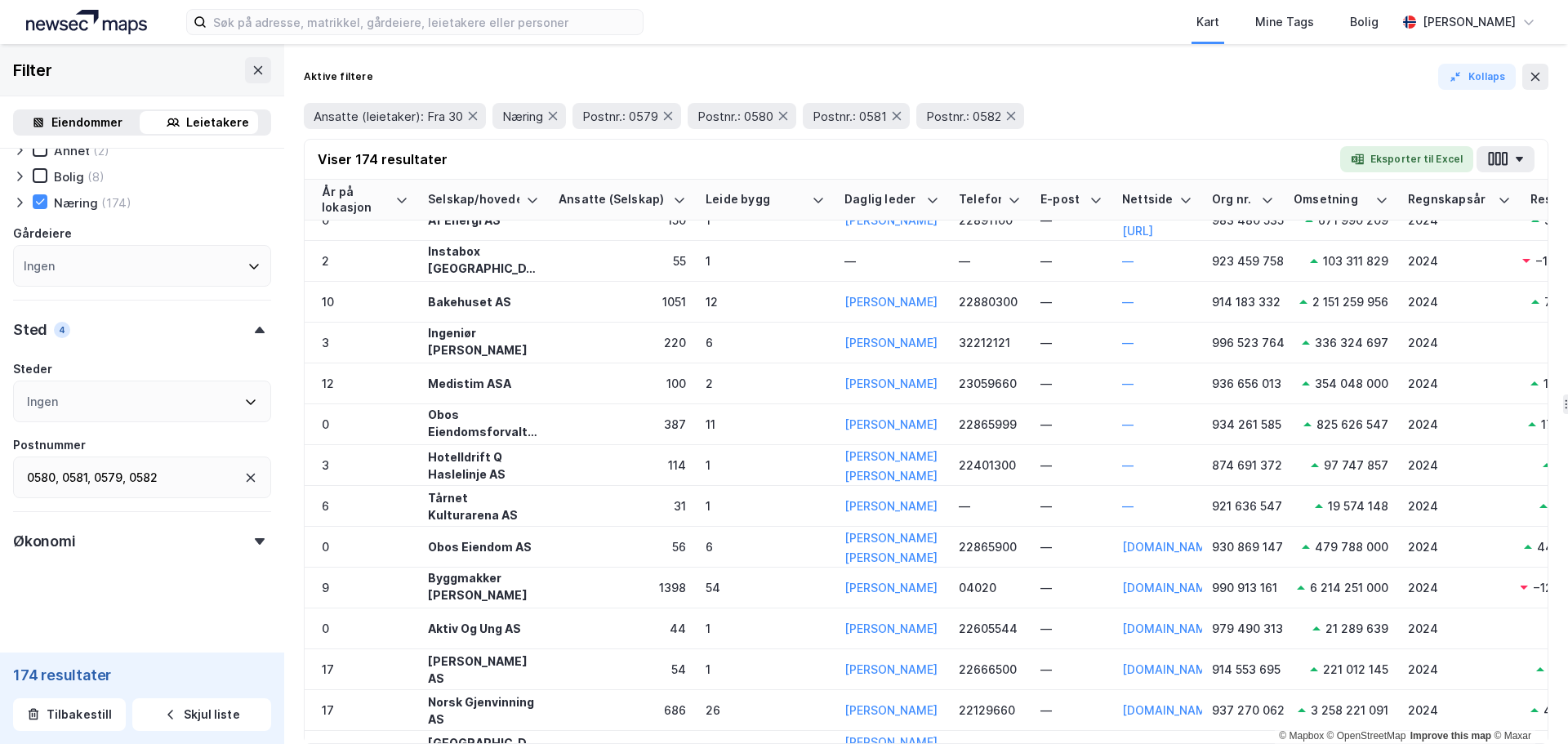
scroll to position [3490, 662]
